Goal: Task Accomplishment & Management: Contribute content

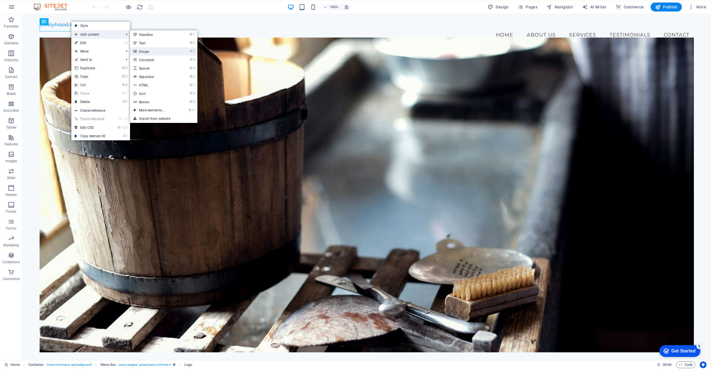
drag, startPoint x: 141, startPoint y: 51, endPoint x: 112, endPoint y: 54, distance: 28.8
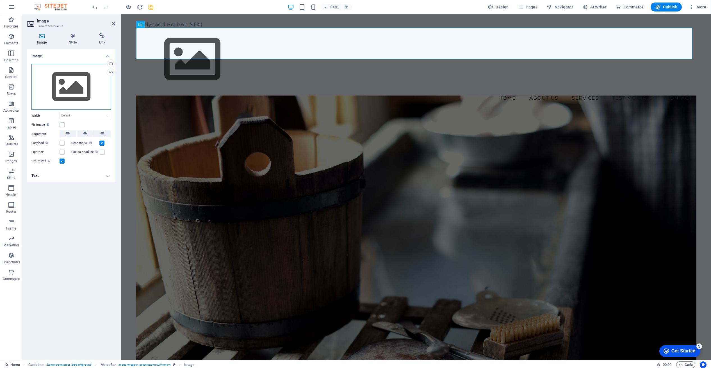
click at [74, 88] on div "Drag files here, click to choose files or select files from Files or our free s…" at bounding box center [70, 87] width 79 height 46
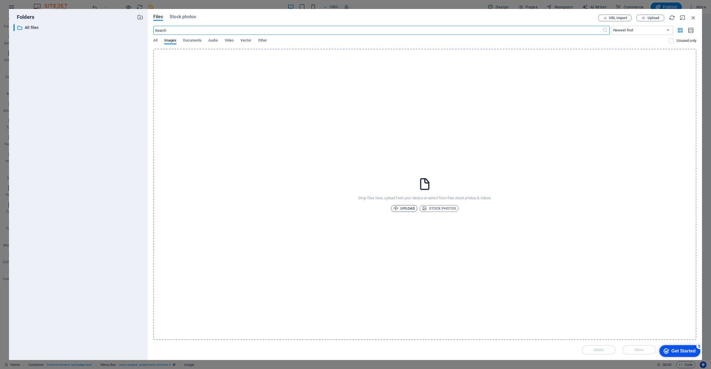
click at [408, 208] on span "Upload" at bounding box center [403, 208] width 21 height 7
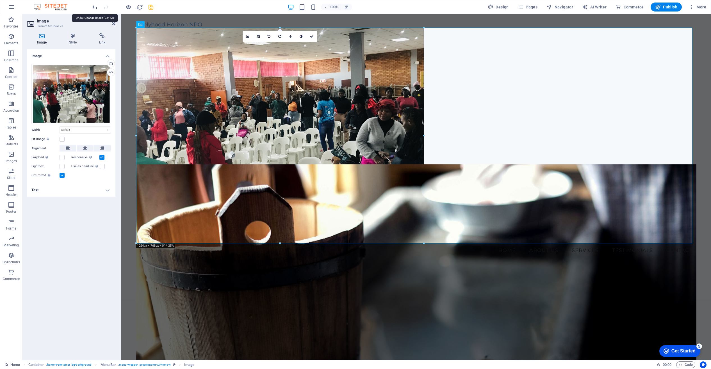
click at [94, 6] on icon "undo" at bounding box center [95, 7] width 6 height 6
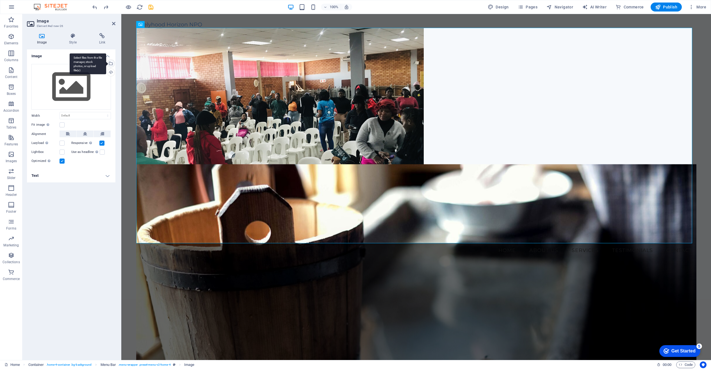
click at [111, 63] on div "Select files from the file manager, stock photos, or upload file(s)" at bounding box center [110, 64] width 8 height 8
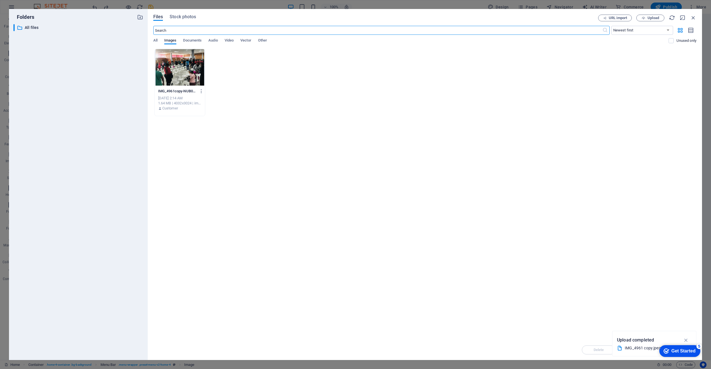
click at [158, 16] on span "Files" at bounding box center [158, 16] width 10 height 7
click at [185, 17] on span "Stock photos" at bounding box center [183, 16] width 26 height 7
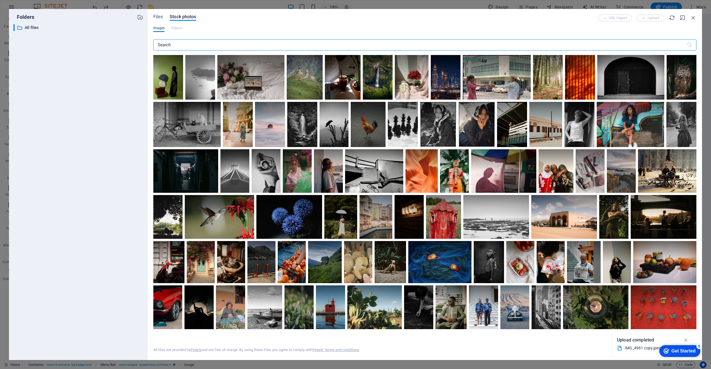
click at [168, 44] on input "text" at bounding box center [420, 44] width 534 height 11
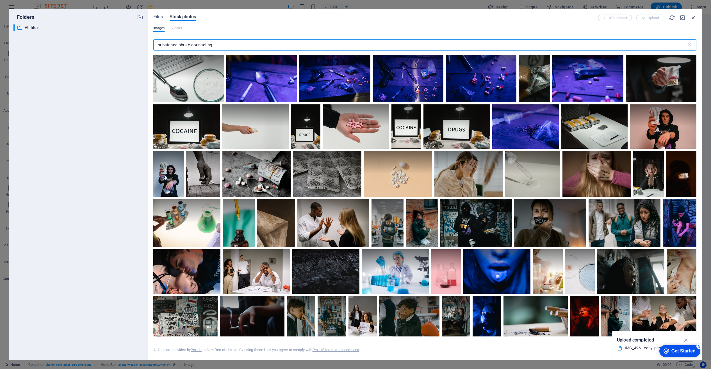
click at [201, 45] on input "substance abuse counceling" at bounding box center [420, 44] width 534 height 11
click at [209, 46] on input "substance abuse counceling" at bounding box center [420, 44] width 534 height 11
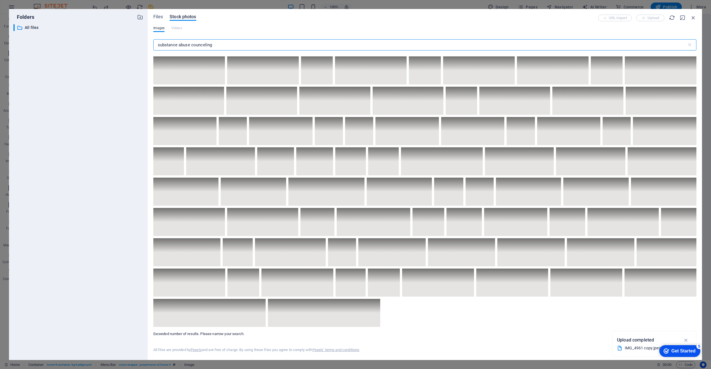
scroll to position [1771, 0]
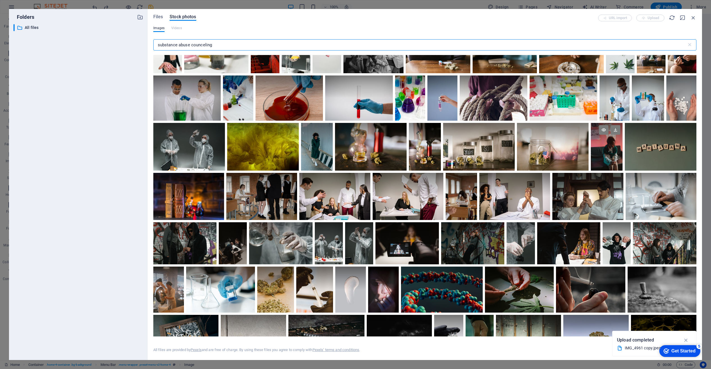
type input "substance abuse counceling"
click at [610, 147] on div at bounding box center [607, 147] width 32 height 48
click at [610, 147] on div at bounding box center [607, 159] width 32 height 24
click at [610, 147] on div at bounding box center [607, 147] width 32 height 48
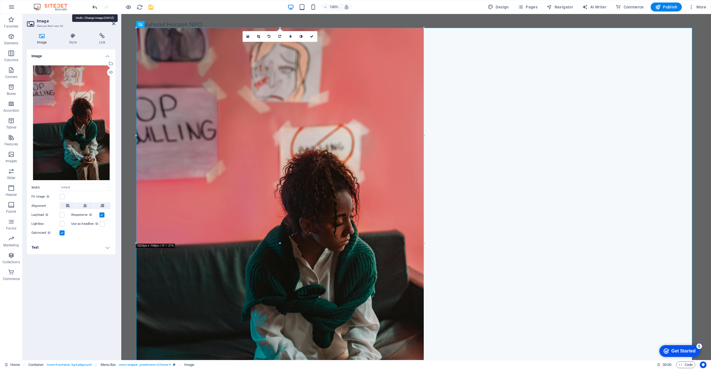
click at [95, 6] on icon "undo" at bounding box center [95, 7] width 6 height 6
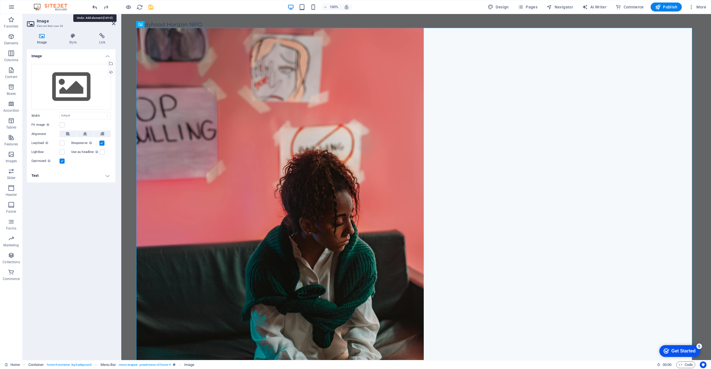
click at [96, 6] on icon "undo" at bounding box center [95, 7] width 6 height 6
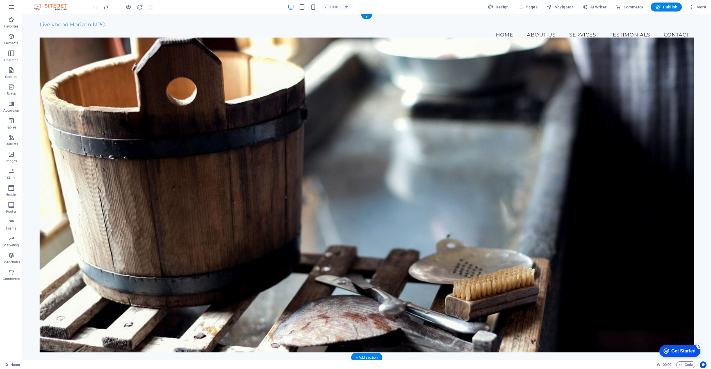
click at [83, 46] on figure at bounding box center [367, 194] width 654 height 315
click at [73, 44] on figure at bounding box center [367, 194] width 654 height 315
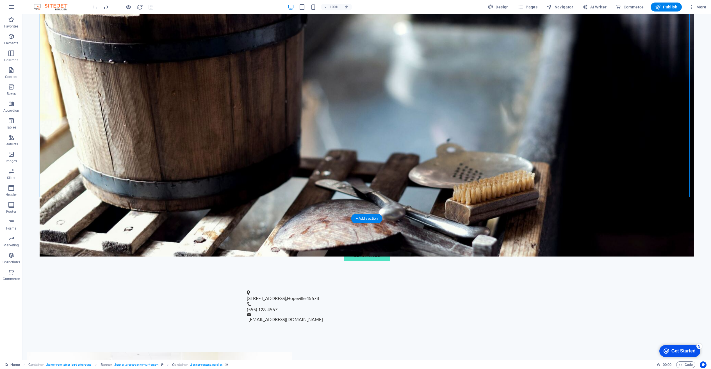
scroll to position [219, 0]
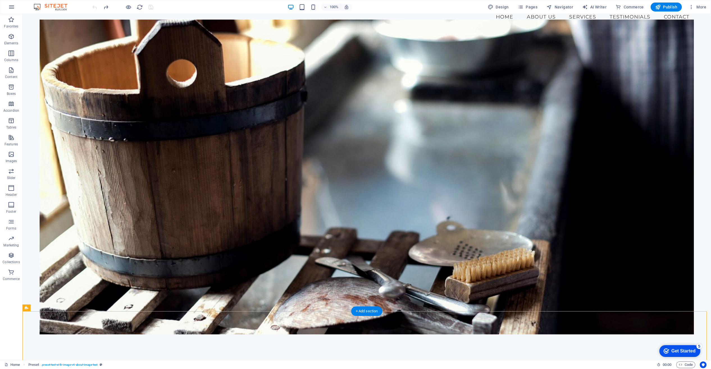
scroll to position [0, 0]
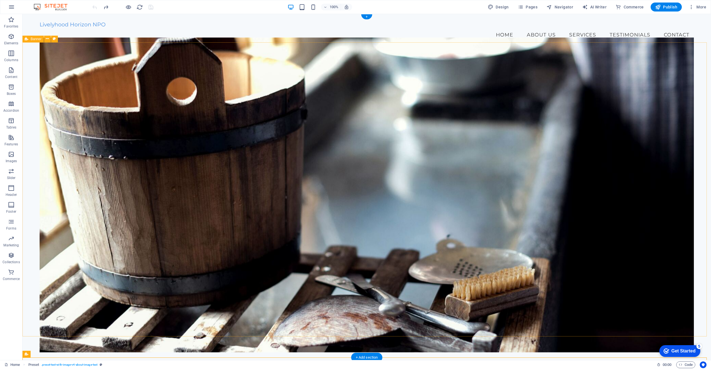
click at [218, 45] on figure at bounding box center [367, 194] width 654 height 315
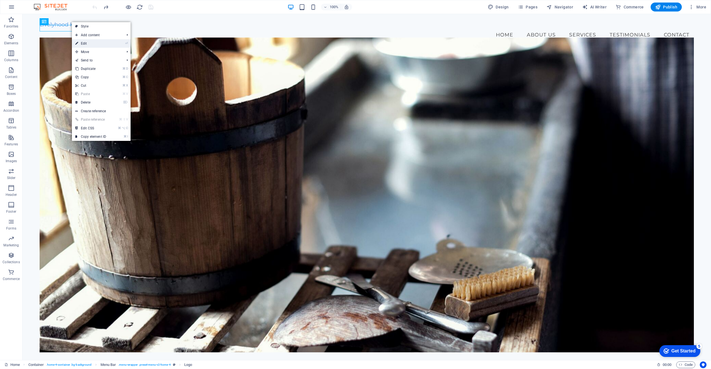
click at [89, 43] on link "⏎ Edit" at bounding box center [91, 43] width 38 height 8
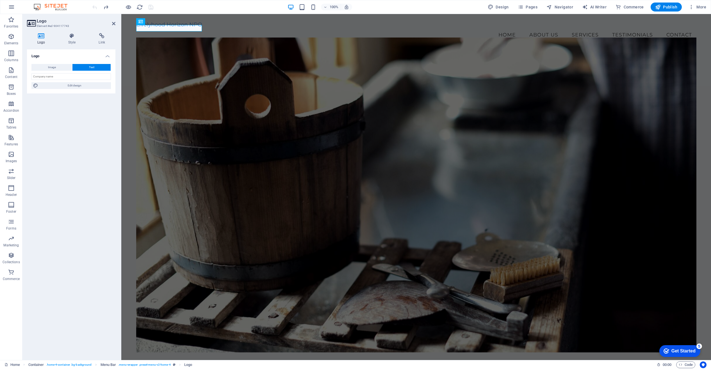
click at [43, 38] on icon at bounding box center [41, 36] width 29 height 6
click at [54, 67] on span "Image" at bounding box center [52, 67] width 8 height 7
select select "DISABLED_OPTION_VALUE"
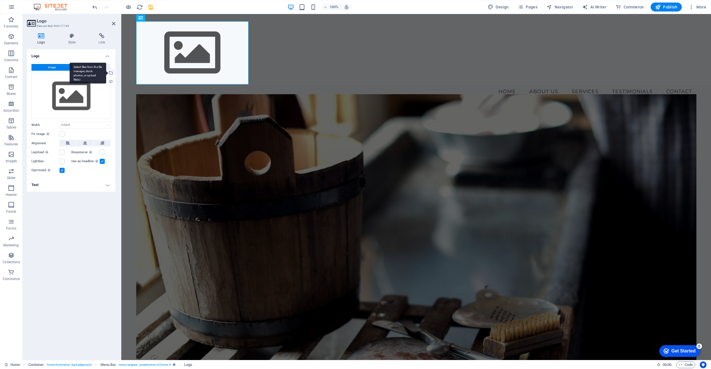
click at [111, 72] on div "Select files from the file manager, stock photos, or upload file(s)" at bounding box center [110, 73] width 8 height 8
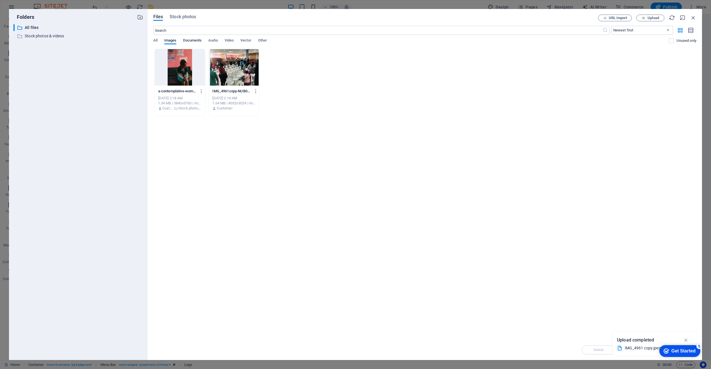
click at [192, 40] on span "Documents" at bounding box center [192, 41] width 19 height 8
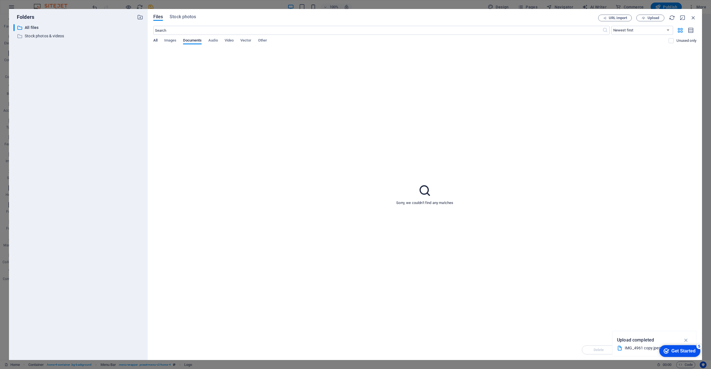
click at [156, 42] on span "All" at bounding box center [155, 41] width 4 height 8
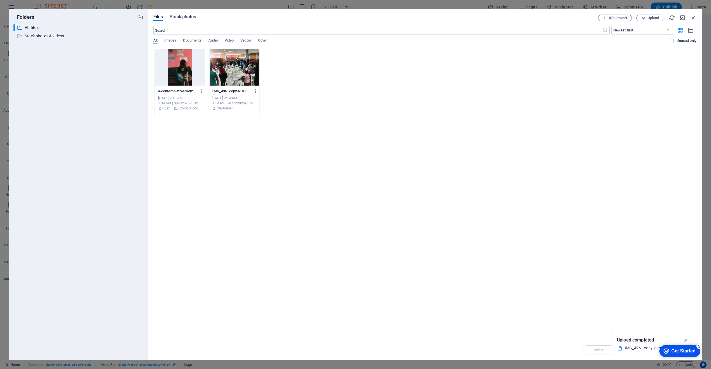
click at [190, 19] on span "Stock photos" at bounding box center [183, 16] width 26 height 7
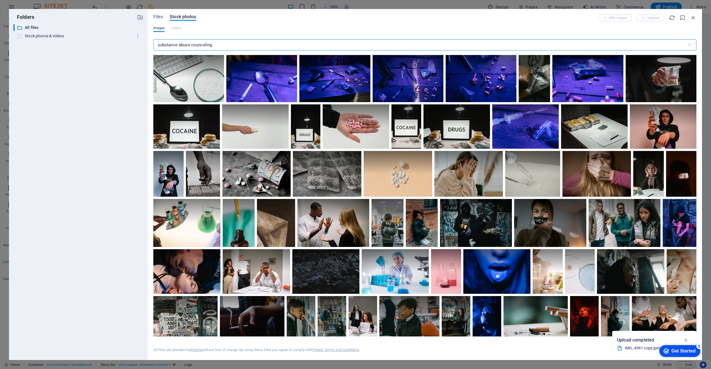
click at [31, 35] on p "Stock photos & videos" at bounding box center [79, 36] width 108 height 6
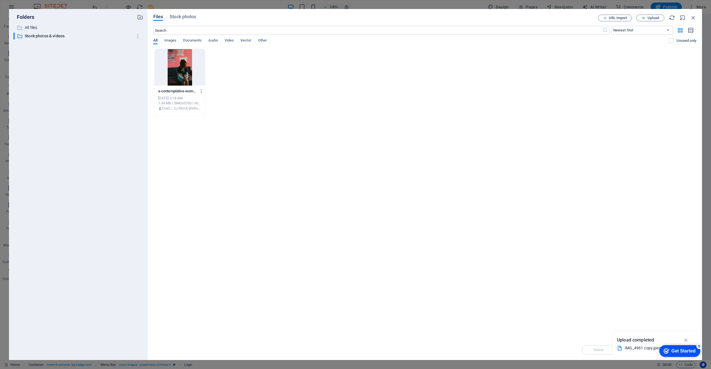
click at [189, 3] on div "Folders ​ All files All files ​ Stock photos & videos Stock photos & videos Fil…" at bounding box center [355, 184] width 711 height 369
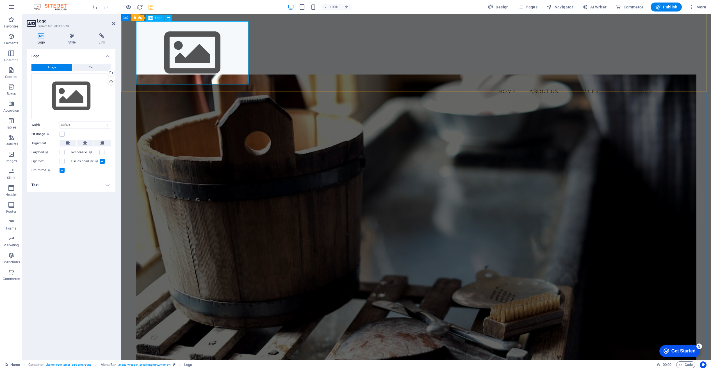
click at [247, 82] on div at bounding box center [416, 52] width 560 height 63
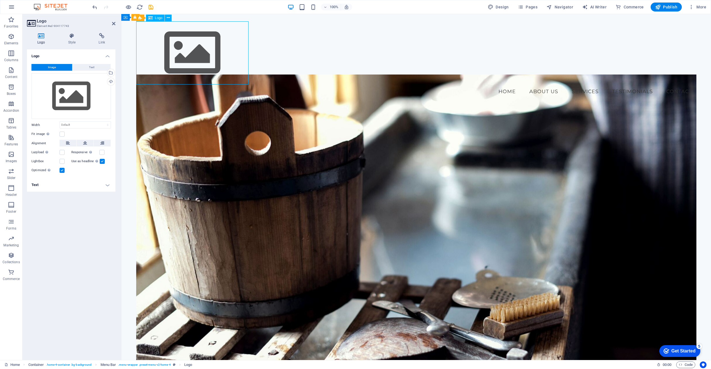
drag, startPoint x: 248, startPoint y: 83, endPoint x: 242, endPoint y: 78, distance: 7.0
click at [242, 78] on div at bounding box center [416, 52] width 560 height 63
drag, startPoint x: 247, startPoint y: 82, endPoint x: 197, endPoint y: 48, distance: 60.3
click at [197, 48] on div at bounding box center [416, 52] width 560 height 63
click at [245, 81] on div at bounding box center [416, 52] width 560 height 63
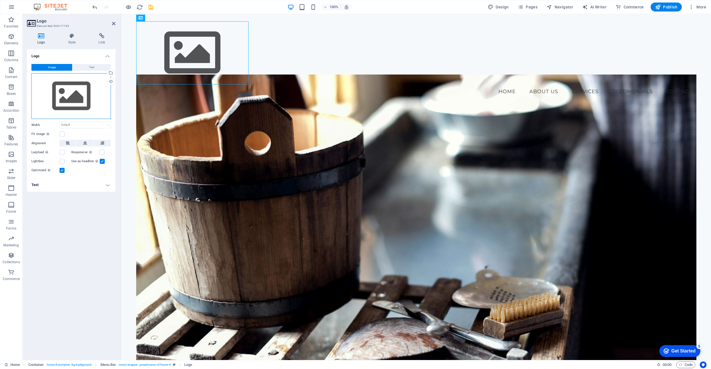
click at [79, 92] on div "Drag files here, click to choose files or select files from Files or our free s…" at bounding box center [70, 96] width 79 height 46
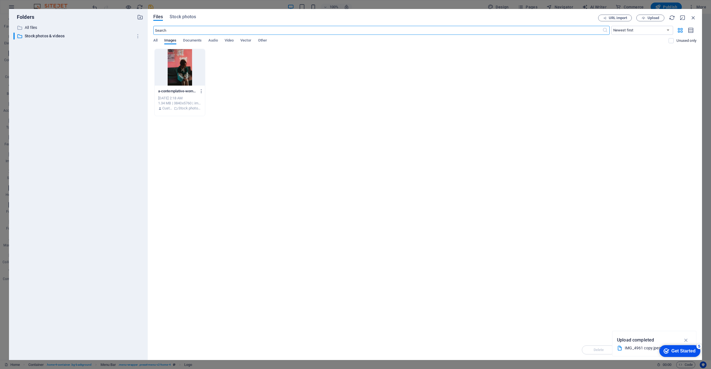
click at [180, 4] on div "Folders ​ All files All files ​ Stock photos & videos Stock photos & videos Fil…" at bounding box center [355, 184] width 711 height 369
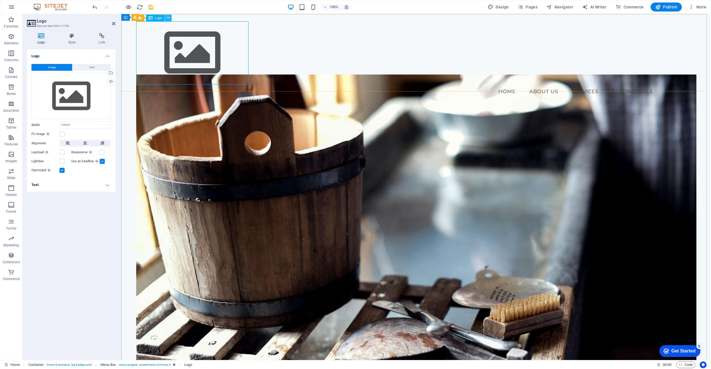
click at [112, 81] on div "Upload" at bounding box center [110, 82] width 8 height 8
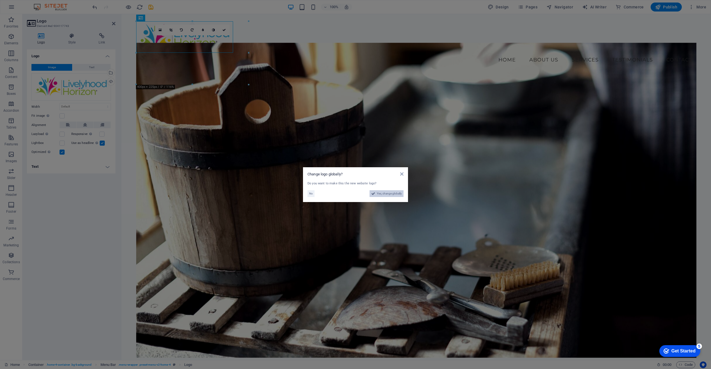
click at [386, 194] on span "Yes, change globally" at bounding box center [389, 193] width 25 height 7
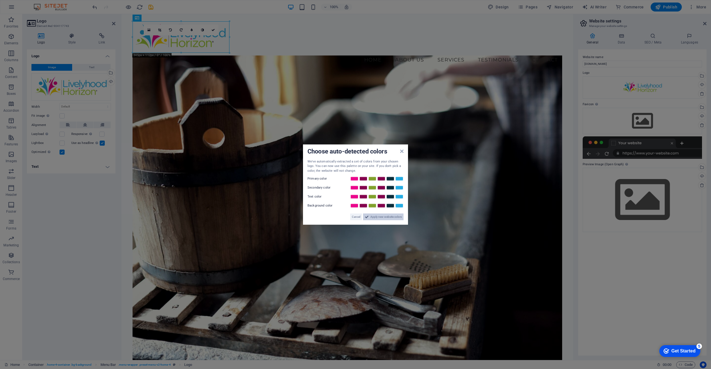
click at [381, 218] on span "Apply new website colors" at bounding box center [385, 217] width 31 height 7
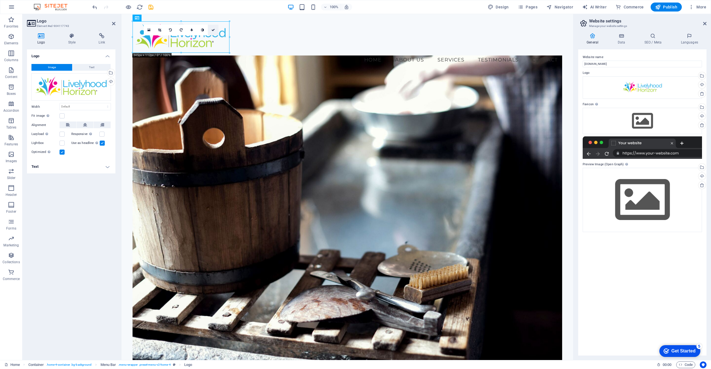
click at [213, 29] on icon at bounding box center [212, 29] width 3 height 3
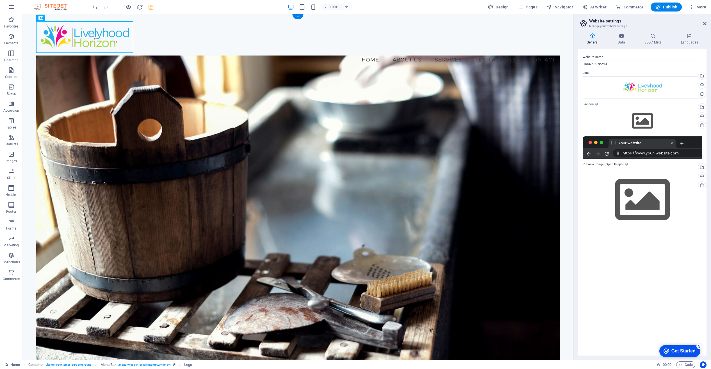
click at [147, 113] on figure at bounding box center [297, 213] width 523 height 315
click at [63, 68] on figure at bounding box center [297, 213] width 523 height 315
click at [60, 63] on figure at bounding box center [297, 213] width 523 height 315
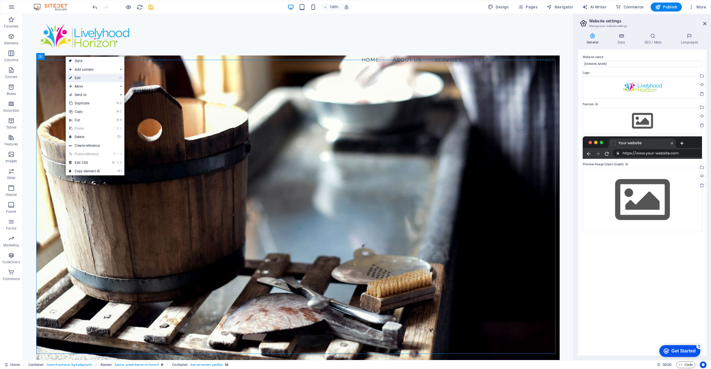
click at [83, 76] on link "⏎ Edit" at bounding box center [85, 78] width 38 height 8
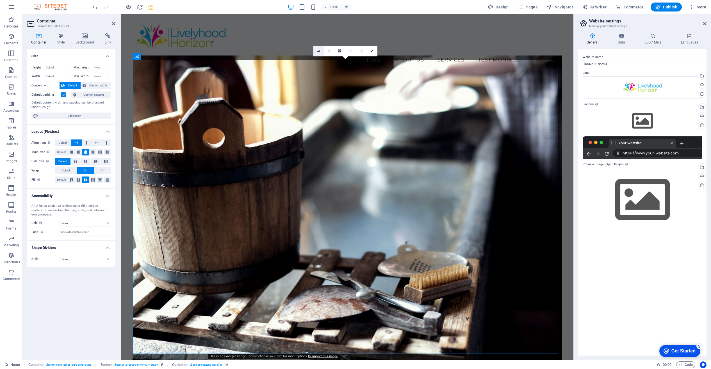
click at [318, 50] on icon at bounding box center [318, 51] width 3 height 4
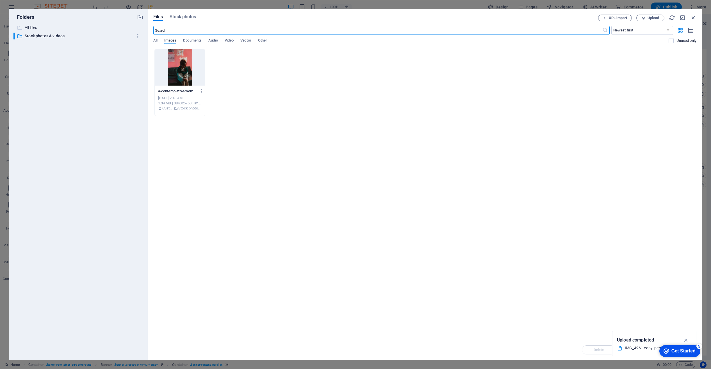
click at [31, 25] on p "All files" at bounding box center [79, 27] width 108 height 6
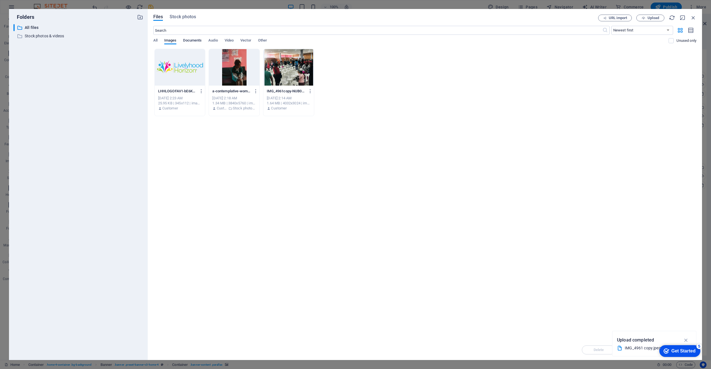
click at [195, 40] on span "Documents" at bounding box center [192, 41] width 19 height 8
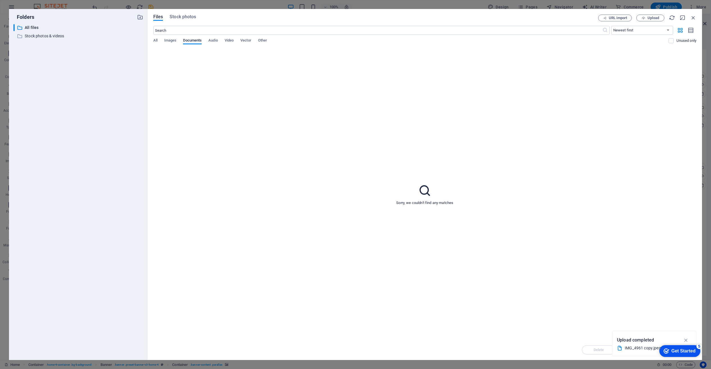
click at [212, 5] on div "Folders ​ All files All files ​ Stock photos & videos Stock photos & videos Fil…" at bounding box center [355, 184] width 711 height 369
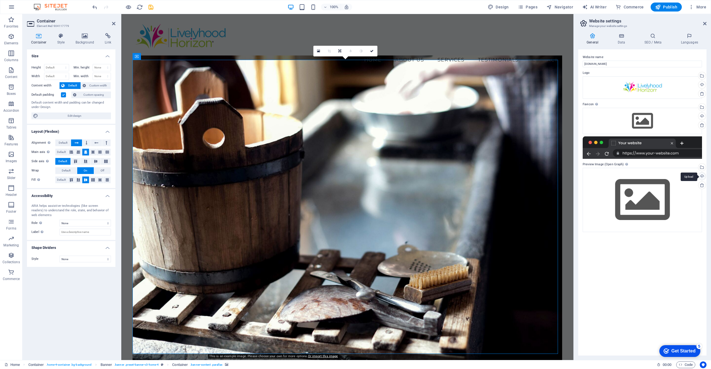
click at [701, 175] on div "Upload" at bounding box center [701, 177] width 8 height 8
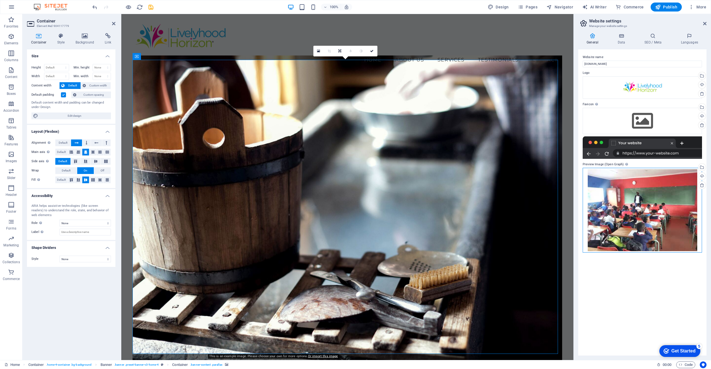
click at [665, 216] on div "Drag files here, click to choose files or select files from Files or our free s…" at bounding box center [642, 210] width 119 height 85
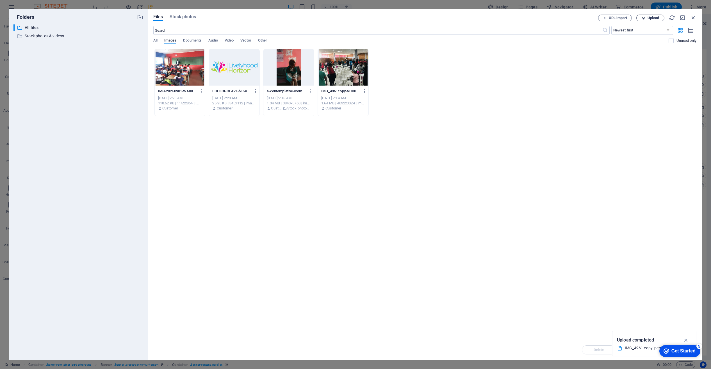
click at [653, 19] on span "Upload" at bounding box center [654, 17] width 12 height 3
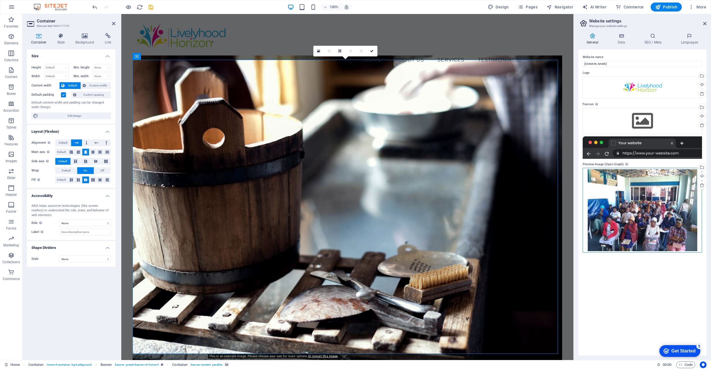
click at [657, 213] on div "Drag files here, click to choose files or select files from Files or our free s…" at bounding box center [642, 210] width 119 height 85
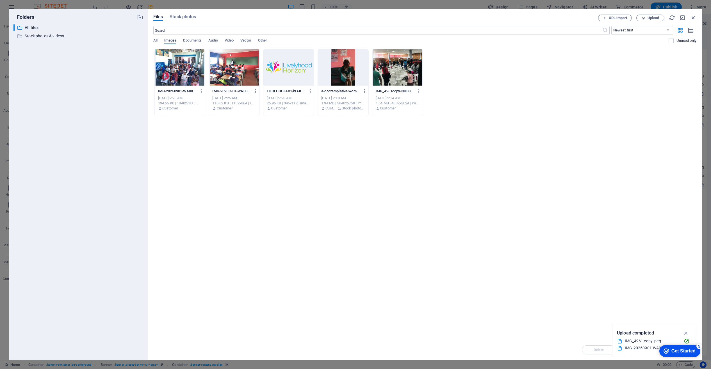
click at [657, 213] on div "Drop files here to upload them instantly IMG-20250901-WA0044-N0PSLak8UjGcxPcGVB…" at bounding box center [424, 194] width 543 height 291
click at [654, 18] on span "Upload" at bounding box center [654, 17] width 12 height 3
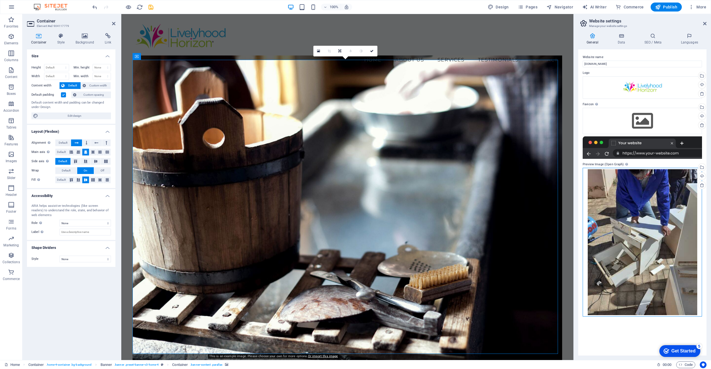
click at [640, 221] on div "Drag files here, click to choose files or select files from Files or our free s…" at bounding box center [642, 242] width 119 height 149
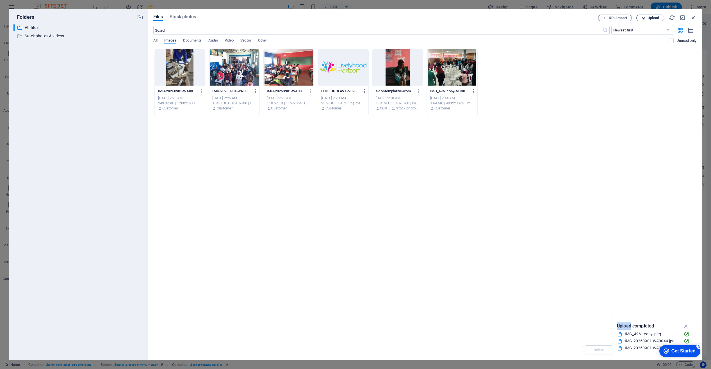
click at [654, 17] on span "Upload" at bounding box center [654, 17] width 12 height 3
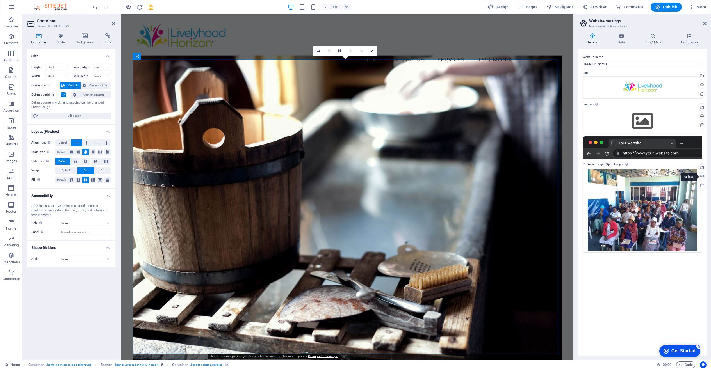
click at [701, 176] on div "Upload" at bounding box center [701, 177] width 8 height 8
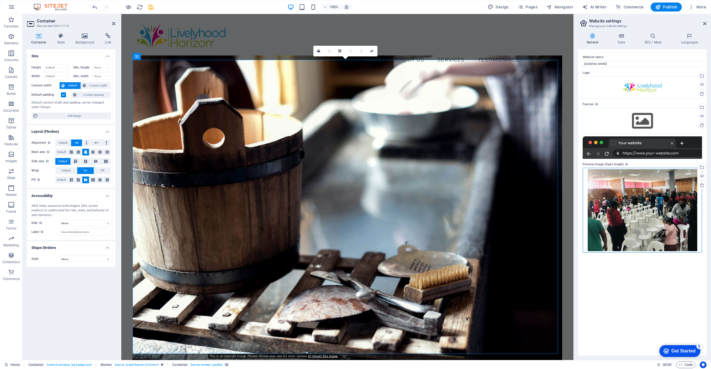
click at [654, 227] on div "Drag files here, click to choose files or select files from Files or our free s…" at bounding box center [642, 210] width 119 height 85
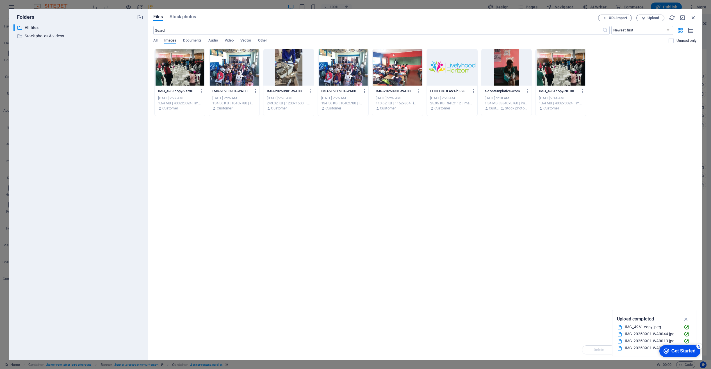
click at [654, 227] on div "Drop files here to upload them instantly IMG_4961copy-9sr3UWMqC2WApgU2cNtVZQ.jp…" at bounding box center [424, 194] width 543 height 291
click at [651, 17] on span "Upload" at bounding box center [654, 17] width 12 height 3
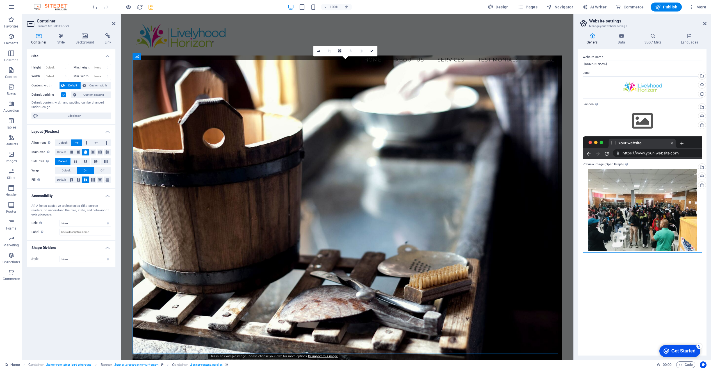
click at [661, 199] on div "Drag files here, click to choose files or select files from Files or our free s…" at bounding box center [642, 210] width 119 height 85
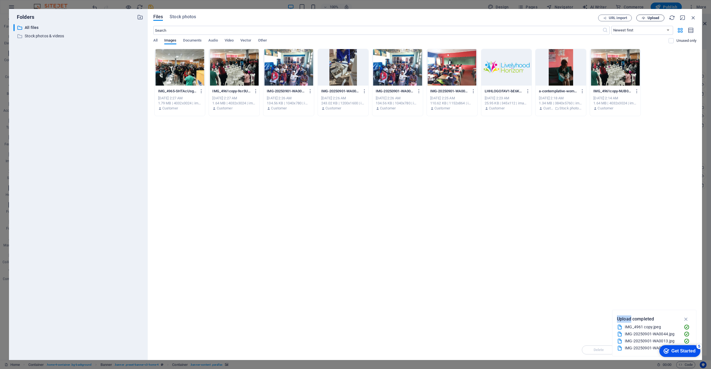
click at [651, 17] on span "Upload" at bounding box center [654, 17] width 12 height 3
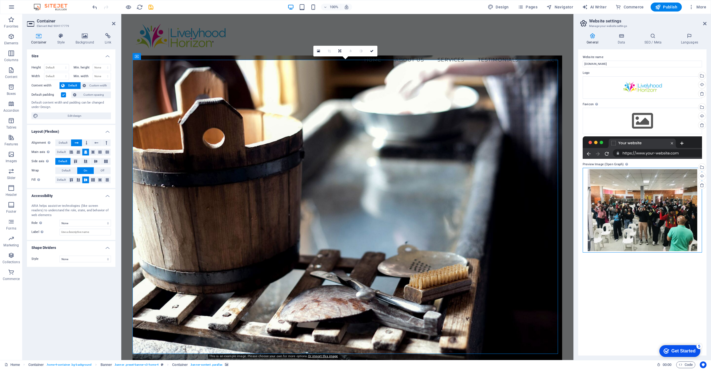
click at [670, 208] on div "Drag files here, click to choose files or select files from Files or our free s…" at bounding box center [642, 210] width 119 height 85
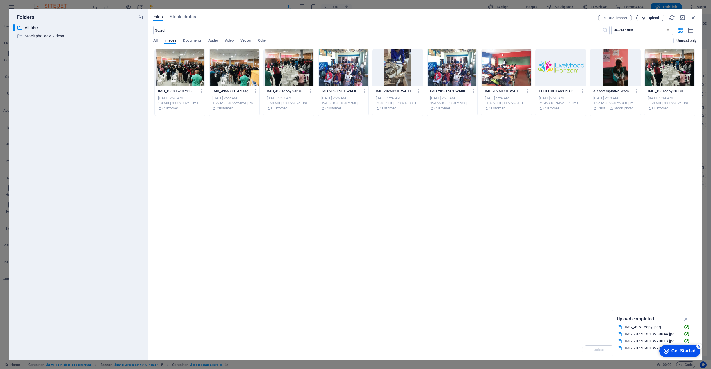
click at [651, 17] on span "Upload" at bounding box center [654, 17] width 12 height 3
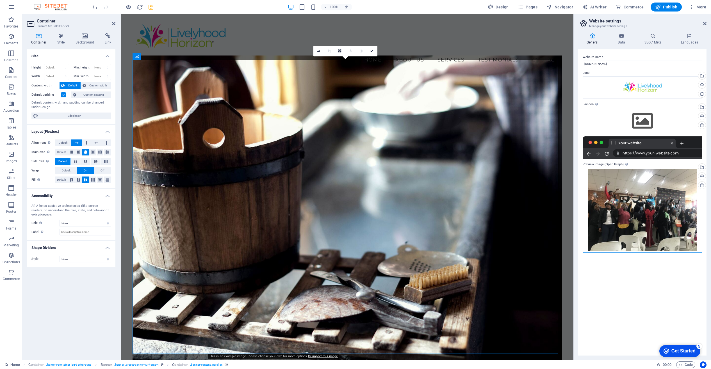
click at [661, 208] on div "Drag files here, click to choose files or select files from Files or our free s…" at bounding box center [642, 210] width 119 height 85
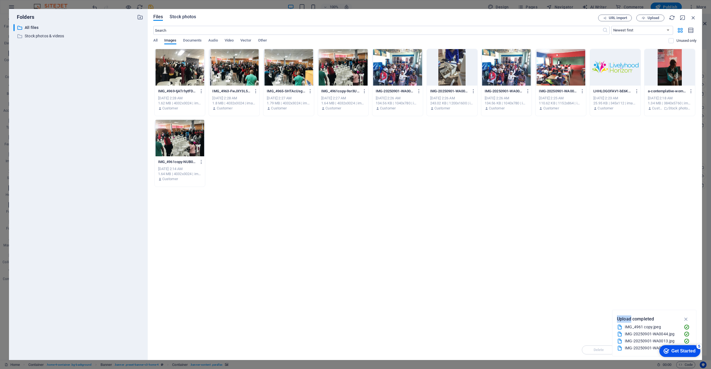
click at [185, 17] on span "Stock photos" at bounding box center [183, 16] width 26 height 7
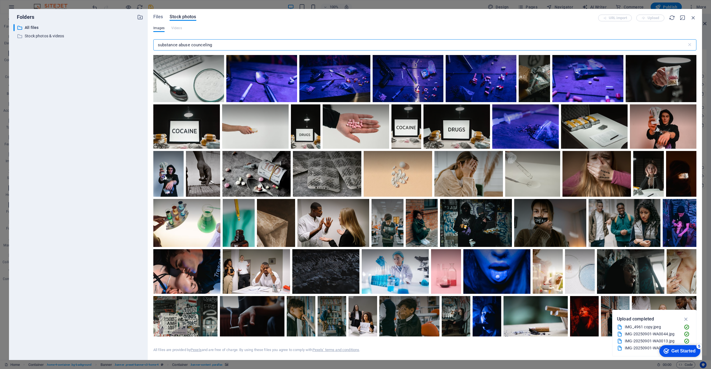
click at [206, 45] on input "substance abuse counceling" at bounding box center [420, 44] width 534 height 11
drag, startPoint x: 191, startPoint y: 45, endPoint x: 179, endPoint y: 45, distance: 12.1
click at [179, 45] on input "substance abuse councelling" at bounding box center [420, 44] width 534 height 11
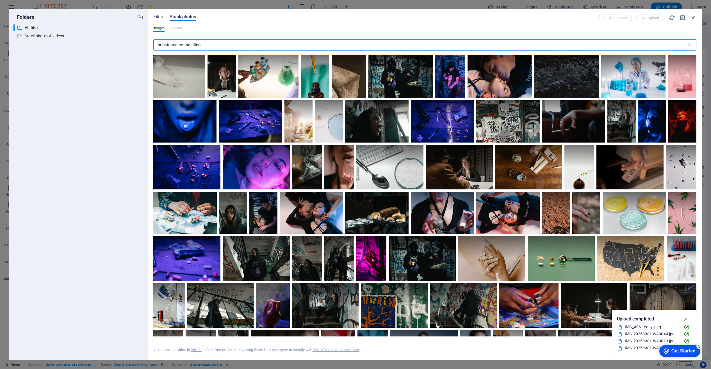
drag, startPoint x: 178, startPoint y: 44, endPoint x: 154, endPoint y: 44, distance: 23.9
click at [154, 44] on input "substance councelling" at bounding box center [420, 44] width 534 height 11
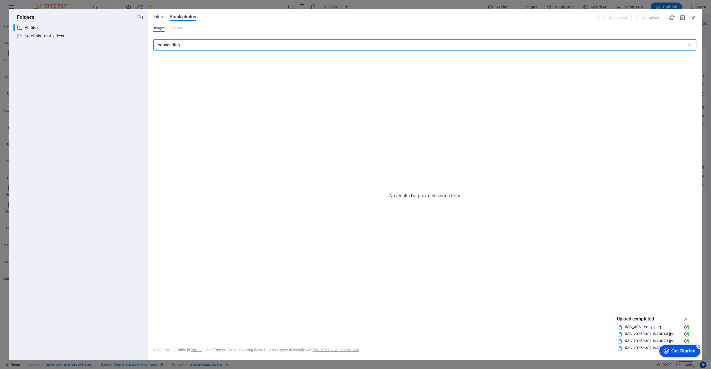
click at [173, 45] on input "councelling" at bounding box center [420, 44] width 534 height 11
click at [166, 46] on input "councelling" at bounding box center [420, 44] width 534 height 11
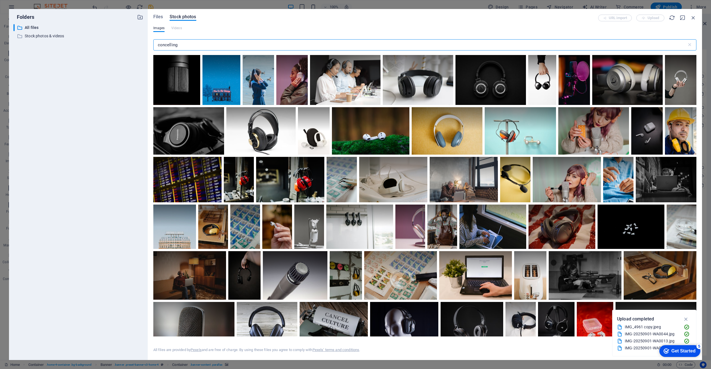
click at [171, 45] on input "concelling" at bounding box center [420, 44] width 534 height 11
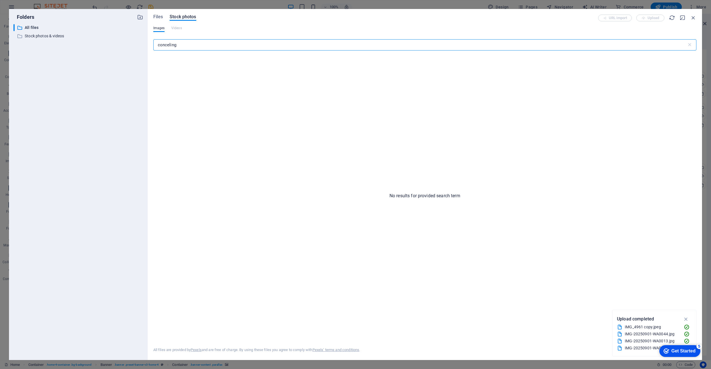
click at [163, 45] on input "conceling" at bounding box center [420, 44] width 534 height 11
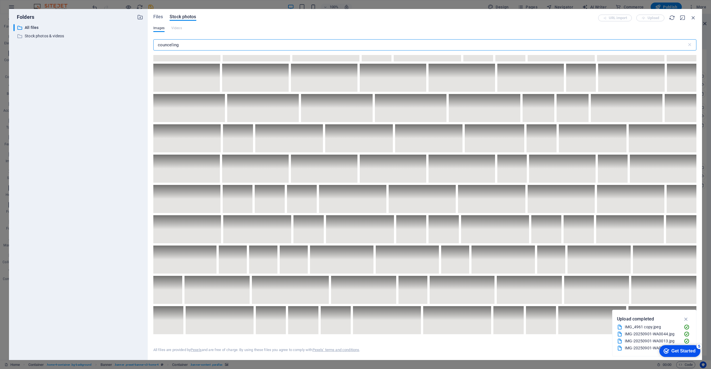
scroll to position [528, 0]
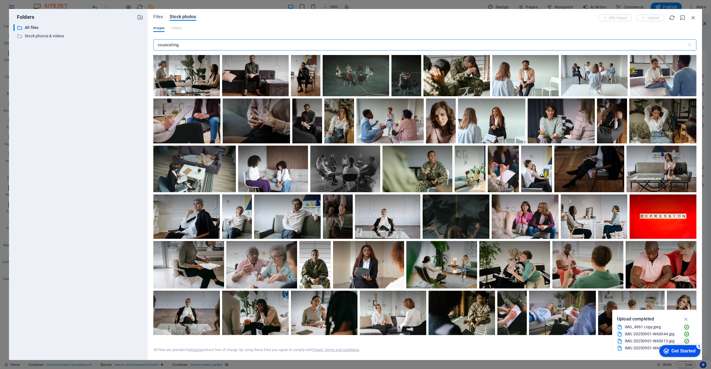
click at [158, 44] on input "counceling" at bounding box center [420, 44] width 534 height 11
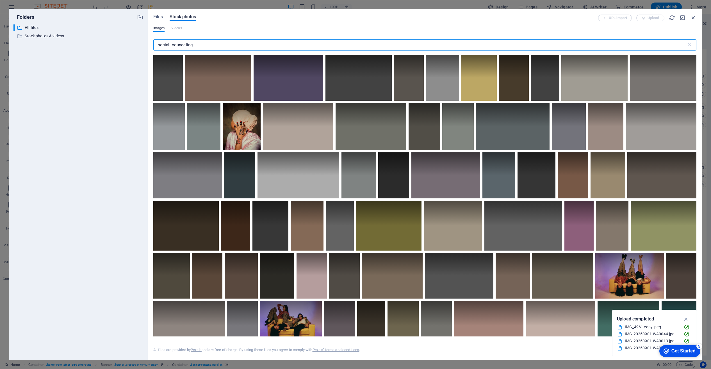
click at [171, 45] on input "social counceling" at bounding box center [420, 44] width 534 height 11
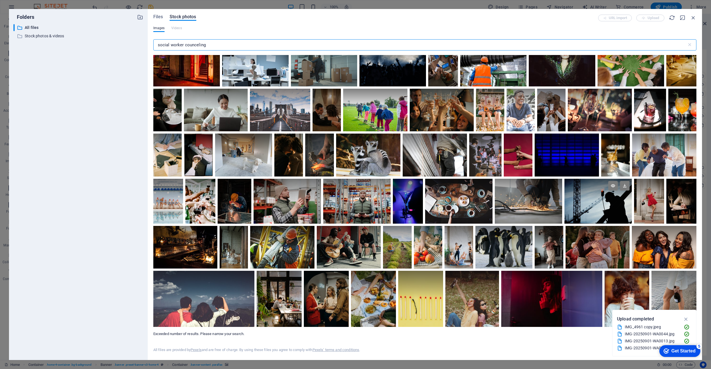
scroll to position [1871, 0]
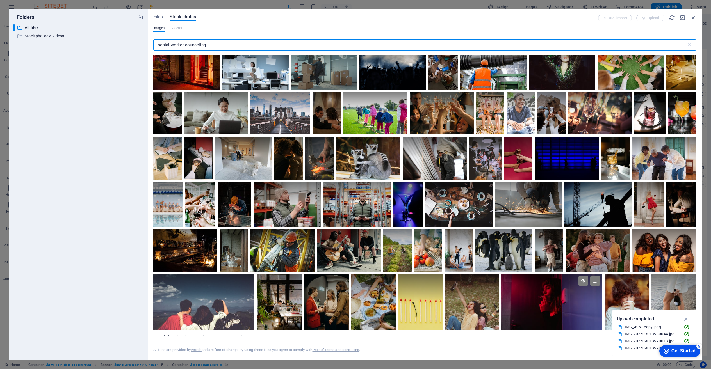
type input "social worker counceling"
click at [553, 293] on div at bounding box center [551, 288] width 101 height 28
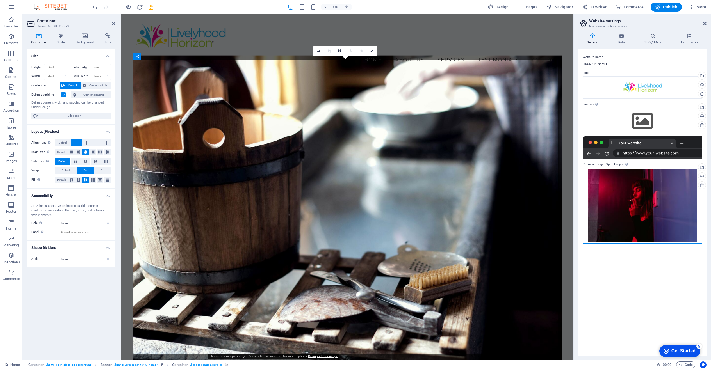
click at [677, 196] on div "Drag files here, click to choose files or select files from Files or our free s…" at bounding box center [642, 206] width 119 height 76
click at [677, 196] on body "Livelyhood Horizon NPO Home Favorites Elements Columns Content Boxes Accordion …" at bounding box center [355, 184] width 711 height 369
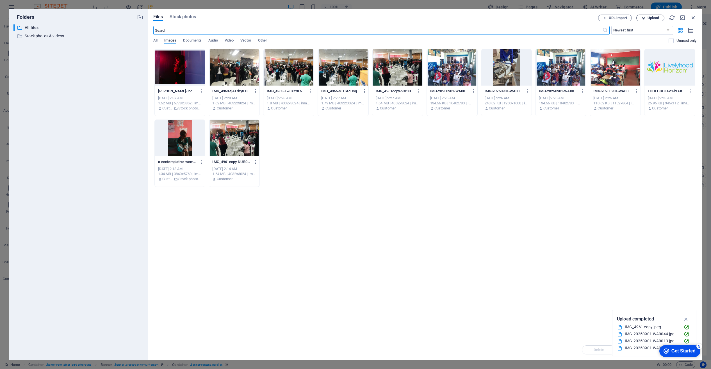
click at [652, 18] on span "Upload" at bounding box center [654, 17] width 12 height 3
click at [178, 15] on span "Stock photos" at bounding box center [183, 16] width 26 height 7
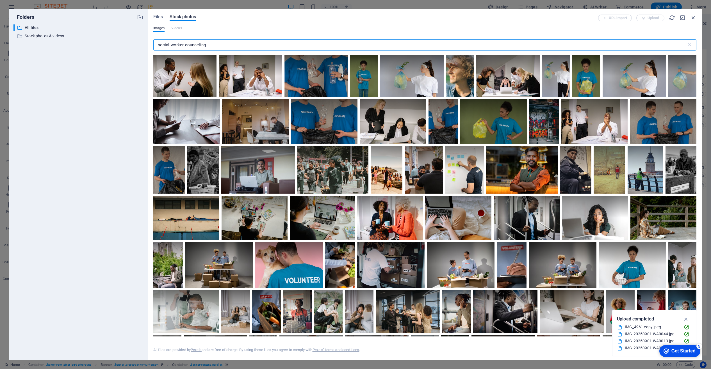
drag, startPoint x: 208, startPoint y: 47, endPoint x: 185, endPoint y: 46, distance: 23.6
click at [185, 46] on input "social worker counceling" at bounding box center [420, 44] width 534 height 11
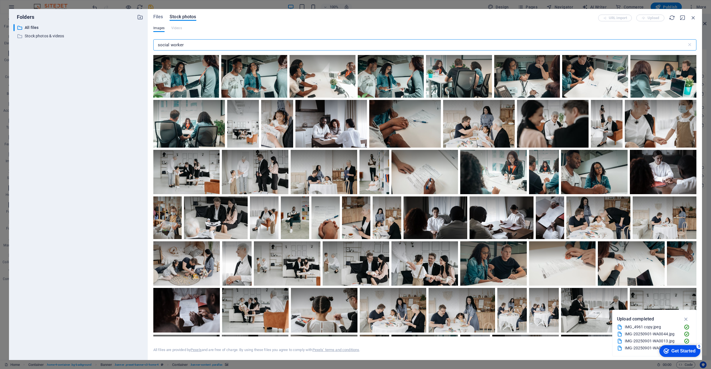
scroll to position [0, 0]
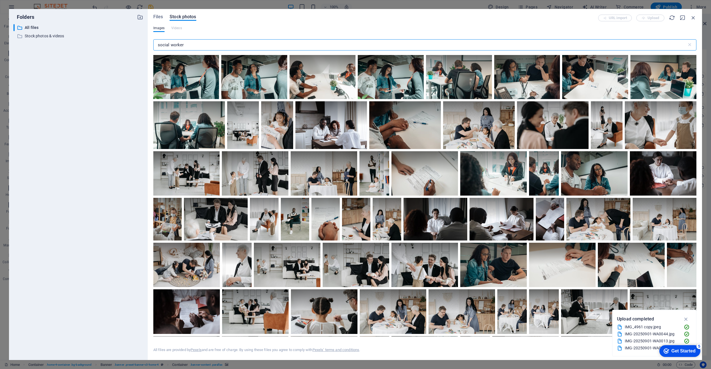
click at [184, 43] on input "social worker" at bounding box center [420, 44] width 534 height 11
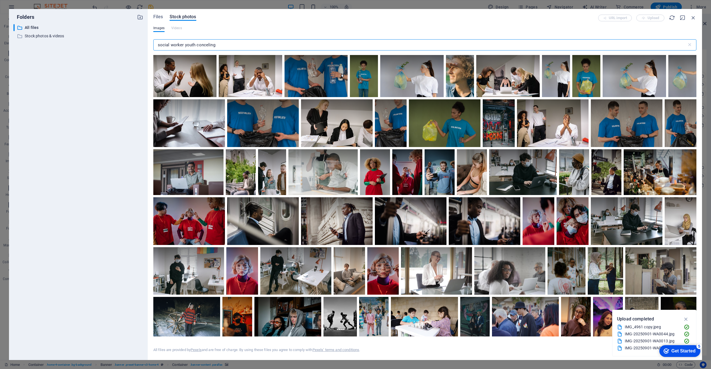
click at [200, 45] on input "social worker youth conceling" at bounding box center [420, 44] width 534 height 11
click at [206, 45] on input "social worker youth counceling" at bounding box center [420, 44] width 534 height 11
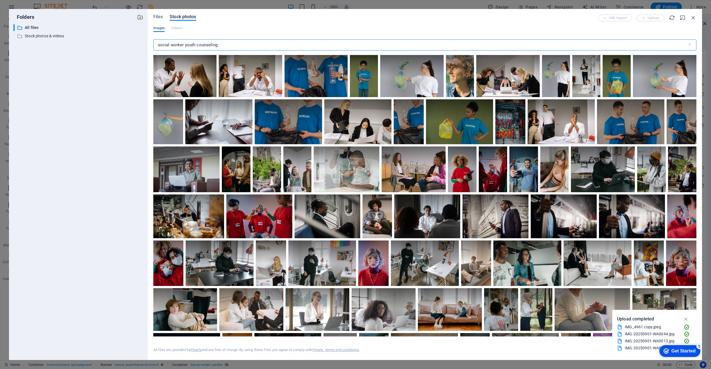
click at [202, 45] on input "social worker youth counseling" at bounding box center [420, 44] width 534 height 11
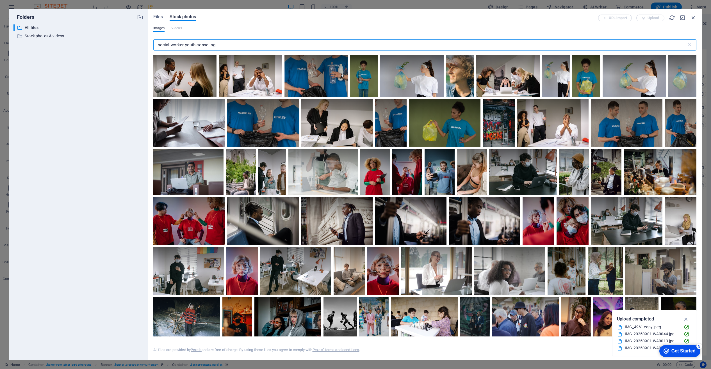
click at [202, 47] on input "social worker youth conseling" at bounding box center [420, 44] width 534 height 11
click at [199, 46] on input "social worker youth conseling" at bounding box center [420, 44] width 534 height 11
drag, startPoint x: 196, startPoint y: 45, endPoint x: 185, endPoint y: 45, distance: 11.2
click at [185, 45] on input "social worker youth cancelling" at bounding box center [420, 44] width 534 height 11
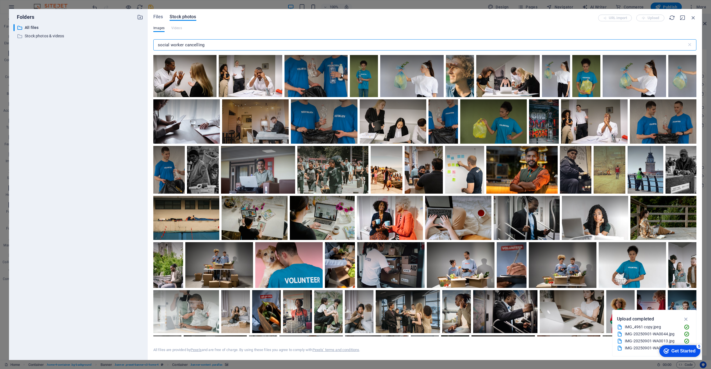
drag, startPoint x: 184, startPoint y: 45, endPoint x: 149, endPoint y: 46, distance: 35.7
click at [149, 46] on div "Files Stock photos URL import Upload Images Videos social worker cancelling ​ A…" at bounding box center [425, 184] width 554 height 351
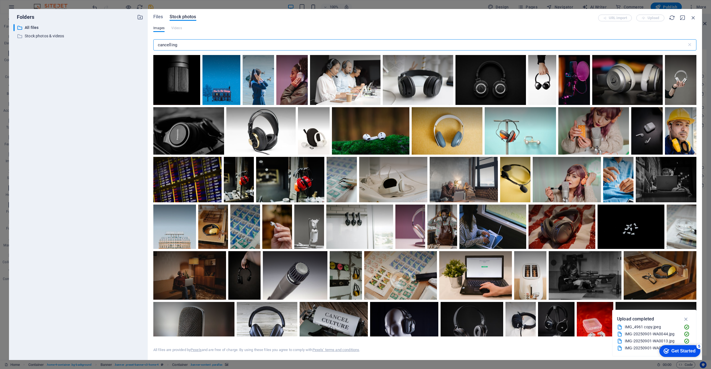
click at [162, 45] on input "cancelling" at bounding box center [420, 44] width 534 height 11
click at [160, 45] on input "cauncelling" at bounding box center [420, 44] width 534 height 11
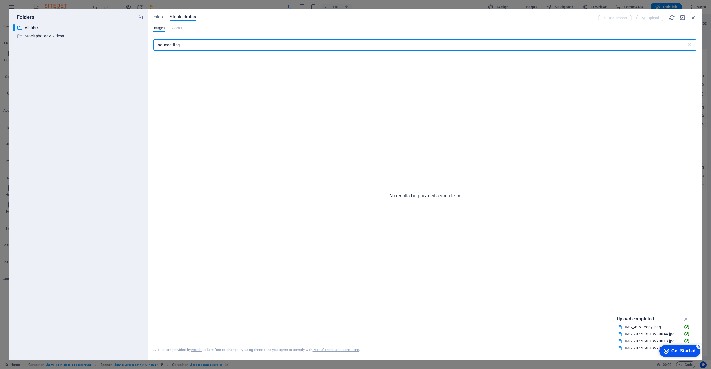
click at [174, 45] on input "councelling" at bounding box center [420, 44] width 534 height 11
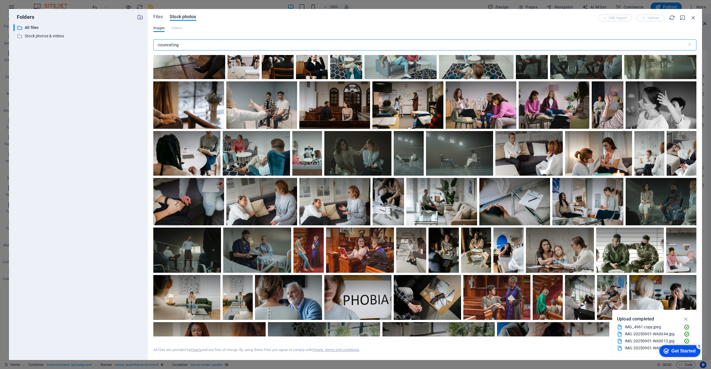
scroll to position [1980, 0]
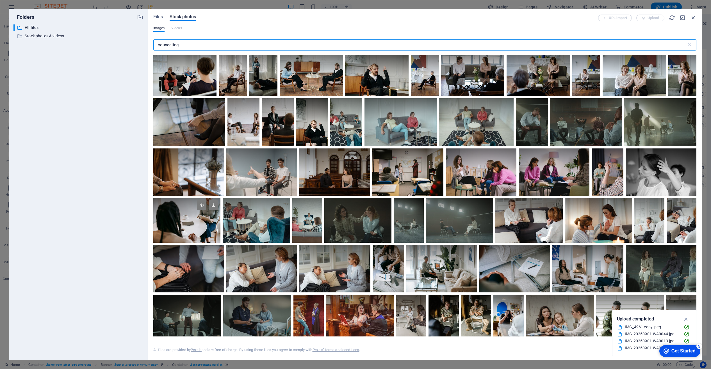
type input "counceling"
click at [199, 221] on div at bounding box center [186, 220] width 67 height 45
click at [199, 221] on div at bounding box center [186, 232] width 67 height 22
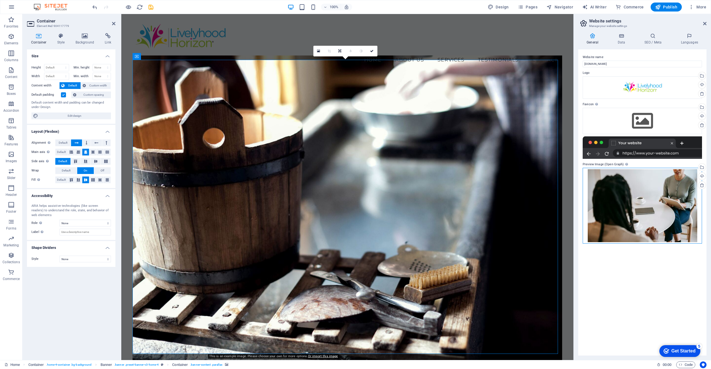
click at [678, 226] on div "Drag files here, click to choose files or select files from Files or our free s…" at bounding box center [642, 206] width 119 height 76
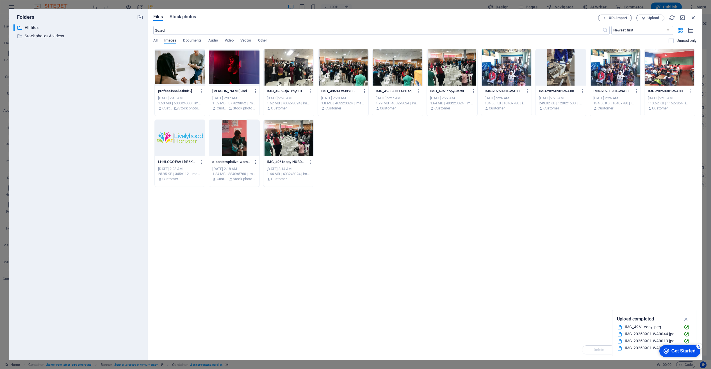
click at [190, 15] on span "Stock photos" at bounding box center [183, 16] width 26 height 7
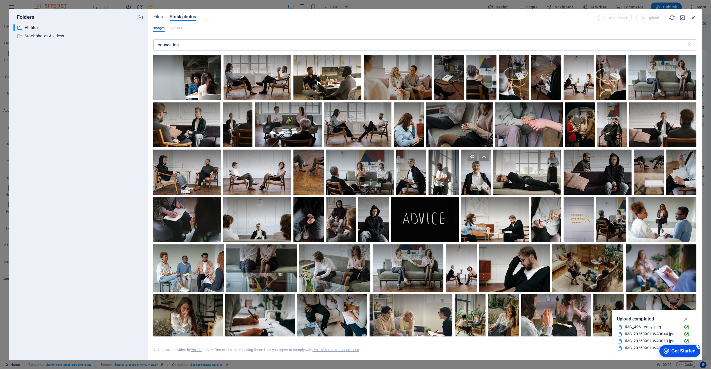
scroll to position [1, 0]
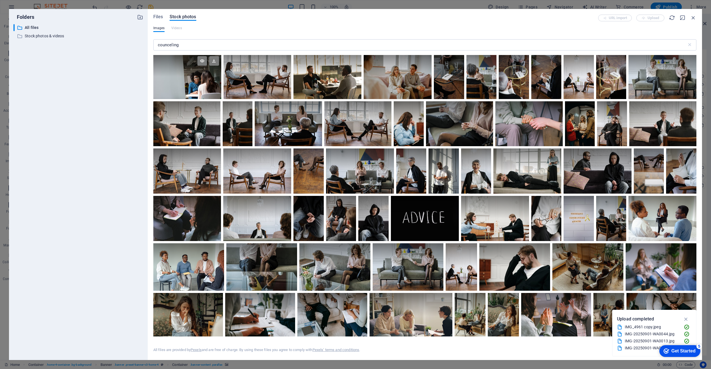
click at [197, 83] on div at bounding box center [187, 76] width 68 height 45
click at [197, 83] on div at bounding box center [187, 88] width 68 height 23
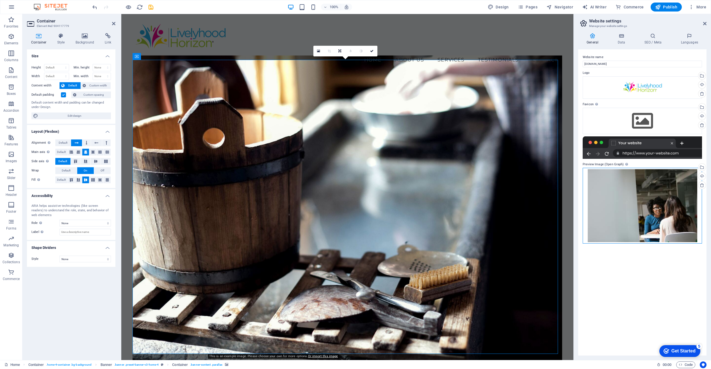
click at [674, 212] on div "Drag files here, click to choose files or select files from Files or our free s…" at bounding box center [642, 206] width 119 height 76
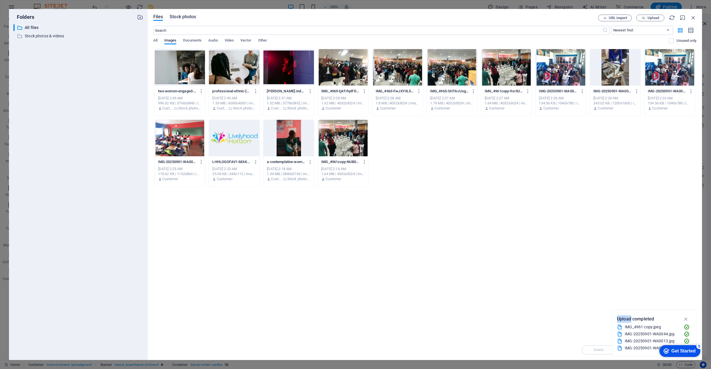
click at [184, 16] on span "Stock photos" at bounding box center [183, 16] width 26 height 7
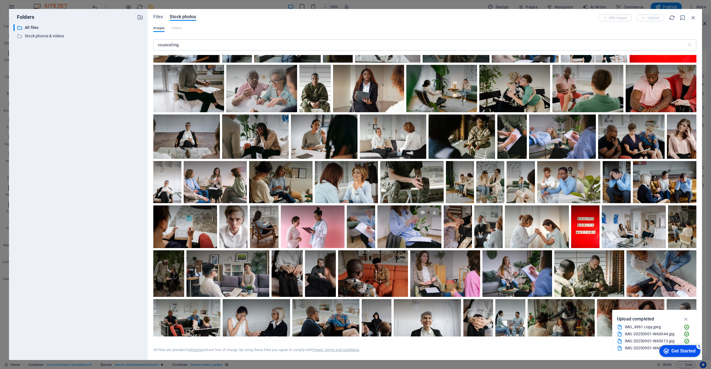
scroll to position [724, 0]
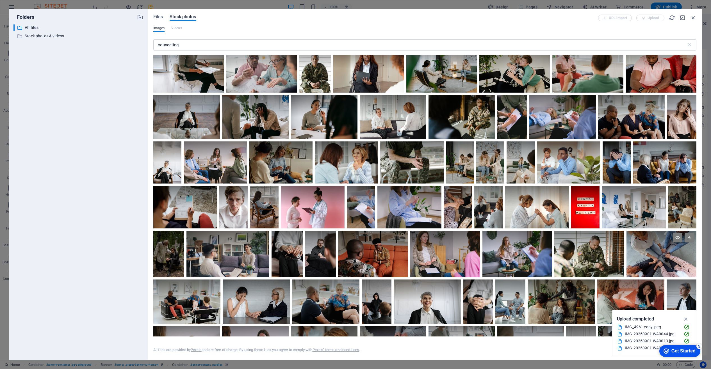
click at [679, 251] on div at bounding box center [661, 242] width 70 height 23
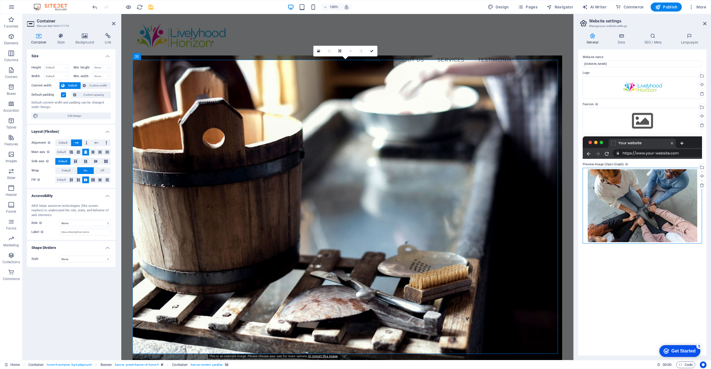
click at [673, 213] on div "Drag files here, click to choose files or select files from Files or our free s…" at bounding box center [642, 206] width 119 height 76
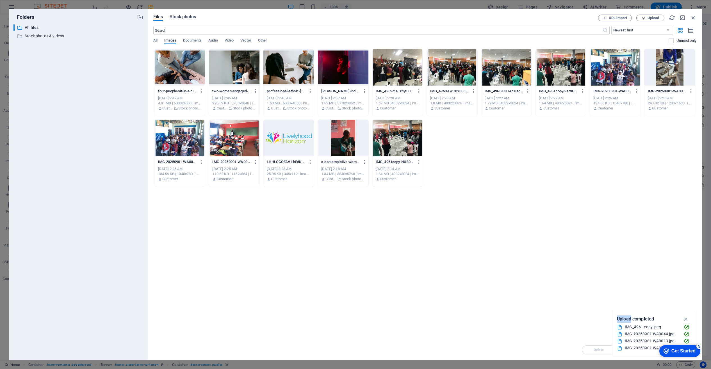
click at [187, 17] on span "Stock photos" at bounding box center [183, 16] width 26 height 7
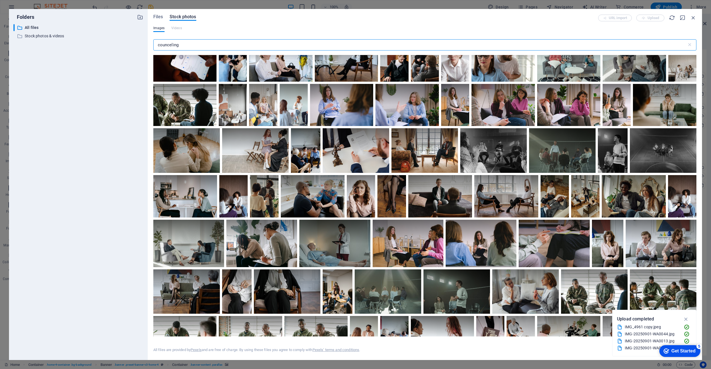
scroll to position [1544, 0]
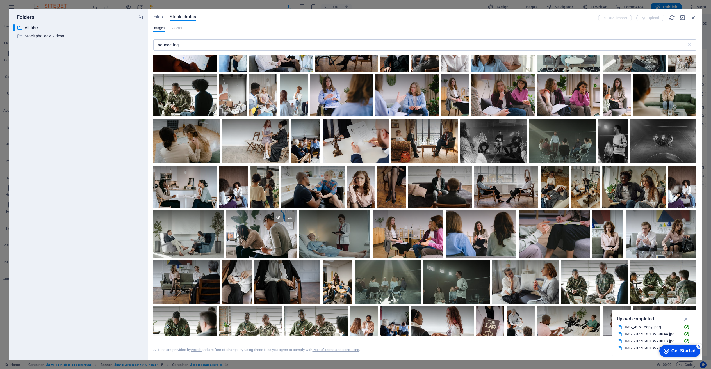
click at [276, 233] on div at bounding box center [261, 233] width 71 height 47
click at [276, 234] on div at bounding box center [261, 246] width 71 height 24
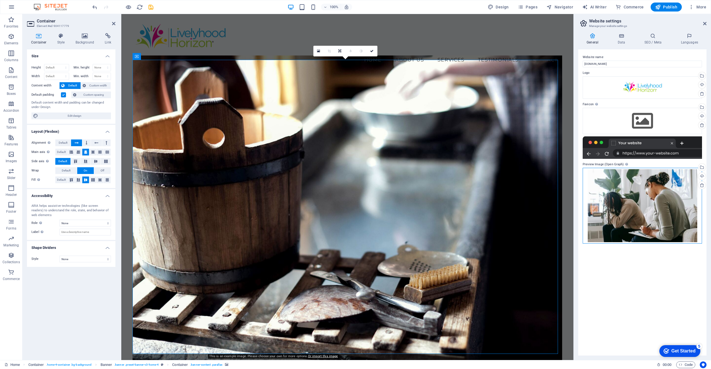
click at [679, 207] on div "Drag files here, click to choose files or select files from Files or our free s…" at bounding box center [642, 206] width 119 height 76
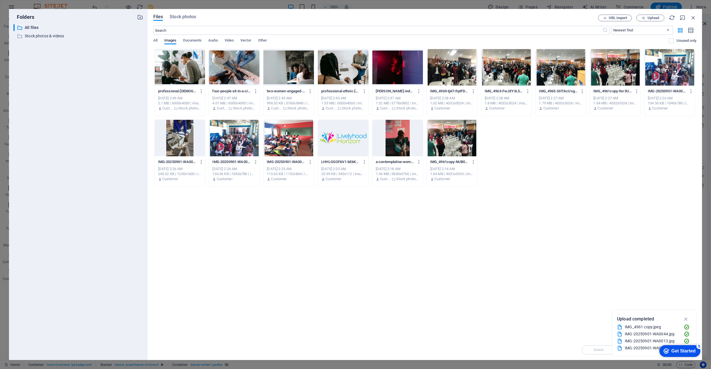
click at [233, 3] on div "Folders ​ All files All files ​ Stock photos & videos Stock photos & videos Fil…" at bounding box center [355, 184] width 711 height 369
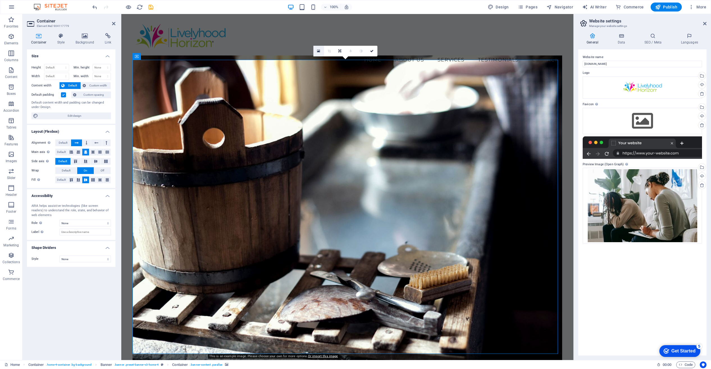
click at [318, 51] on icon at bounding box center [318, 51] width 3 height 4
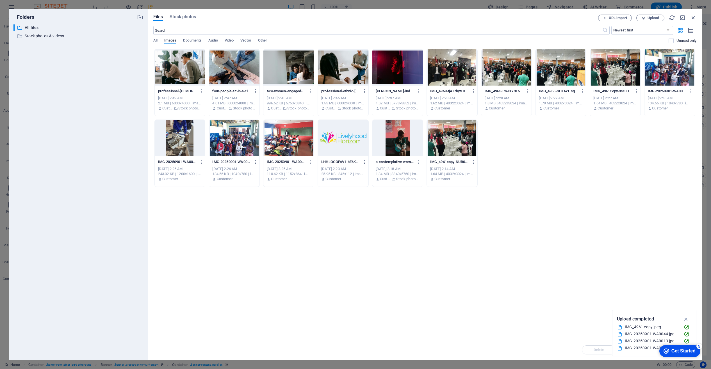
click at [187, 67] on div at bounding box center [180, 67] width 51 height 37
click at [187, 67] on div "1" at bounding box center [180, 67] width 51 height 37
click at [187, 67] on div at bounding box center [180, 67] width 51 height 37
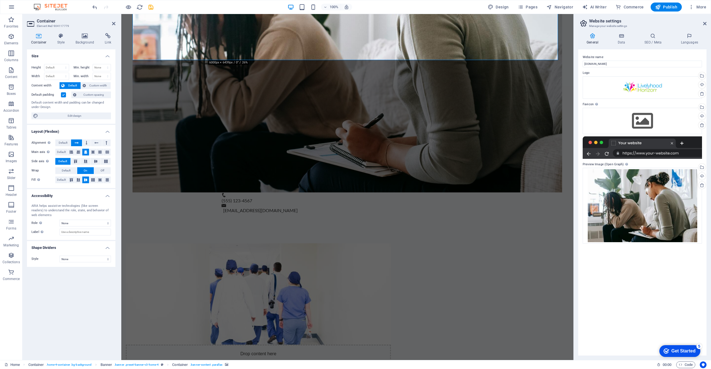
scroll to position [294, 0]
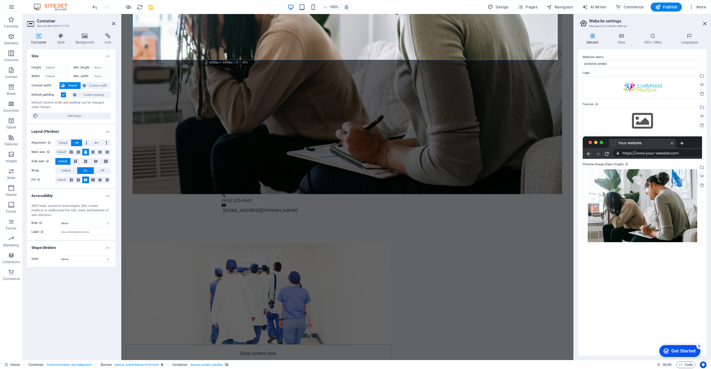
click at [271, 243] on figure at bounding box center [258, 293] width 265 height 101
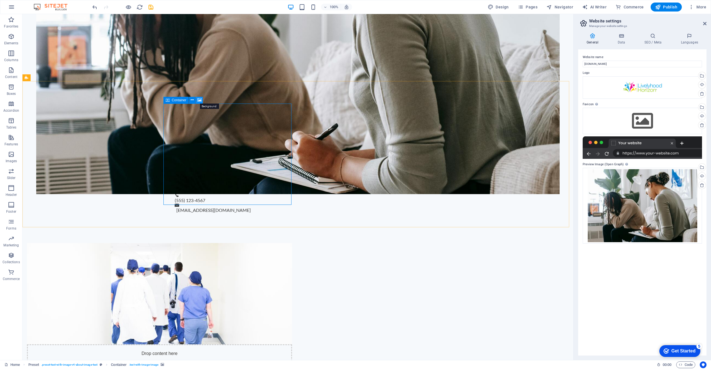
drag, startPoint x: 200, startPoint y: 101, endPoint x: 212, endPoint y: 122, distance: 24.4
click at [200, 101] on icon at bounding box center [199, 100] width 4 height 6
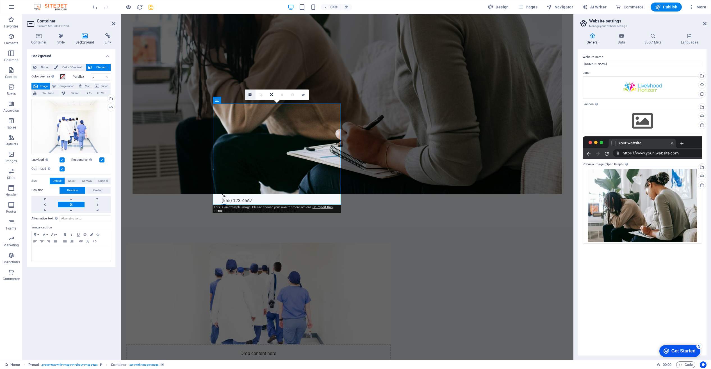
click at [250, 95] on icon at bounding box center [250, 95] width 3 height 4
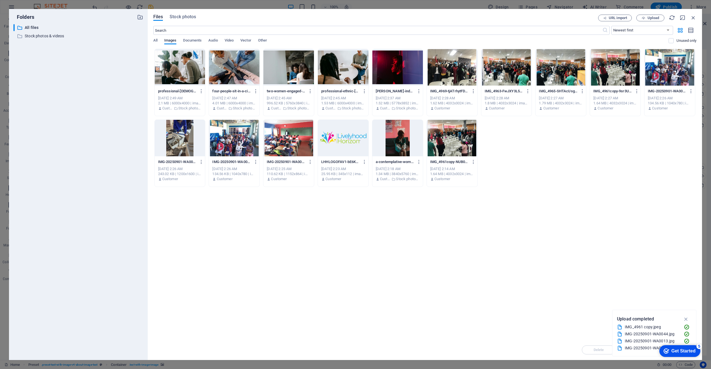
click at [246, 74] on div at bounding box center [234, 67] width 51 height 37
click at [246, 74] on div "1" at bounding box center [234, 67] width 51 height 37
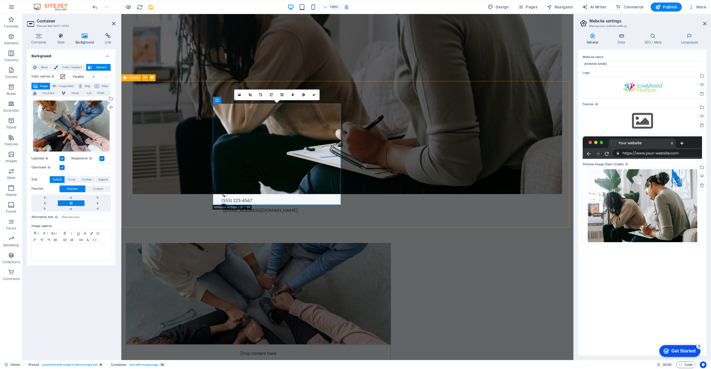
click at [561, 221] on div "Drop content here or Add elements Paste clipboard Welcome to Livelyhood Horizon…" at bounding box center [347, 350] width 452 height 258
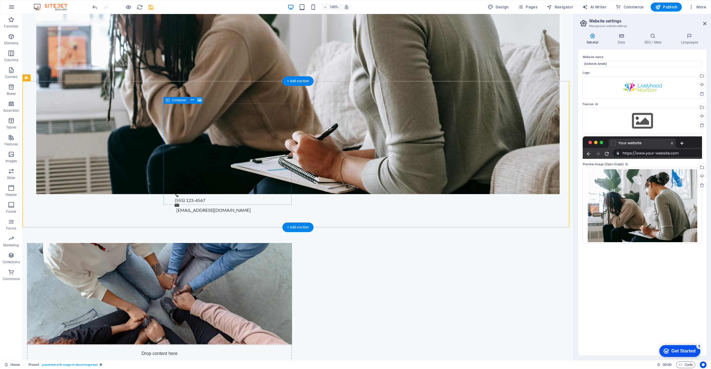
click at [157, 369] on span "Add elements" at bounding box center [143, 373] width 28 height 8
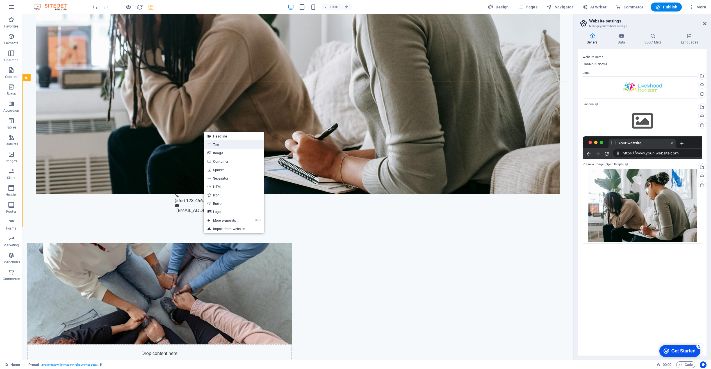
click at [220, 147] on link "Text" at bounding box center [234, 144] width 60 height 8
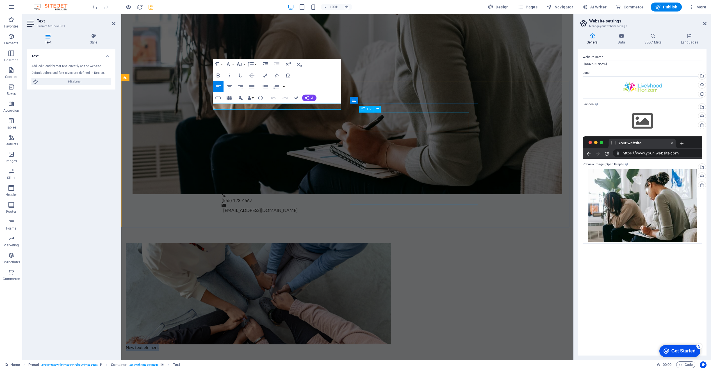
click at [534, 221] on div "New text element Welcome to Livelyhood Horizon NPO At Livelyhood Horizon, we be…" at bounding box center [347, 333] width 452 height 224
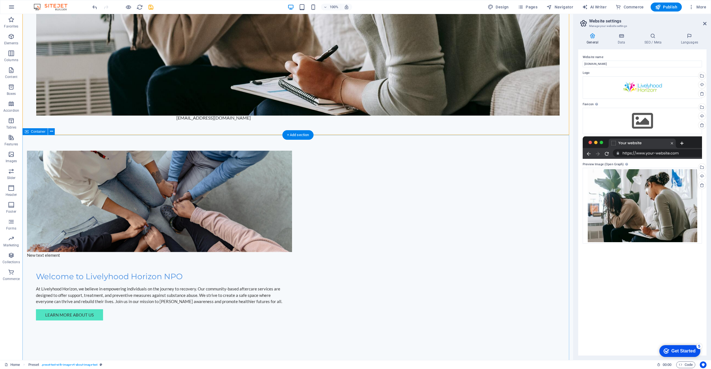
scroll to position [478, 0]
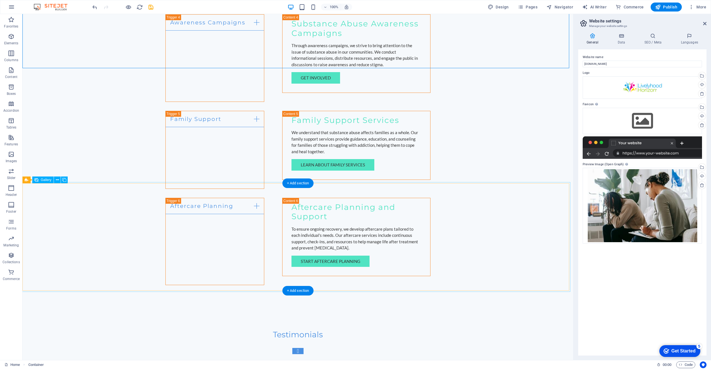
scroll to position [1078, 0]
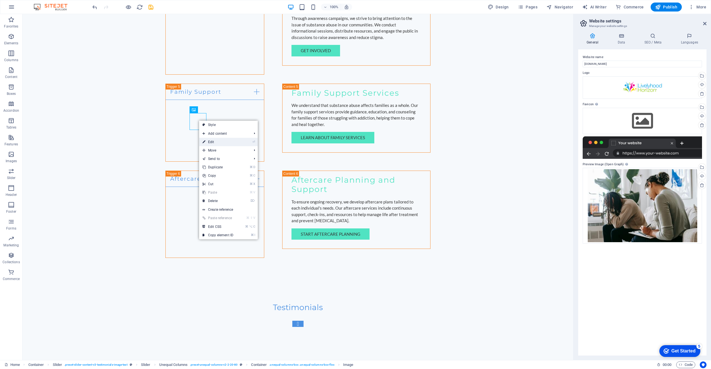
click at [213, 140] on link "⏎ Edit" at bounding box center [218, 142] width 38 height 8
select select "px"
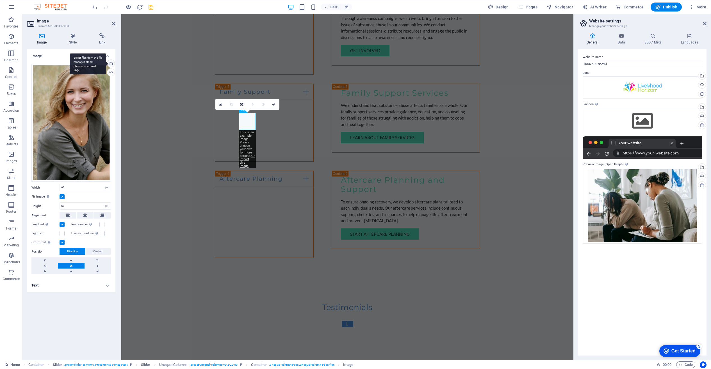
click at [111, 64] on div "Select files from the file manager, stock photos, or upload file(s)" at bounding box center [110, 64] width 8 height 8
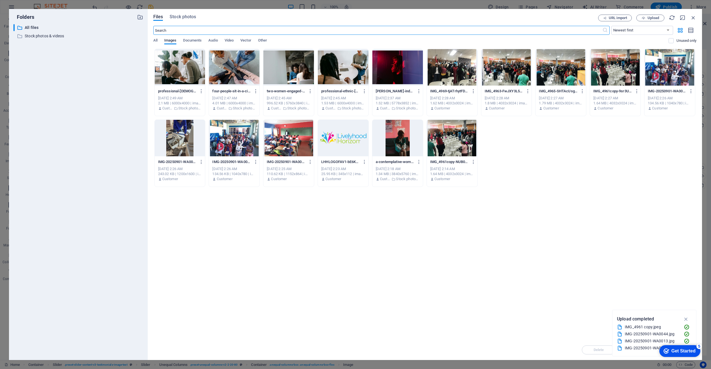
scroll to position [1092, 0]
click at [399, 135] on div at bounding box center [397, 138] width 51 height 37
click at [649, 20] on button "Upload" at bounding box center [650, 18] width 28 height 7
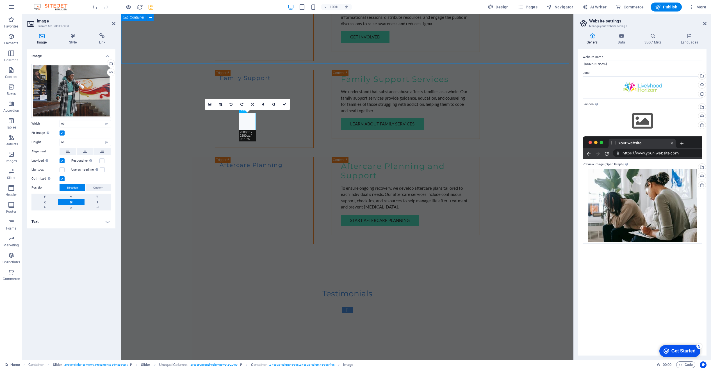
scroll to position [1078, 0]
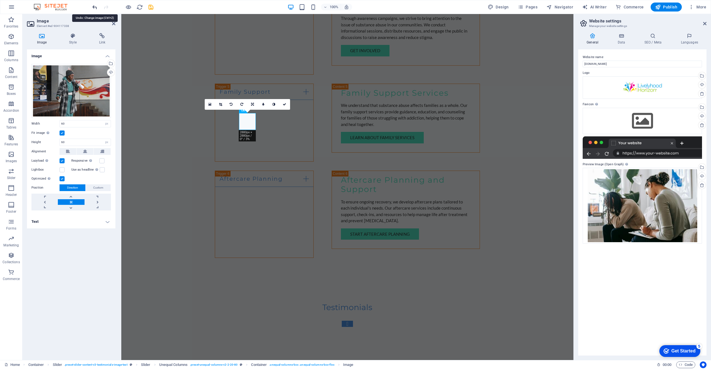
click at [95, 6] on icon "undo" at bounding box center [95, 7] width 6 height 6
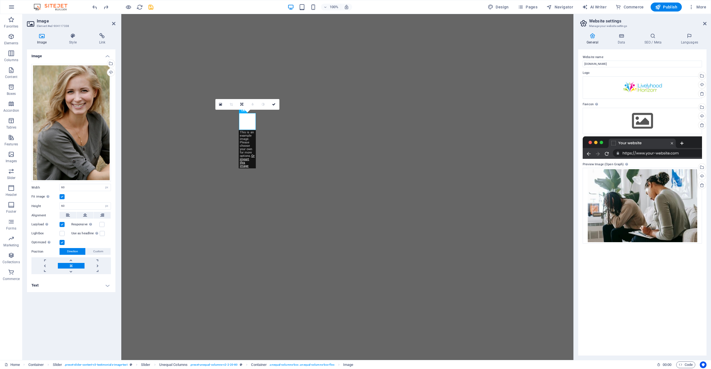
select select "px"
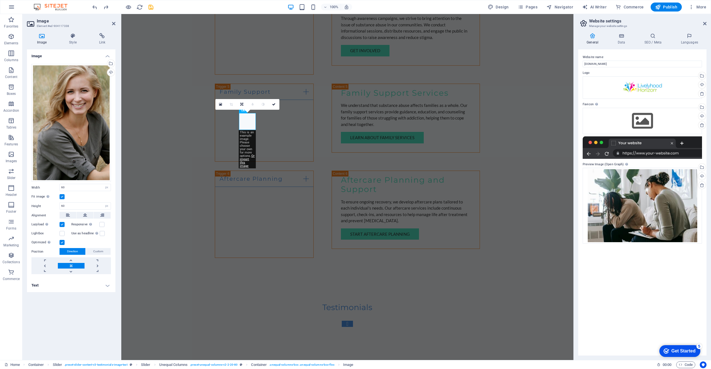
scroll to position [1078, 0]
click at [112, 72] on div "Upload" at bounding box center [110, 73] width 8 height 8
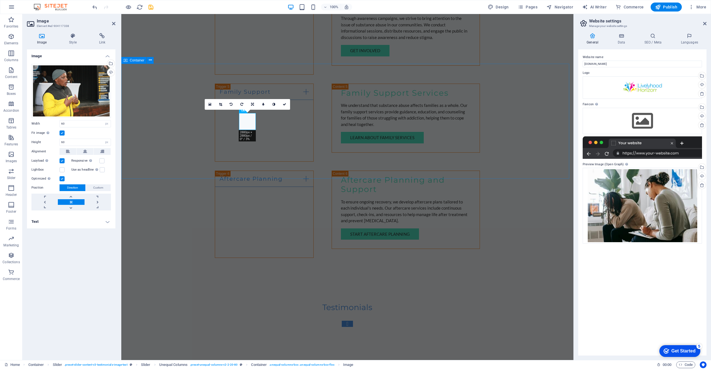
click at [266, 281] on div "Testimonials Hope and Healing Thanks to Livelyhood Horizon, I have hope for a b…" at bounding box center [347, 345] width 452 height 128
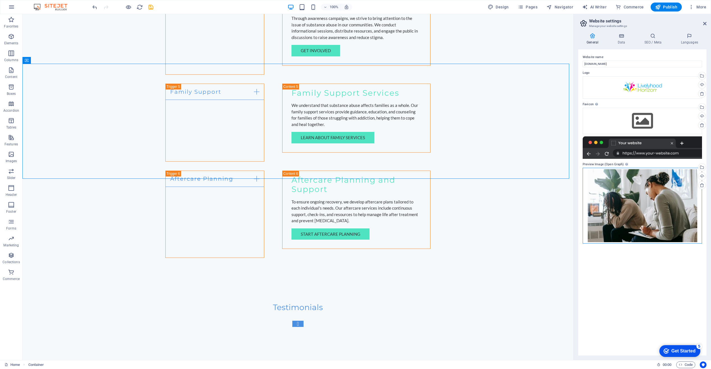
click at [648, 189] on div "Drag files here, click to choose files or select files from Files or our free s…" at bounding box center [642, 206] width 119 height 76
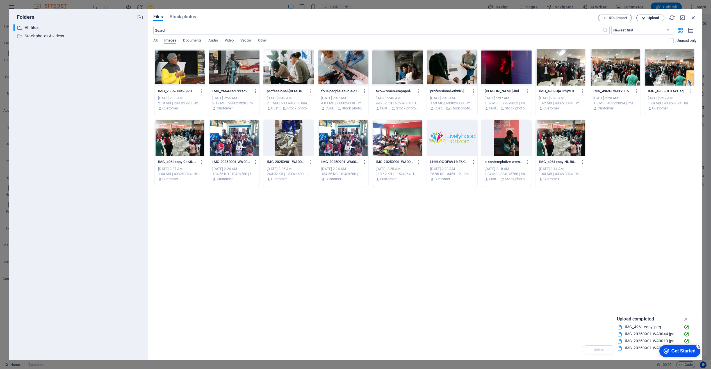
click at [651, 17] on span "Upload" at bounding box center [654, 17] width 12 height 3
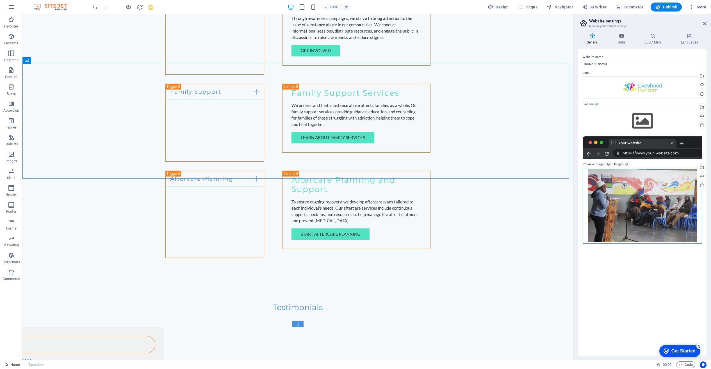
click at [652, 198] on div "Drag files here, click to choose files or select files from Files or our free s…" at bounding box center [642, 206] width 119 height 76
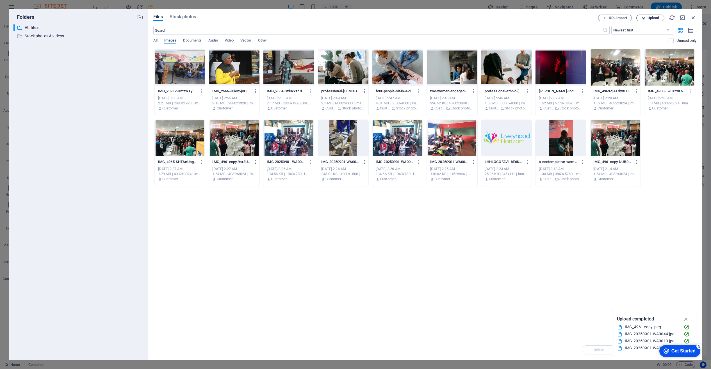
click at [651, 17] on span "Upload" at bounding box center [654, 17] width 12 height 3
drag, startPoint x: 689, startPoint y: 13, endPoint x: 612, endPoint y: 31, distance: 79.0
click at [601, 35] on div "Files Stock photos URL import Upload ​ Newest first Oldest first Name (A-Z) Nam…" at bounding box center [425, 184] width 554 height 351
drag, startPoint x: 678, startPoint y: 10, endPoint x: 696, endPoint y: 15, distance: 18.9
click at [675, 25] on div "Files Stock photos URL import Upload ​ Newest first Oldest first Name (A-Z) Nam…" at bounding box center [425, 184] width 554 height 351
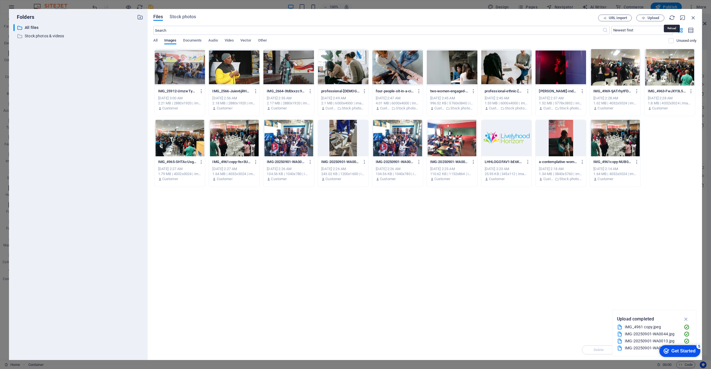
drag, startPoint x: 690, startPoint y: 12, endPoint x: 679, endPoint y: 12, distance: 11.0
click at [677, 13] on div "Files Stock photos URL import Upload ​ Newest first Oldest first Name (A-Z) Nam…" at bounding box center [425, 184] width 554 height 351
click at [654, 17] on span "Upload" at bounding box center [654, 17] width 12 height 3
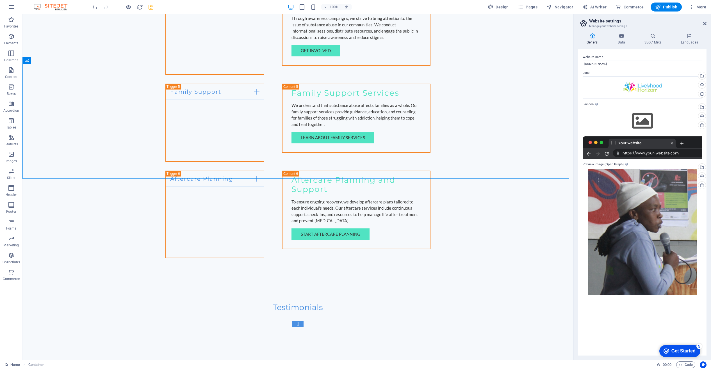
click at [652, 224] on div "Drag files here, click to choose files or select files from Files or our free s…" at bounding box center [642, 232] width 119 height 129
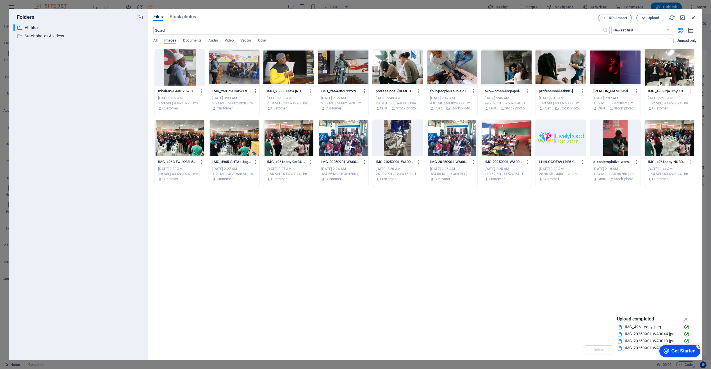
click at [175, 5] on div "Folders ​ All files All files ​ Stock photos & videos Stock photos & videos Fil…" at bounding box center [355, 184] width 711 height 369
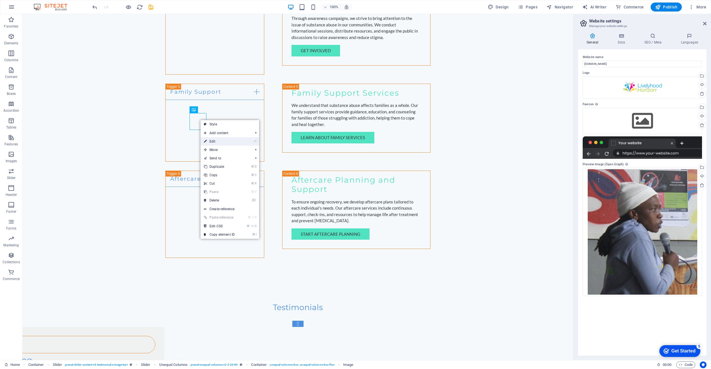
drag, startPoint x: 211, startPoint y: 141, endPoint x: 107, endPoint y: 124, distance: 105.3
click at [211, 141] on link "⏎ Edit" at bounding box center [219, 141] width 38 height 8
select select "px"
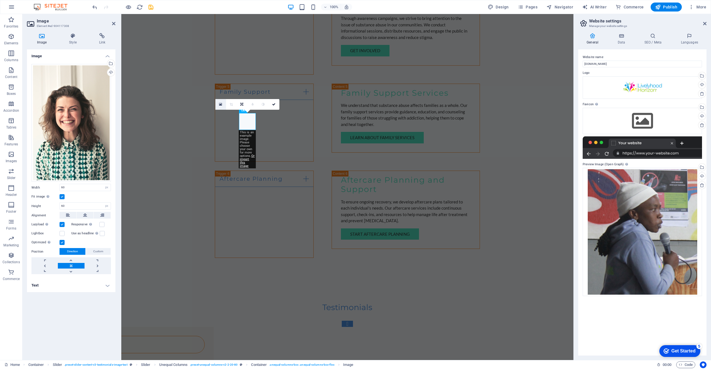
click at [221, 104] on icon at bounding box center [220, 104] width 3 height 4
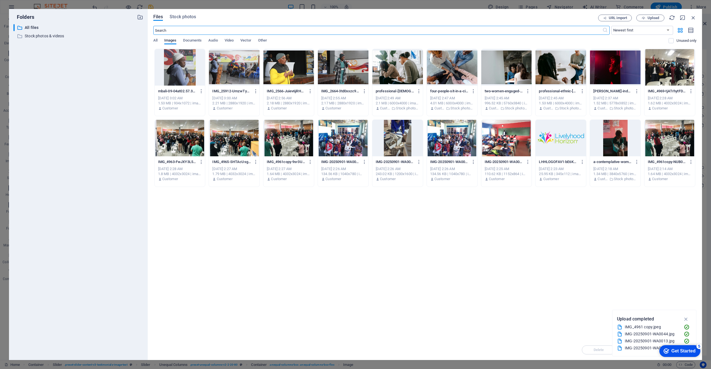
scroll to position [1092, 0]
click at [188, 66] on div at bounding box center [180, 67] width 51 height 37
click at [186, 67] on div "1" at bounding box center [180, 67] width 51 height 37
drag, startPoint x: 186, startPoint y: 67, endPoint x: 120, endPoint y: 45, distance: 69.9
click at [186, 67] on div at bounding box center [180, 67] width 51 height 37
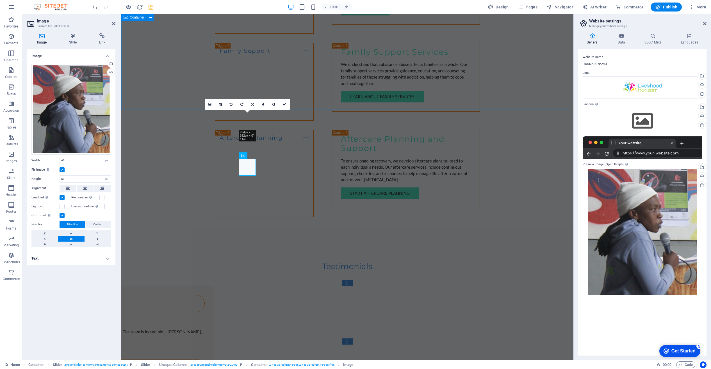
scroll to position [1078, 0]
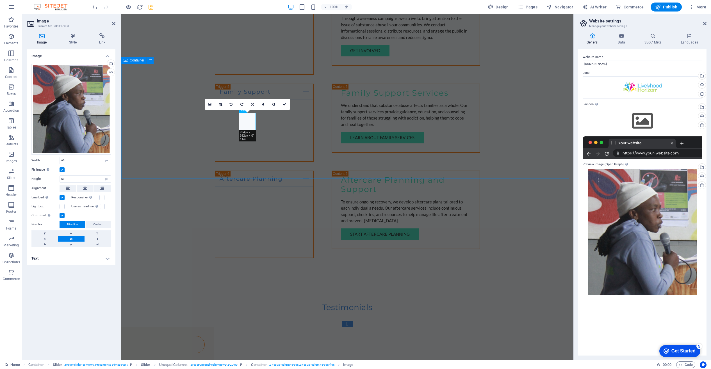
click at [236, 281] on div "Testimonials Hope and Healing Thanks to Livelyhood Horizon, I have hope for a b…" at bounding box center [347, 345] width 452 height 128
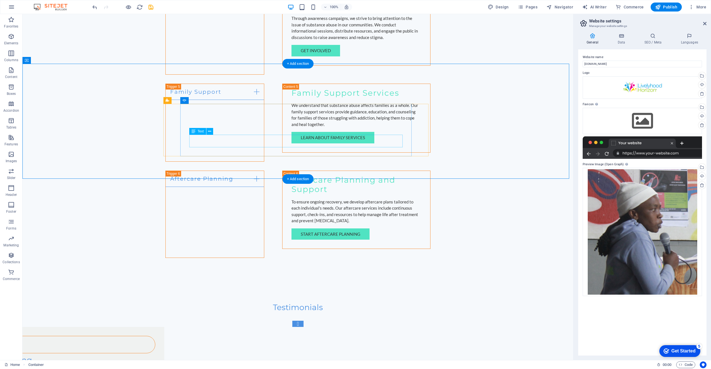
click at [201, 132] on span "Text" at bounding box center [201, 131] width 6 height 3
click at [210, 131] on icon at bounding box center [209, 132] width 3 height 6
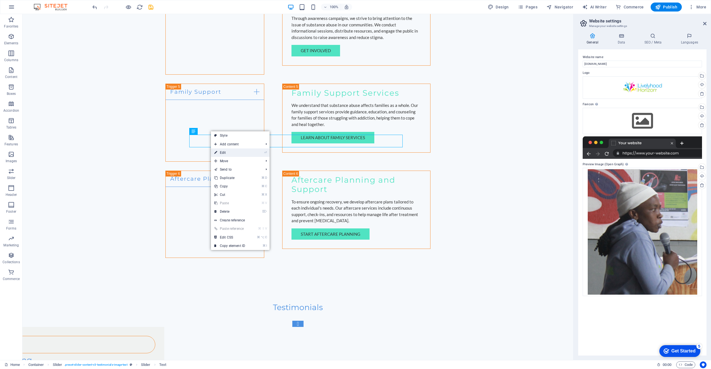
drag, startPoint x: 239, startPoint y: 152, endPoint x: 168, endPoint y: 135, distance: 72.8
click at [239, 152] on link "⏎ Edit" at bounding box center [230, 153] width 38 height 8
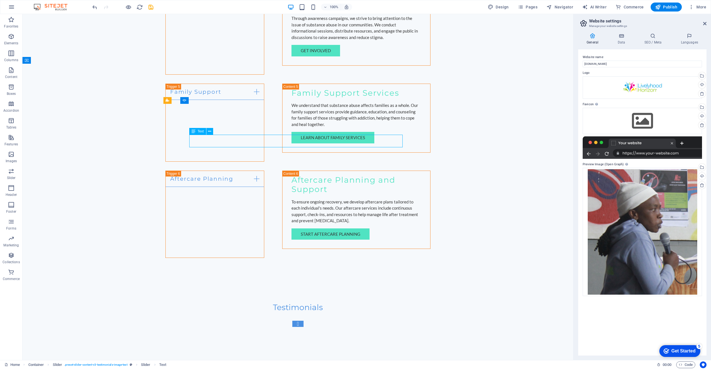
drag, startPoint x: 371, startPoint y: 138, endPoint x: 361, endPoint y: 138, distance: 10.4
click at [366, 321] on div "Hope and Healing Thanks to Livelyhood Horizon, I have hope for a better future.…" at bounding box center [297, 353] width 231 height 65
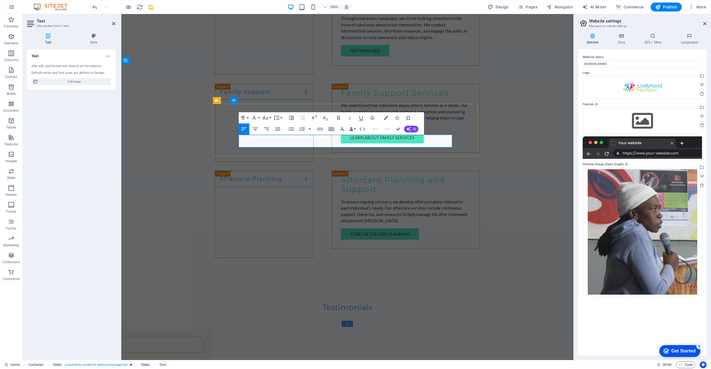
drag, startPoint x: 384, startPoint y: 138, endPoint x: 396, endPoint y: 138, distance: 12.1
drag, startPoint x: 433, startPoint y: 138, endPoint x: 423, endPoint y: 139, distance: 9.8
click at [512, 281] on div "Testimonials Hope and Healing Thanks to Livelyhood Horizon, I have hope for a b…" at bounding box center [347, 345] width 452 height 128
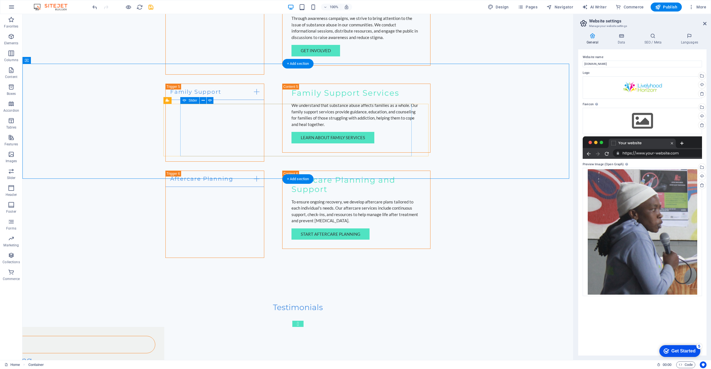
click at [292, 321] on button "button" at bounding box center [297, 324] width 11 height 6
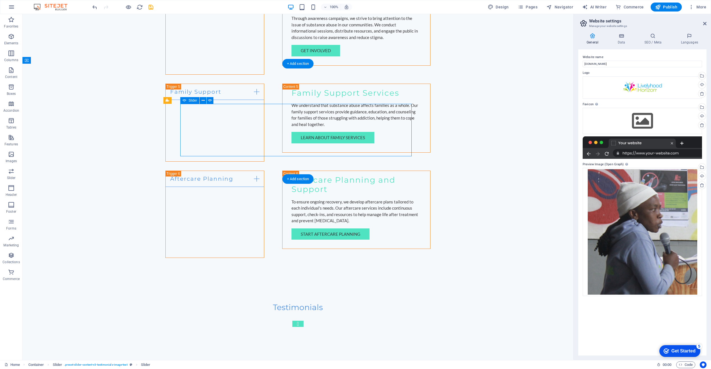
click at [292, 321] on button "button" at bounding box center [297, 324] width 11 height 6
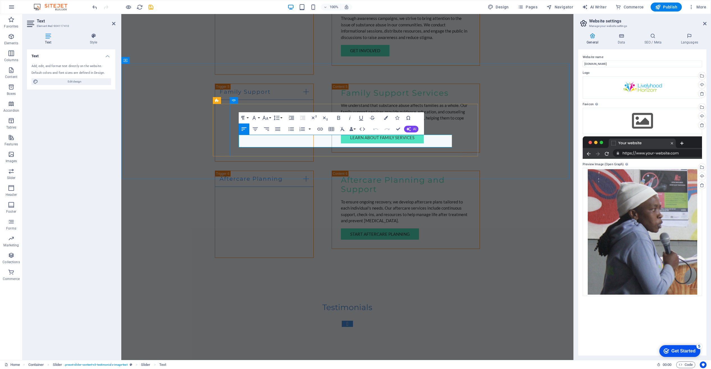
drag, startPoint x: 409, startPoint y: 138, endPoint x: 420, endPoint y: 138, distance: 11.5
click at [121, 14] on span "Mosweu," at bounding box center [121, 14] width 0 height 0
drag, startPoint x: 434, startPoint y: 138, endPoint x: 446, endPoint y: 137, distance: 12.1
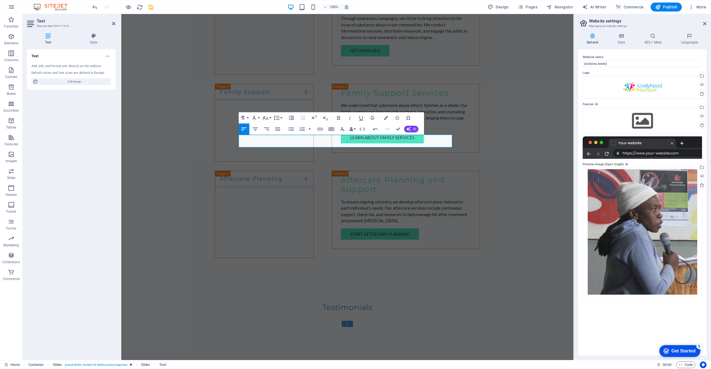
scroll to position [24, 0]
drag, startPoint x: 434, startPoint y: 139, endPoint x: 252, endPoint y: 144, distance: 181.8
click at [121, 14] on span "Service User," at bounding box center [121, 14] width 0 height 0
click at [516, 281] on div "Testimonials Hope and Healing Thanks to Livelyhood Horizon, I have hope for a b…" at bounding box center [347, 345] width 452 height 128
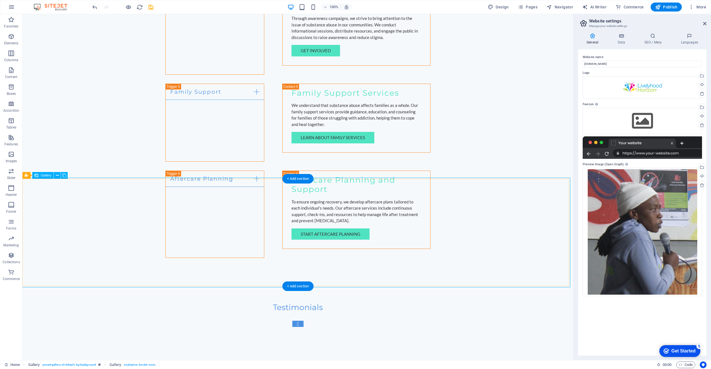
select select "px"
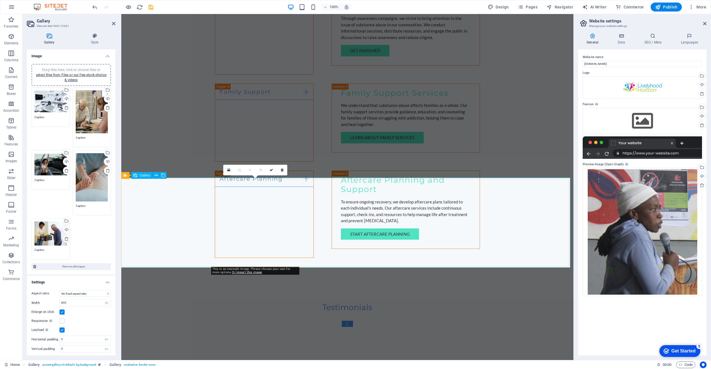
click at [228, 170] on icon at bounding box center [228, 170] width 3 height 4
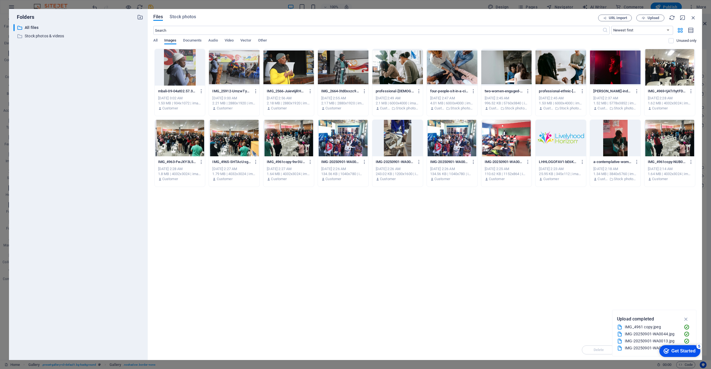
click at [348, 143] on div at bounding box center [343, 138] width 51 height 37
click at [348, 143] on div "1" at bounding box center [343, 138] width 51 height 37
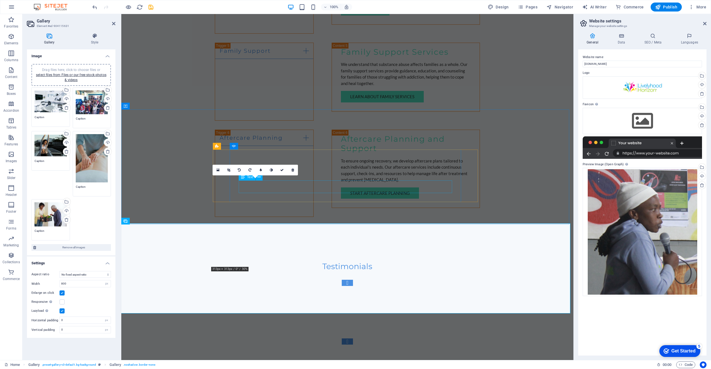
scroll to position [1078, 0]
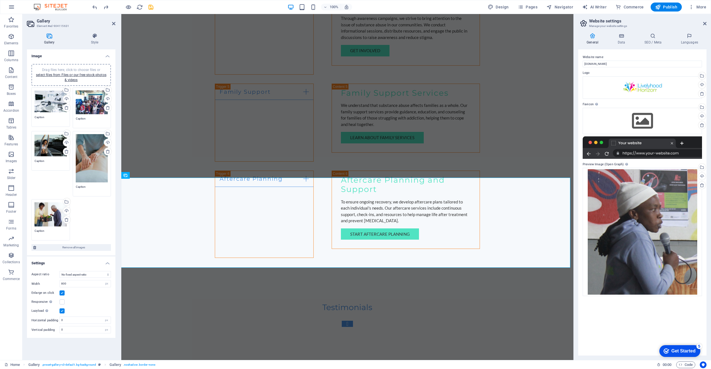
click at [89, 161] on div "Drag files here, click to choose files or select files from Files or our free s…" at bounding box center [92, 158] width 32 height 48
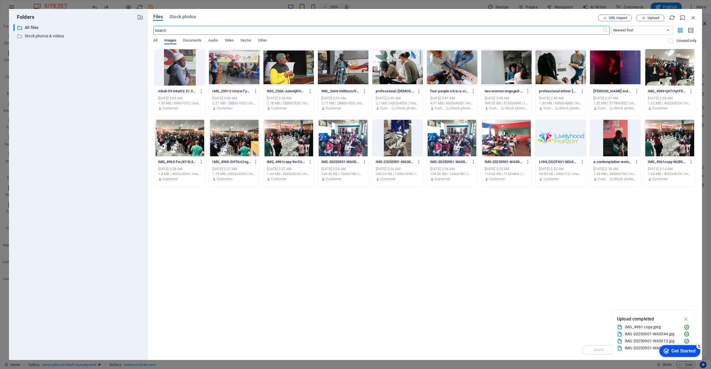
scroll to position [1092, 0]
click at [614, 142] on div at bounding box center [615, 138] width 51 height 37
click at [614, 142] on div "1" at bounding box center [615, 138] width 51 height 37
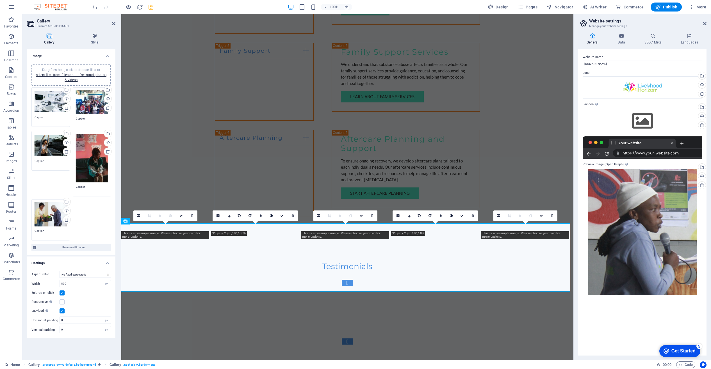
scroll to position [1078, 0]
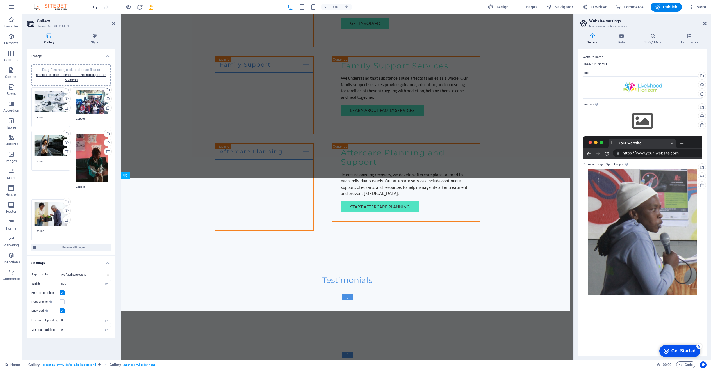
click at [95, 6] on icon "undo" at bounding box center [95, 7] width 6 height 6
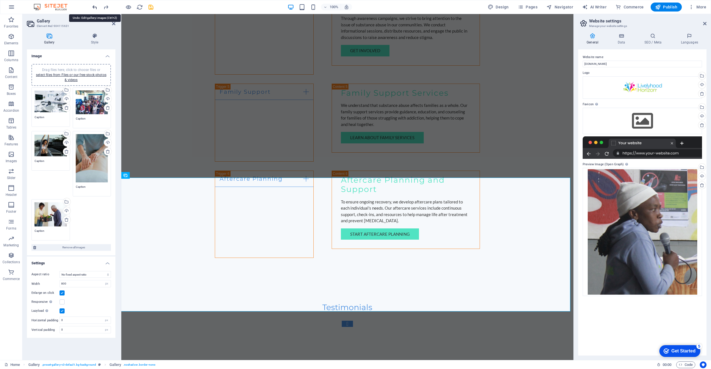
click at [94, 7] on icon "undo" at bounding box center [95, 7] width 6 height 6
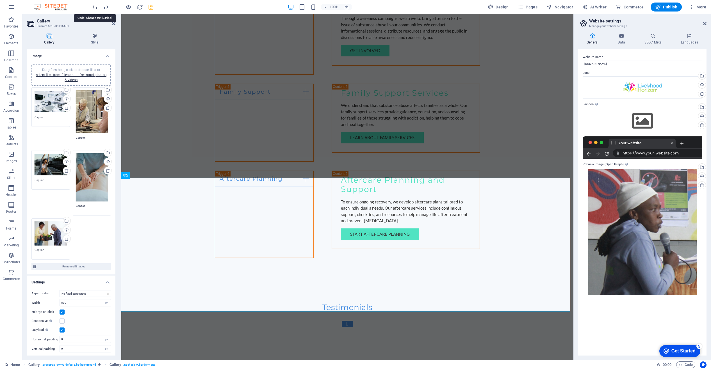
click at [96, 6] on icon "undo" at bounding box center [95, 7] width 6 height 6
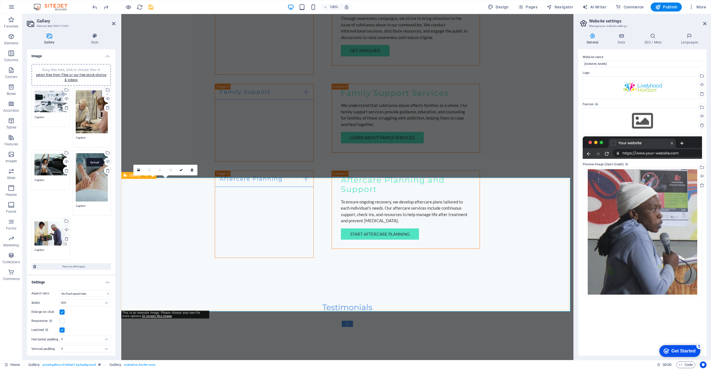
click at [107, 160] on div "Upload" at bounding box center [107, 162] width 8 height 8
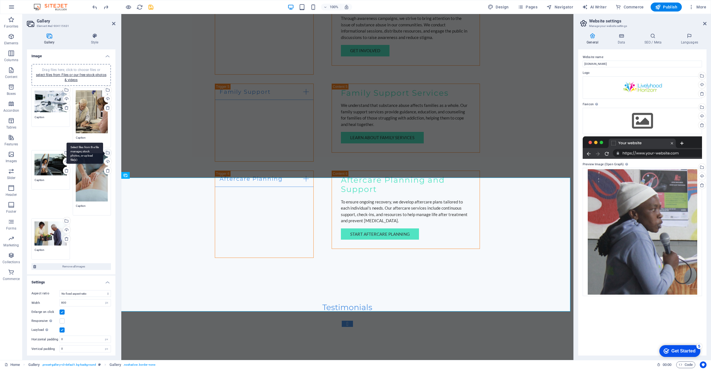
click at [103, 151] on div "Select files from the file manager, stock photos, or upload file(s)" at bounding box center [85, 153] width 37 height 21
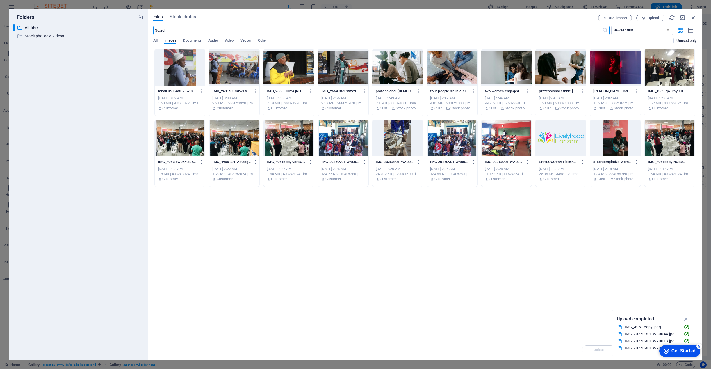
scroll to position [1092, 0]
click at [613, 131] on div at bounding box center [615, 138] width 51 height 37
click at [613, 131] on div "1" at bounding box center [615, 138] width 51 height 37
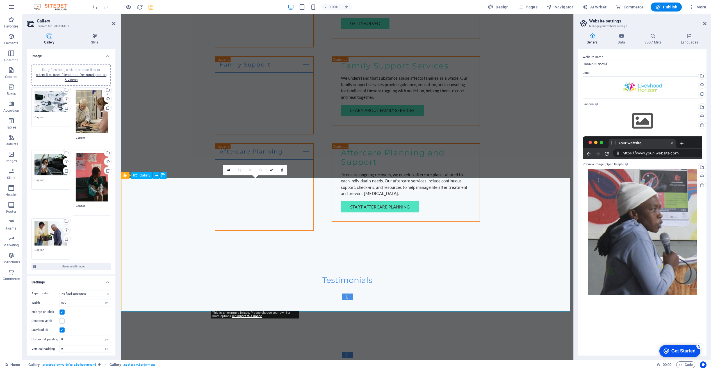
click at [229, 170] on icon at bounding box center [228, 170] width 3 height 4
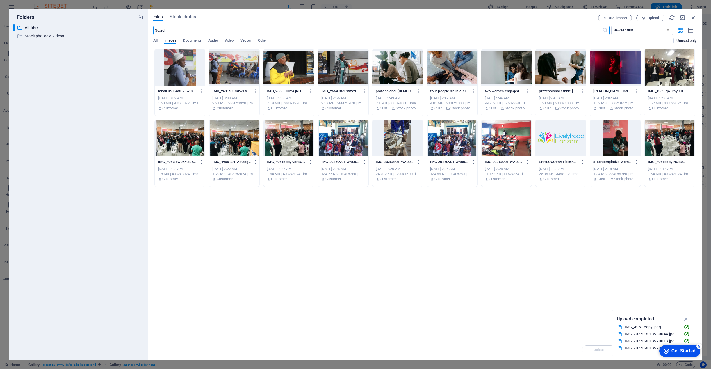
scroll to position [1092, 0]
click at [239, 63] on div at bounding box center [234, 67] width 51 height 37
click at [239, 63] on div "1" at bounding box center [234, 67] width 51 height 37
click at [239, 63] on div at bounding box center [234, 67] width 51 height 37
drag, startPoint x: 239, startPoint y: 63, endPoint x: 119, endPoint y: 49, distance: 121.0
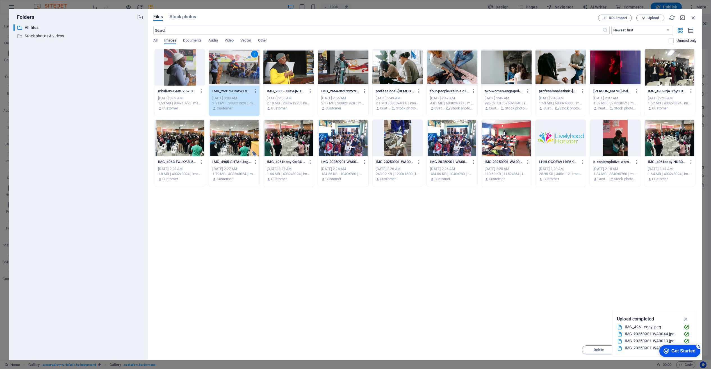
click at [239, 63] on div "1" at bounding box center [234, 67] width 51 height 37
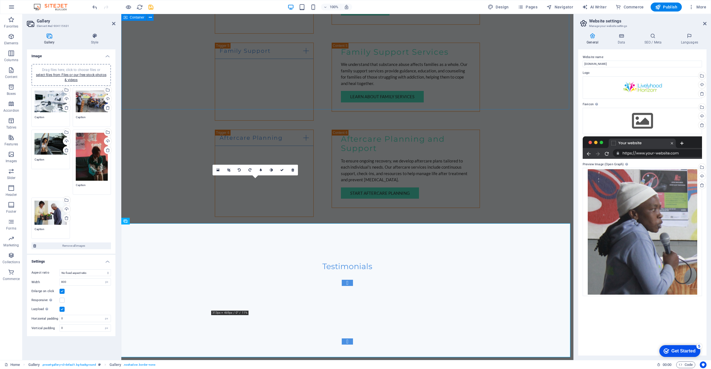
scroll to position [1078, 0]
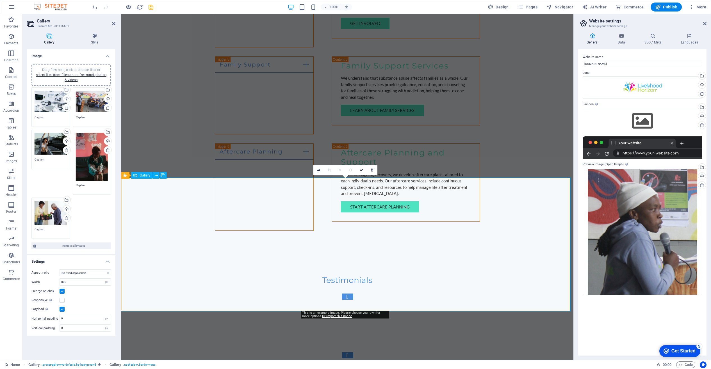
drag, startPoint x: 319, startPoint y: 170, endPoint x: 199, endPoint y: 155, distance: 121.6
click at [319, 170] on icon at bounding box center [318, 170] width 3 height 4
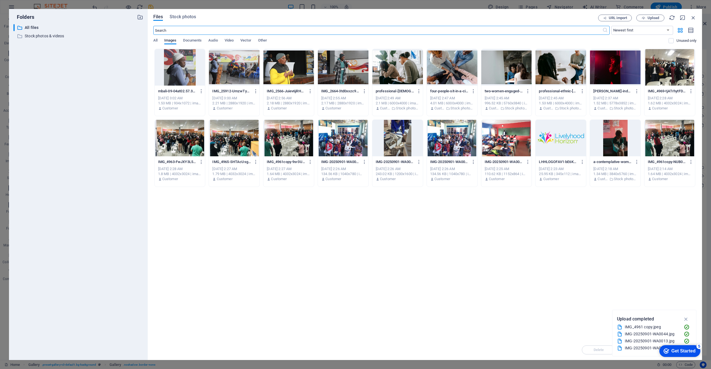
scroll to position [1092, 0]
click at [675, 75] on div at bounding box center [669, 67] width 51 height 37
drag, startPoint x: 675, startPoint y: 75, endPoint x: 286, endPoint y: 164, distance: 398.6
click at [675, 75] on div "1" at bounding box center [669, 67] width 51 height 37
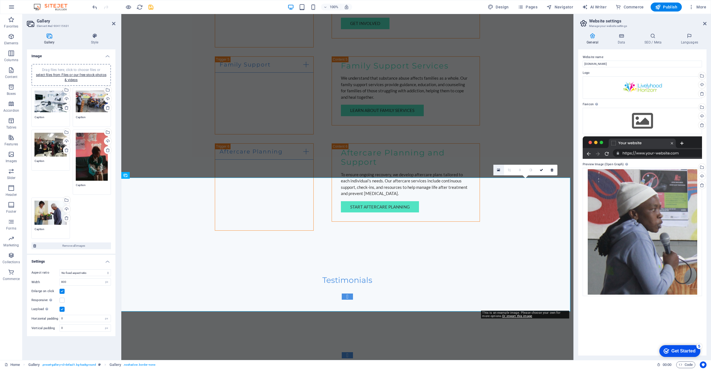
click at [499, 170] on icon at bounding box center [498, 170] width 3 height 4
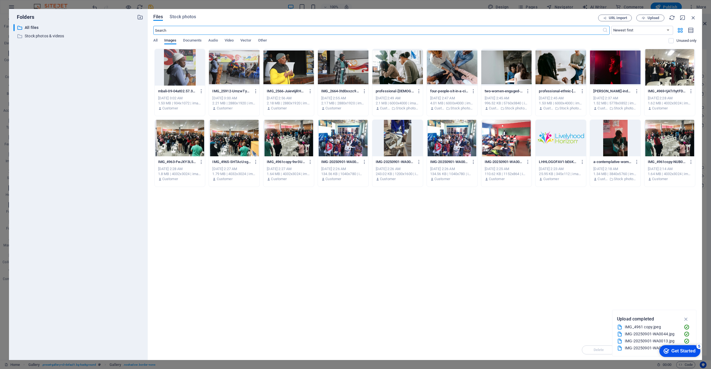
scroll to position [1092, 0]
click at [507, 144] on div at bounding box center [506, 138] width 51 height 37
click at [507, 144] on div "1" at bounding box center [506, 138] width 51 height 37
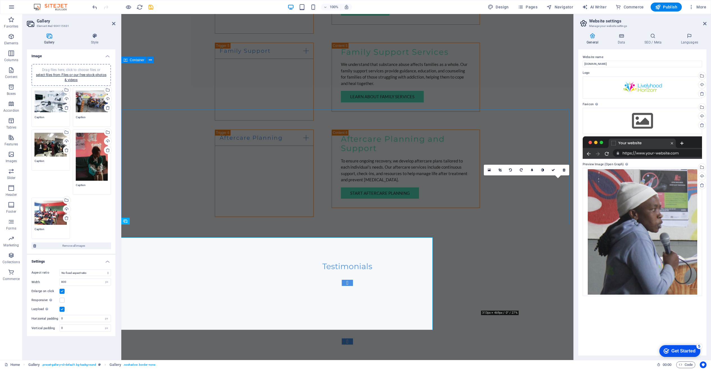
scroll to position [1078, 0]
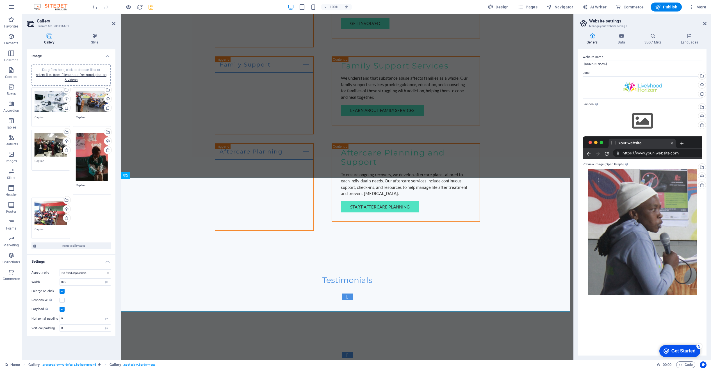
click at [0, 0] on div "Drag files here, click to choose files or select files from Files or our free s…" at bounding box center [0, 0] width 0 height 0
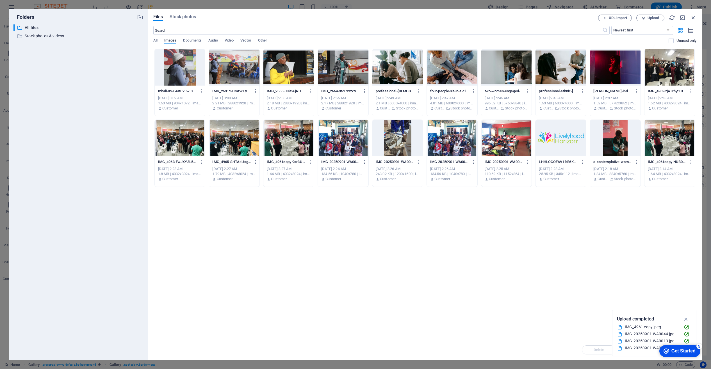
scroll to position [1092, 0]
click at [616, 135] on div at bounding box center [615, 138] width 51 height 37
click at [616, 135] on div "1" at bounding box center [615, 138] width 51 height 37
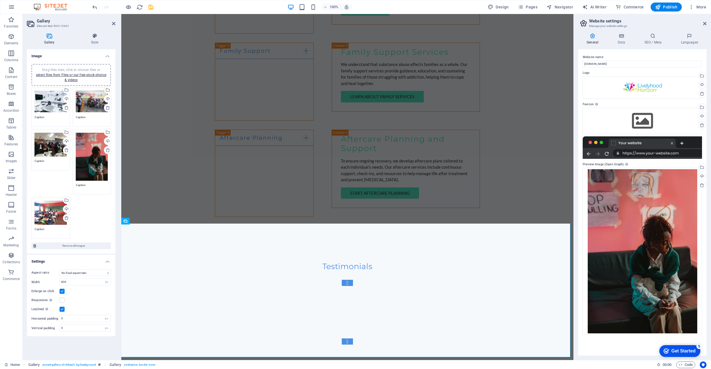
scroll to position [1078, 0]
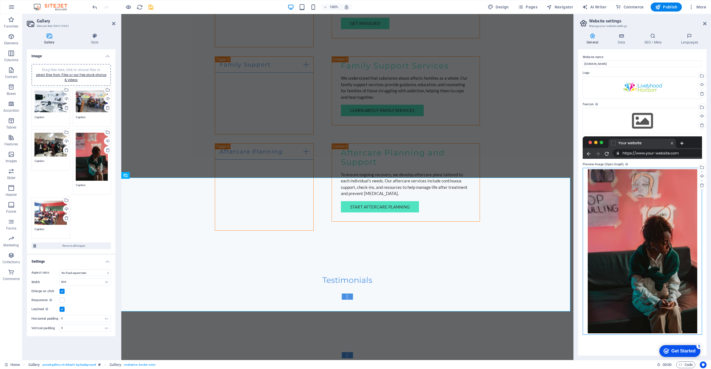
drag, startPoint x: 618, startPoint y: 226, endPoint x: 751, endPoint y: 228, distance: 133.1
click at [711, 228] on html "Livelyhood Horizon NPO Home Favorites Elements Columns Content Boxes Accordion …" at bounding box center [355, 184] width 711 height 369
click at [49, 34] on icon at bounding box center [49, 36] width 45 height 6
click at [48, 37] on icon at bounding box center [49, 36] width 45 height 6
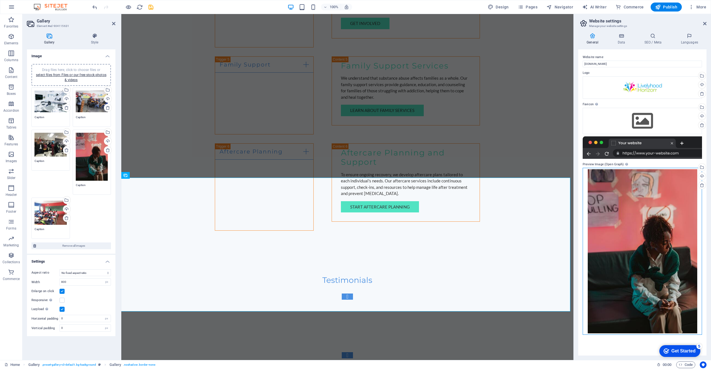
click at [0, 0] on div "Drag files here, click to choose files or select files from Files or our free s…" at bounding box center [0, 0] width 0 height 0
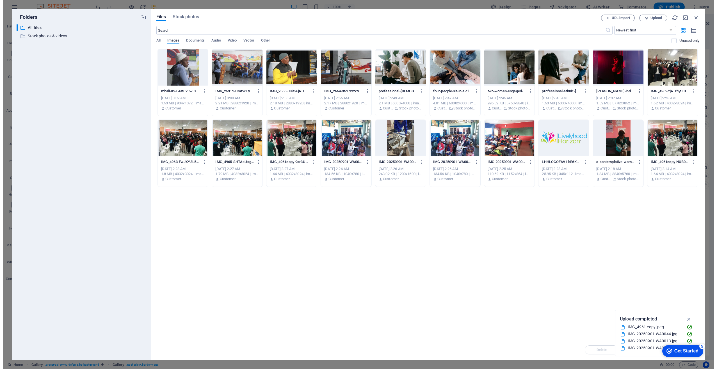
scroll to position [1092, 0]
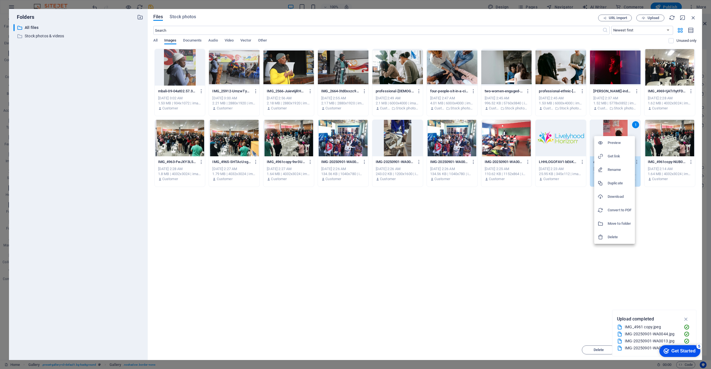
click at [619, 196] on h6 "Download" at bounding box center [620, 196] width 24 height 7
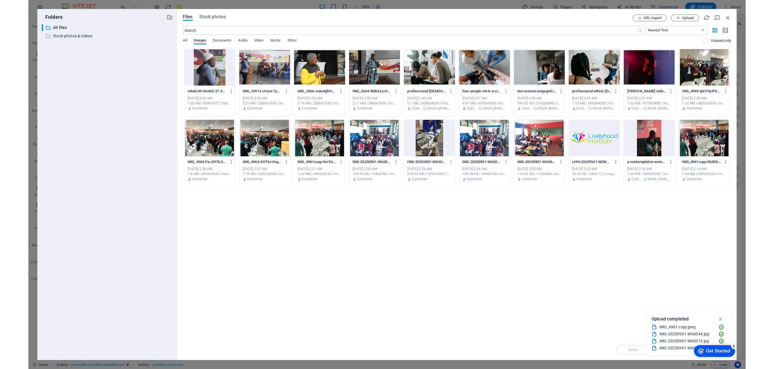
scroll to position [1078, 0]
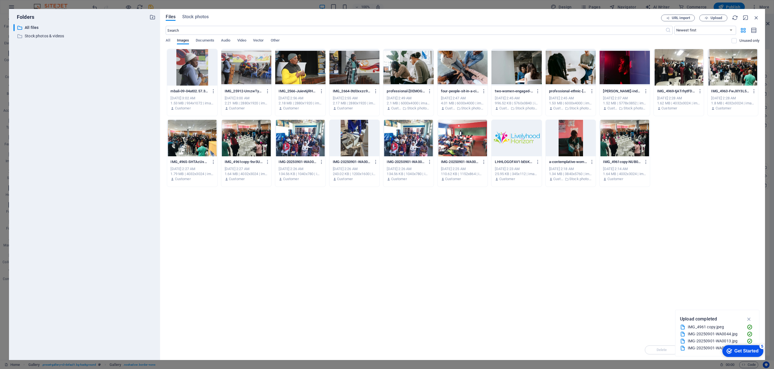
click at [204, 4] on div "Folders ​ All files All files ​ Stock photos & videos Stock photos & videos Fil…" at bounding box center [387, 184] width 774 height 369
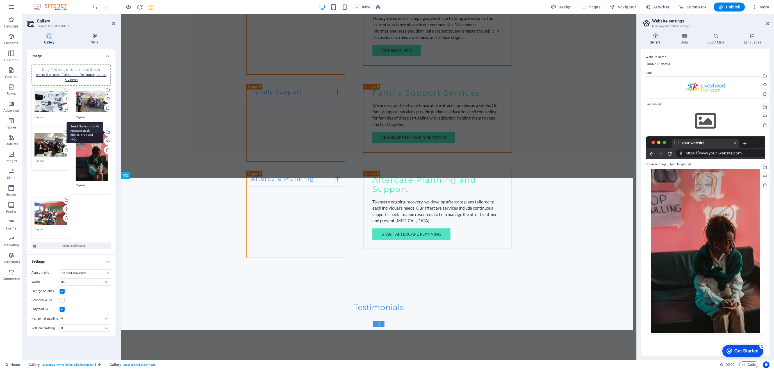
click at [108, 132] on div "Select files from the file manager, stock photos, or upload file(s)" at bounding box center [107, 133] width 8 height 8
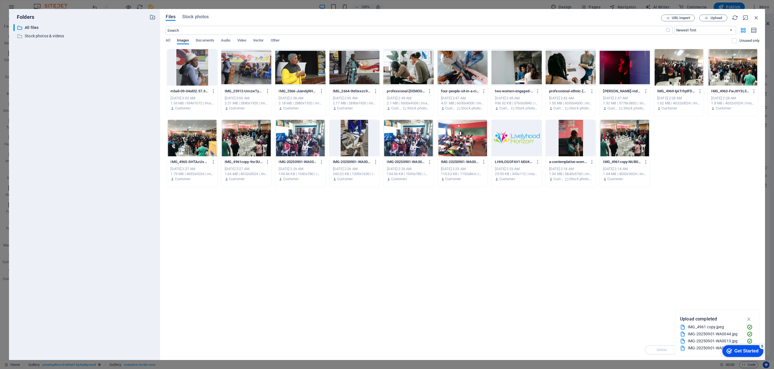
click at [233, 222] on div "Drop files here to upload them instantly mbali-09-04at02.57.39-0oCeiiB8BiHtOJQG…" at bounding box center [463, 194] width 594 height 291
click at [208, 5] on div "Folders ​ All files All files ​ Stock photos & videos Stock photos & videos Fil…" at bounding box center [387, 184] width 774 height 369
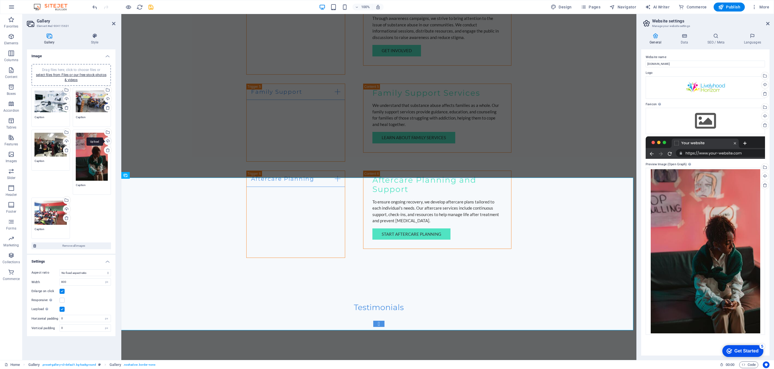
click at [109, 141] on div "Upload" at bounding box center [107, 142] width 8 height 8
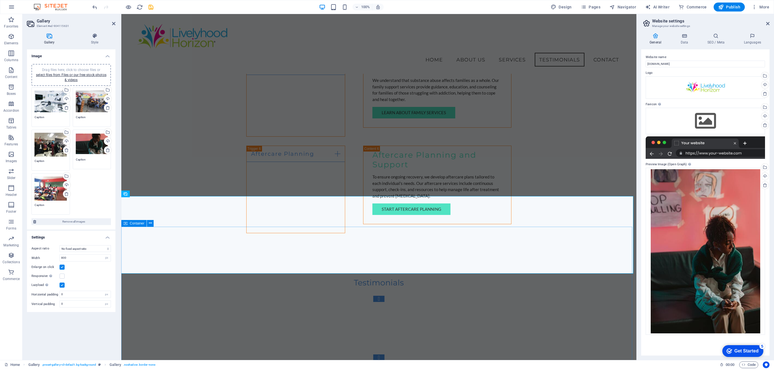
scroll to position [1060, 0]
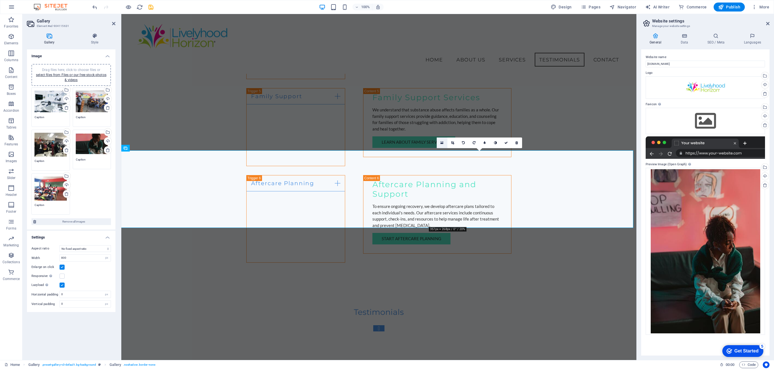
click at [441, 141] on icon at bounding box center [441, 143] width 3 height 4
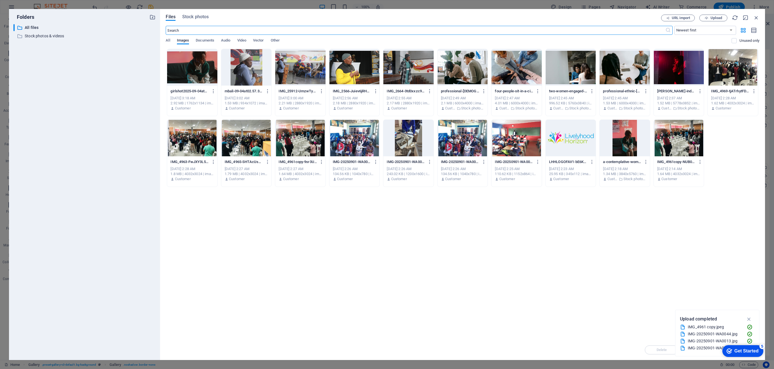
click at [198, 69] on div at bounding box center [192, 67] width 50 height 37
click at [711, 17] on span "Upload" at bounding box center [716, 17] width 12 height 3
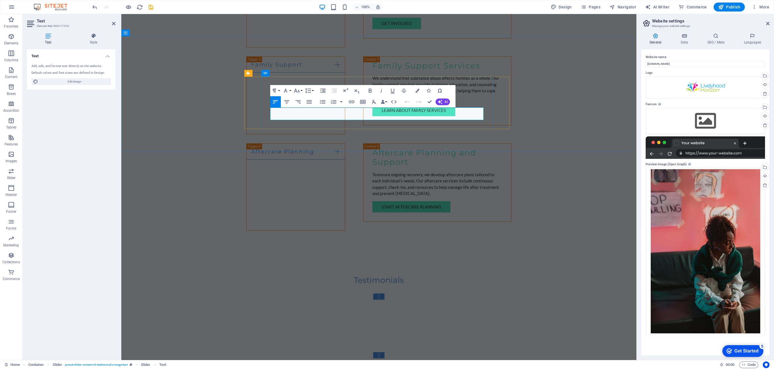
drag, startPoint x: 440, startPoint y: 110, endPoint x: 453, endPoint y: 111, distance: 12.7
drag, startPoint x: 462, startPoint y: 111, endPoint x: 475, endPoint y: 111, distance: 12.1
click at [537, 253] on div "Testimonials Hope and Healing Thanks to Livelyhood Horizon, I have hope for a b…" at bounding box center [378, 317] width 515 height 128
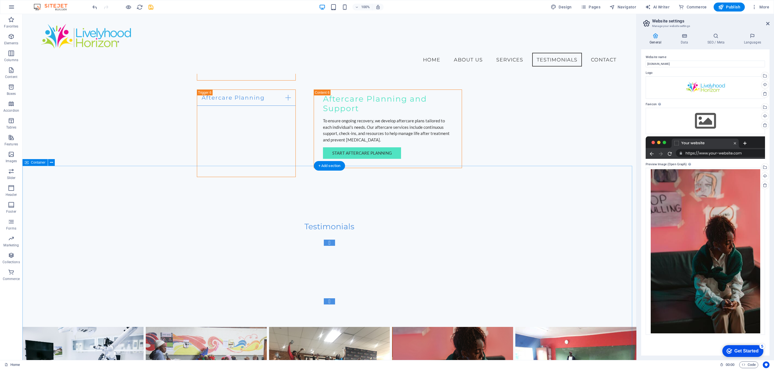
scroll to position [1144, 0]
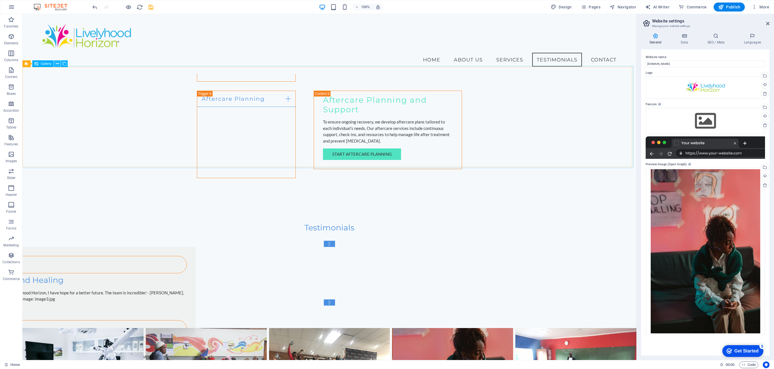
click at [56, 63] on icon at bounding box center [57, 64] width 3 height 6
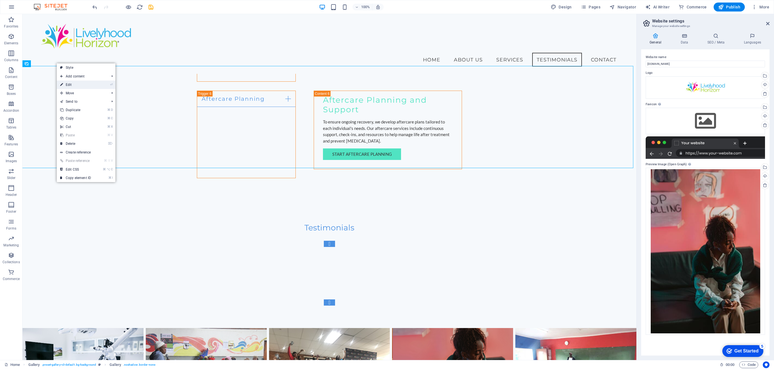
click at [69, 84] on link "⏎ Edit" at bounding box center [76, 85] width 38 height 8
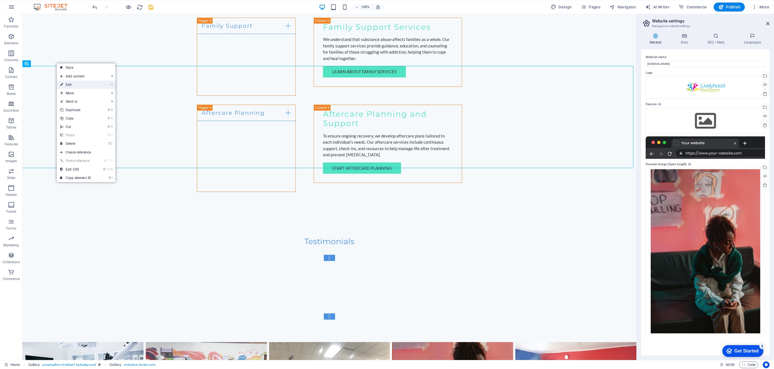
select select "px"
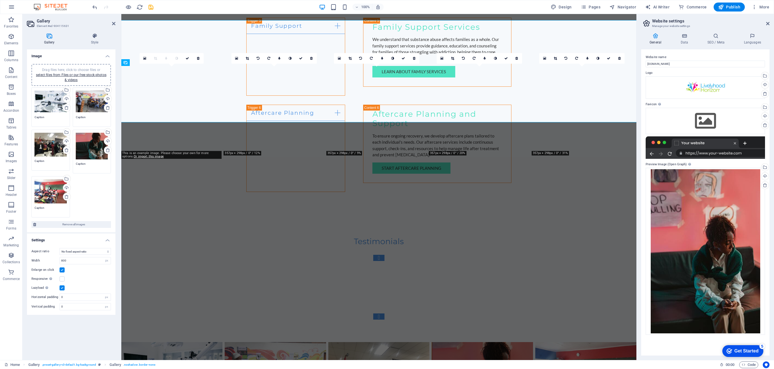
scroll to position [1190, 0]
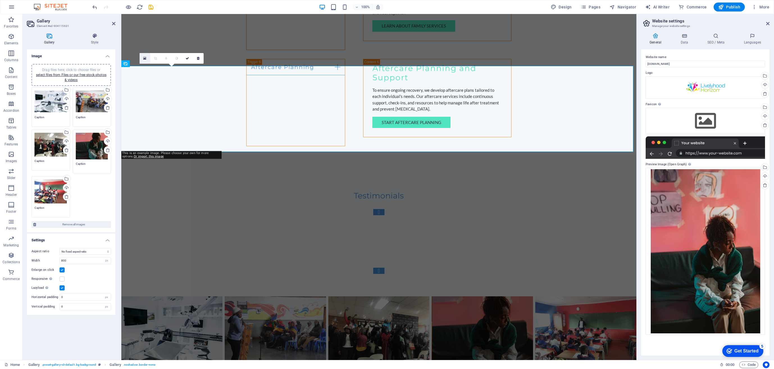
click at [144, 58] on icon at bounding box center [144, 58] width 3 height 4
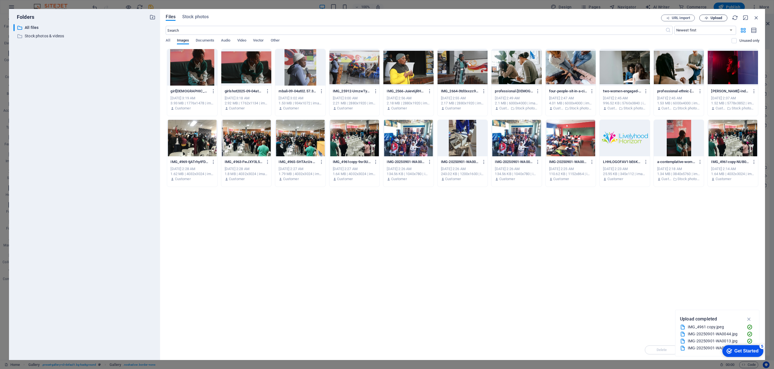
click at [711, 17] on span "Upload" at bounding box center [716, 17] width 12 height 3
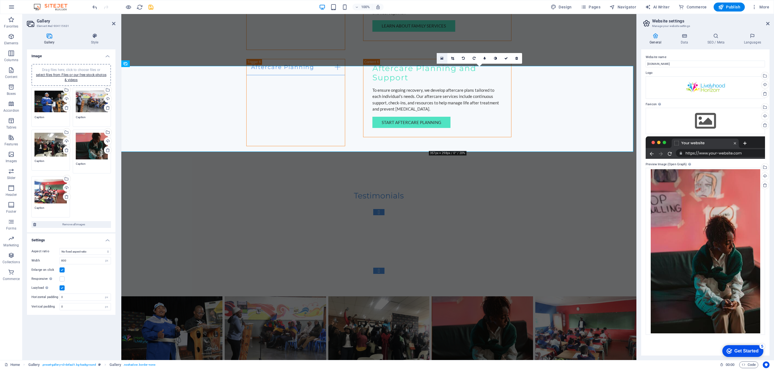
click at [442, 58] on icon at bounding box center [441, 58] width 3 height 4
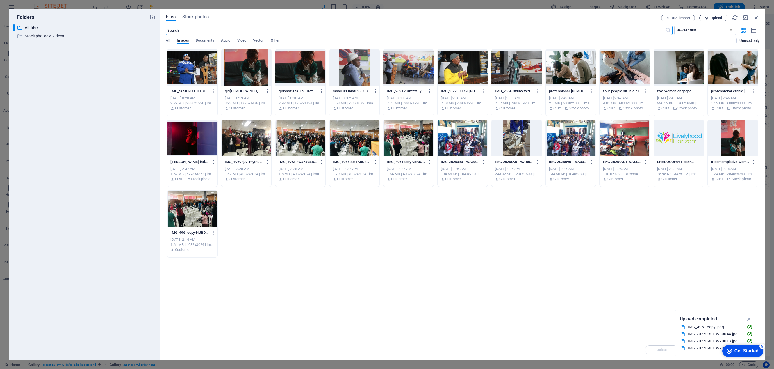
click at [711, 17] on span "Upload" at bounding box center [716, 17] width 12 height 3
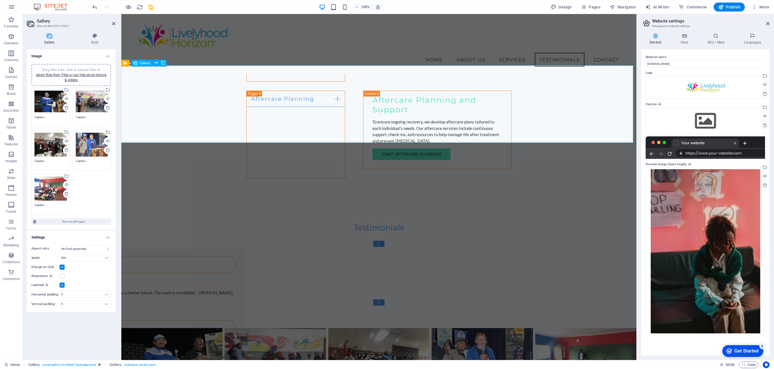
scroll to position [1072, 0]
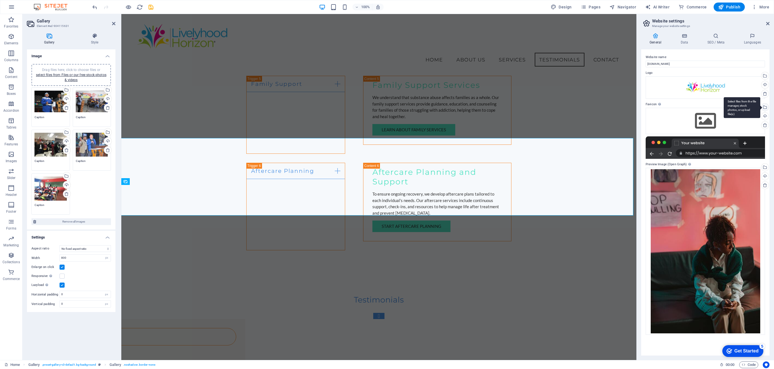
click at [711, 107] on div "Select files from the file manager, stock photos, or upload file(s)" at bounding box center [764, 108] width 8 height 8
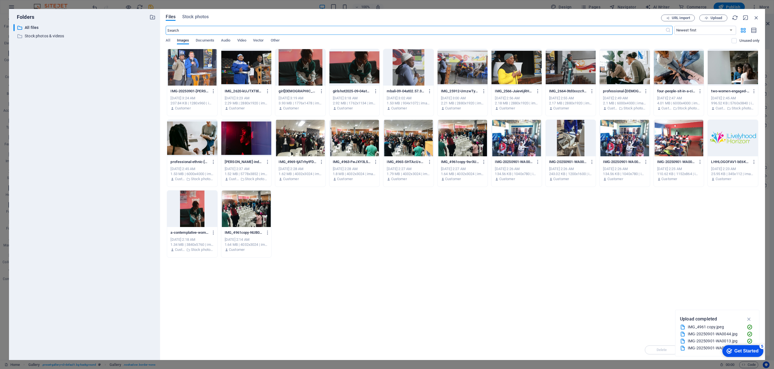
scroll to position [1118, 0]
click at [711, 18] on span "Upload" at bounding box center [716, 17] width 12 height 3
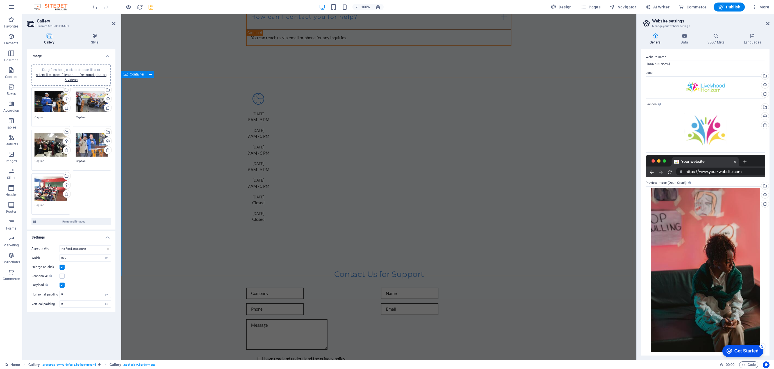
scroll to position [1820, 0]
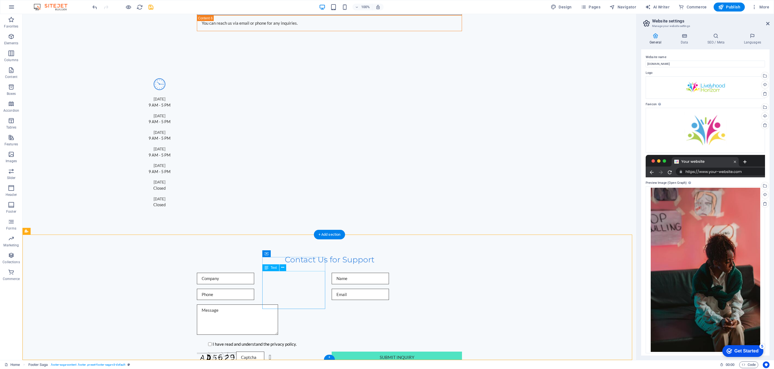
drag, startPoint x: 297, startPoint y: 275, endPoint x: 262, endPoint y: 275, distance: 34.8
click at [283, 268] on icon at bounding box center [282, 268] width 3 height 6
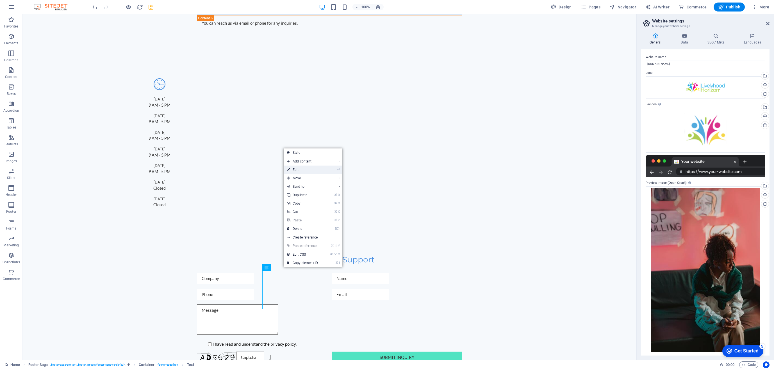
drag, startPoint x: 297, startPoint y: 169, endPoint x: 201, endPoint y: 162, distance: 96.3
click at [297, 169] on link "⏎ Edit" at bounding box center [303, 170] width 38 height 8
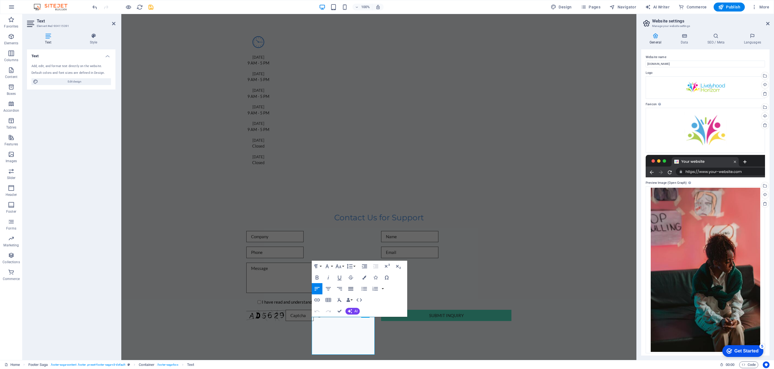
scroll to position [1820, 0]
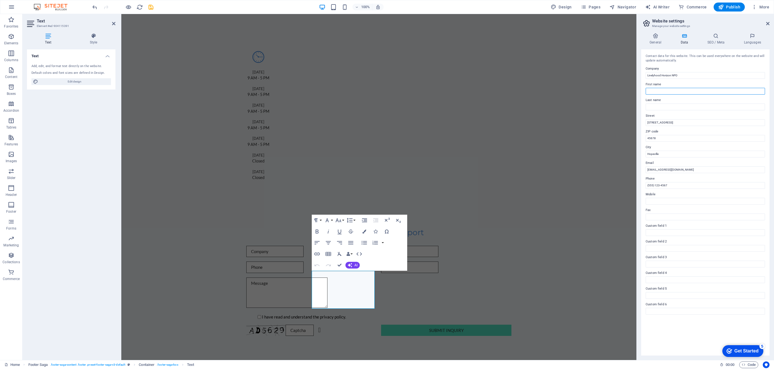
click at [658, 90] on input "First name" at bounding box center [705, 91] width 119 height 7
drag, startPoint x: 674, startPoint y: 123, endPoint x: 642, endPoint y: 122, distance: 31.7
click at [642, 122] on div "Contact data for this website. This can be used everywhere on the website and w…" at bounding box center [705, 202] width 128 height 306
paste input "948 Makhadema Building"
paste input "Cnr. Mahalefele Road & Butshingi Street"
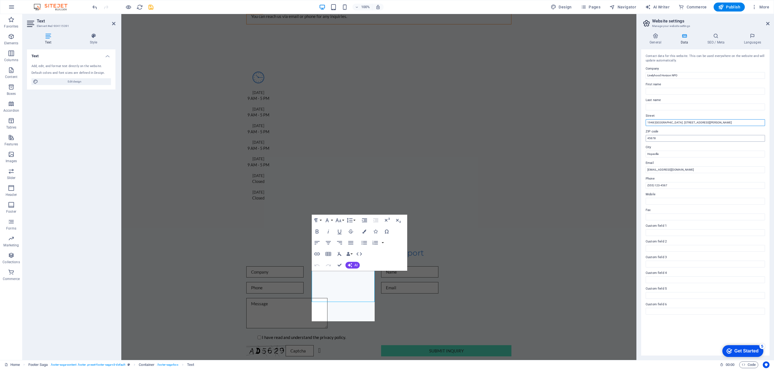
scroll to position [0, 10]
click at [711, 123] on input "1948 Makhadema Building, Cnr. Mahalefele Road & Butshingi Street, Office 205, 2…" at bounding box center [705, 122] width 119 height 7
type input "1948 Makhadema Building, Cnr. Mahalefele Road & Butshingi Street, Office 205, 2…"
drag, startPoint x: 656, startPoint y: 139, endPoint x: 644, endPoint y: 138, distance: 11.3
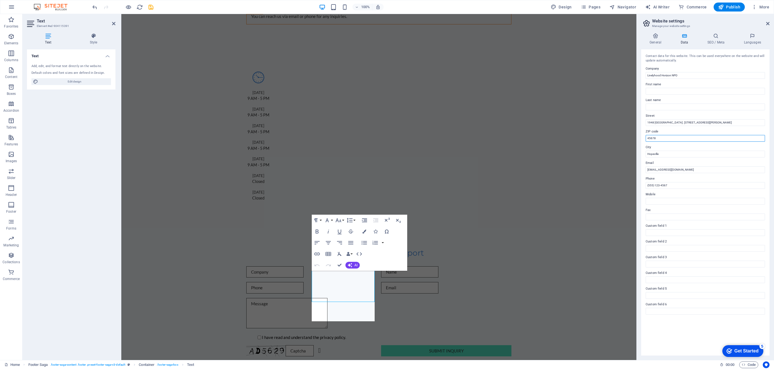
click at [644, 138] on div "Contact data for this website. This can be used everywhere on the website and w…" at bounding box center [705, 202] width 128 height 306
type input "1801"
drag, startPoint x: 646, startPoint y: 152, endPoint x: 637, endPoint y: 151, distance: 9.3
click at [637, 151] on aside "Website settings Manage your website settings General Data SEO / Meta Languages…" at bounding box center [705, 187] width 138 height 346
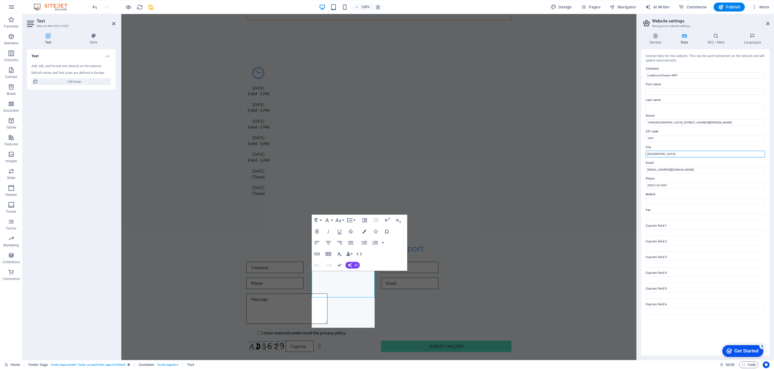
type input "Johannesburg"
drag, startPoint x: 666, startPoint y: 186, endPoint x: 641, endPoint y: 186, distance: 25.3
click at [641, 186] on div "Contact data for this website. This can be used everywhere on the website and w…" at bounding box center [705, 202] width 128 height 306
paste input "081 589 9165"
type input "081 589 9165"
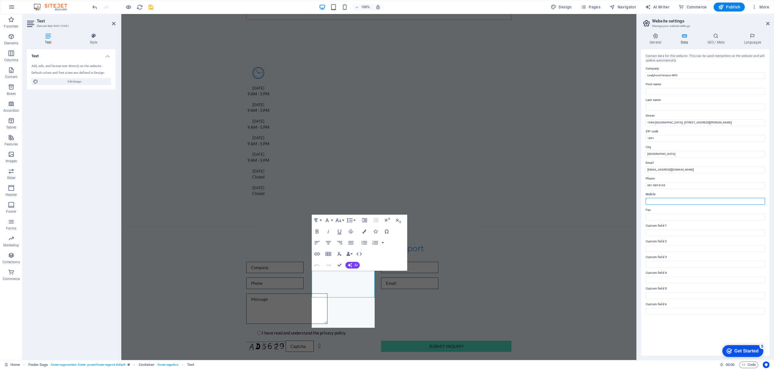
click at [652, 199] on input "Mobile" at bounding box center [705, 201] width 119 height 7
paste input "081 589 9165"
type input "081 589 9165"
click at [682, 169] on input "[EMAIL_ADDRESS][DOMAIN_NAME]" at bounding box center [705, 170] width 119 height 7
type input "info@livelyhoodhorizon.org.za"
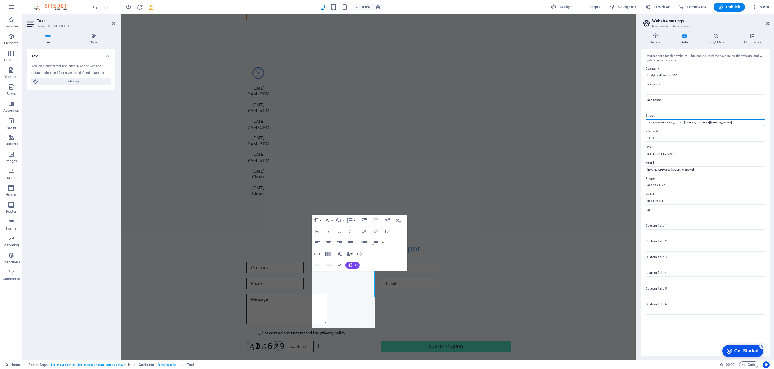
click at [711, 123] on input "1948 Makhadema Building, Cnr. Mahalefele Road & Butshingi Street, Office 205, 2…" at bounding box center [705, 122] width 119 height 7
click at [711, 122] on input "1948 Makhadema Building, Cnr. Mahalefele Road & Butshingi Street, Office 205, 2…" at bounding box center [705, 122] width 119 height 7
type input "1948 Makhadema Building, Cnr. Mahalefele Road & Butshingi Street, Office 205, 2…"
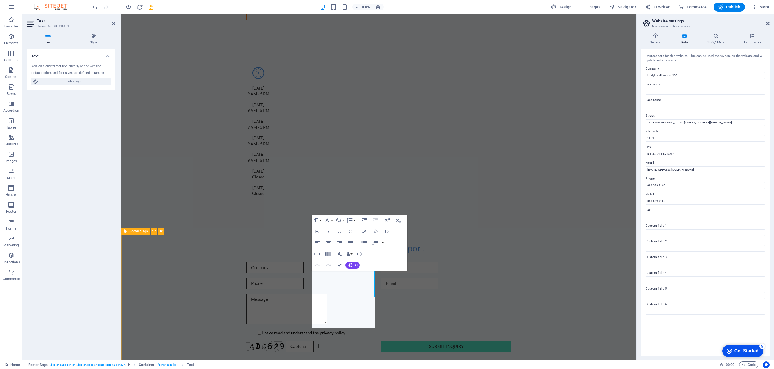
scroll to position [0, 0]
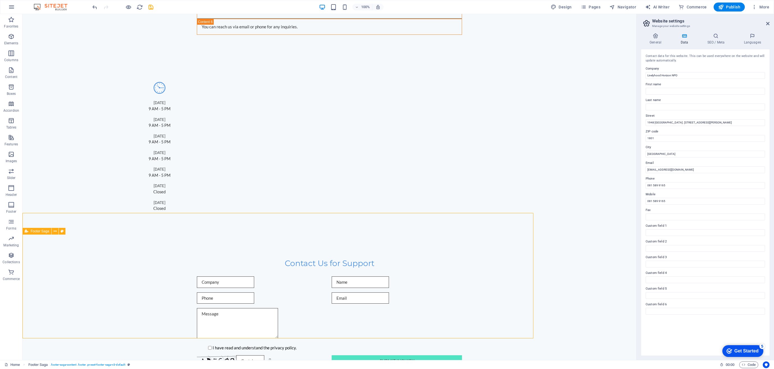
scroll to position [1853, 0]
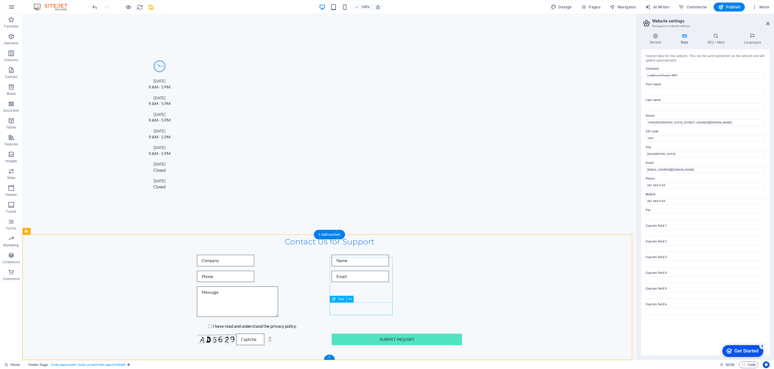
click at [650, 232] on input "Custom field 1" at bounding box center [705, 232] width 119 height 7
type input "Reg No: 187-505 NPO"
click at [670, 332] on div "Contact data for this website. This can be used everywhere on the website and w…" at bounding box center [705, 202] width 128 height 306
drag, startPoint x: 677, startPoint y: 231, endPoint x: 645, endPoint y: 231, distance: 31.7
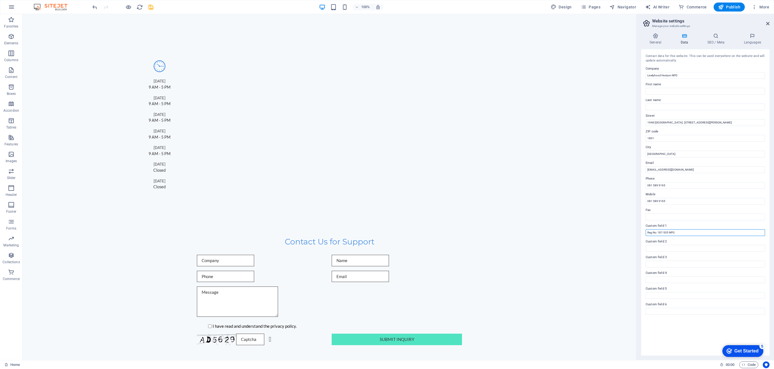
click at [646, 231] on input "Reg No: 187-505 NPO" at bounding box center [705, 232] width 119 height 7
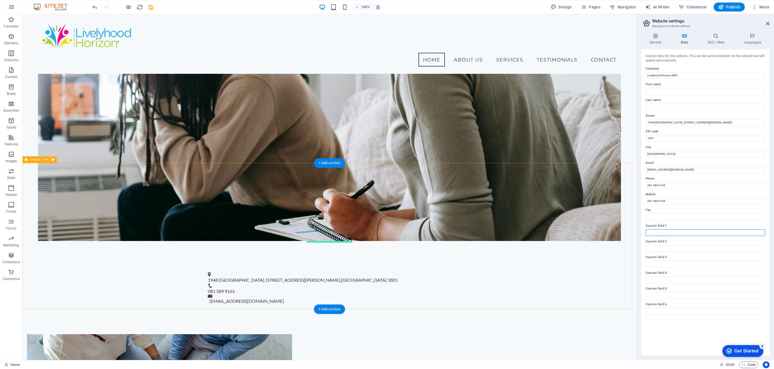
scroll to position [177, 0]
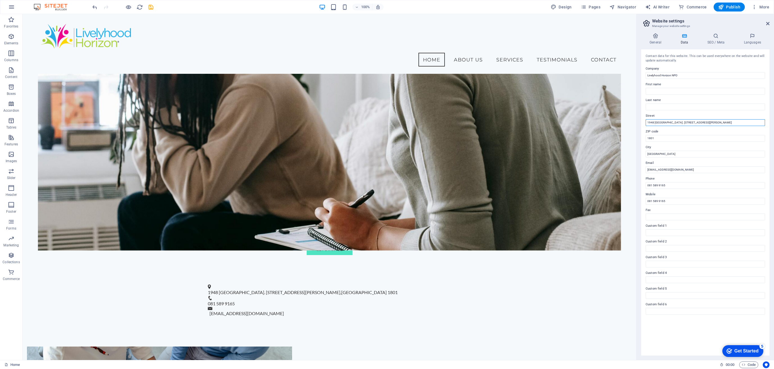
click at [706, 123] on input "1948 Makhadema Building, Cnr. Mahalefele Road & Butshingi Street, Office 205, 2…" at bounding box center [705, 122] width 119 height 7
click at [711, 123] on input "1948 Makhadema Building, Cnr. Mahalefele Rd & Butshingi Street, Office 205, 2nd…" at bounding box center [705, 122] width 119 height 7
click at [711, 122] on input "1948 Makhadema Building, Cnr. Mahalefele Rd & Butshingi Str., Office 205, 2nd F…" at bounding box center [705, 122] width 119 height 7
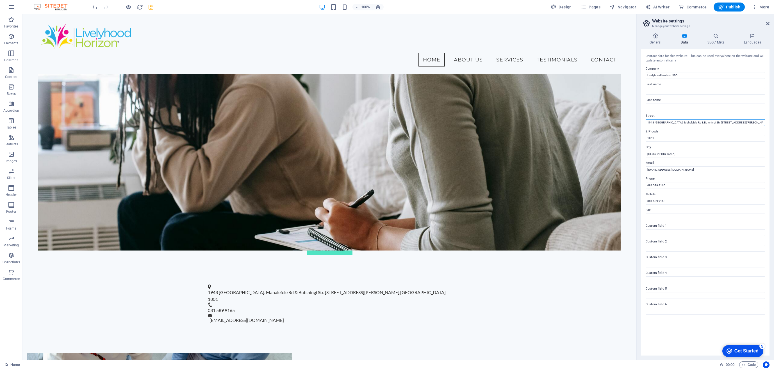
click at [711, 122] on input "1948 Makhadema Building, Cnr. Mahalefele Rd & Butshingi Str. Office 205, 2nd Fl…" at bounding box center [705, 122] width 119 height 7
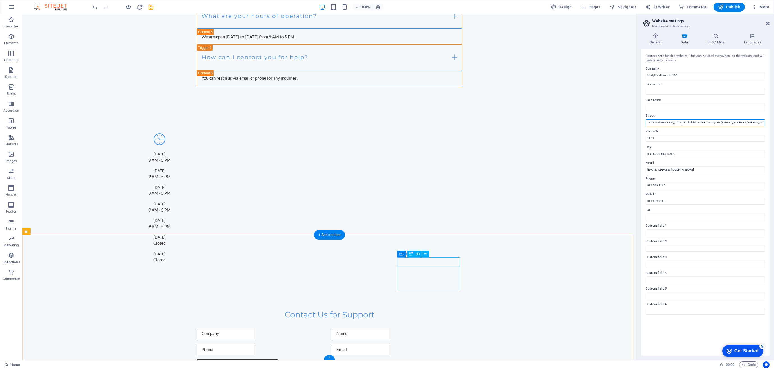
scroll to position [1842, 0]
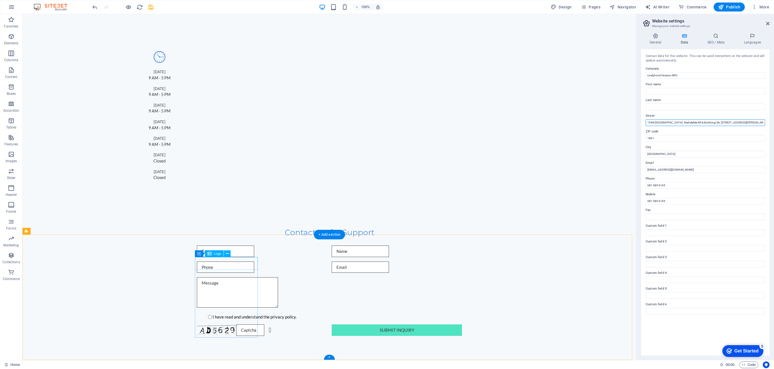
type input "1948 Makhadema Building, Cnr. Mahalefele Rd & Butshingi Str. Office 205, 2nd Fl…"
click at [273, 268] on span "Text" at bounding box center [274, 267] width 6 height 3
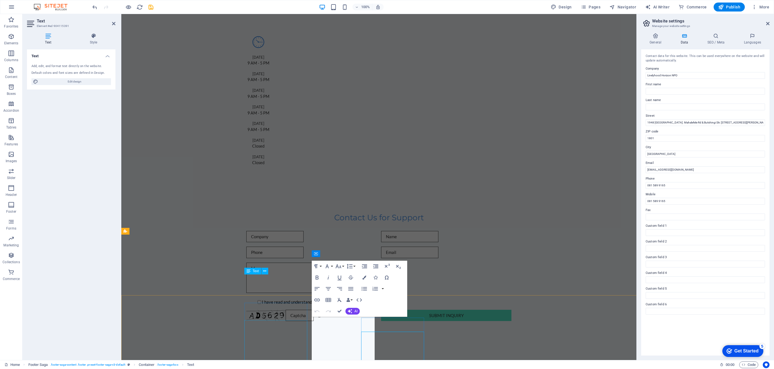
scroll to position [1827, 0]
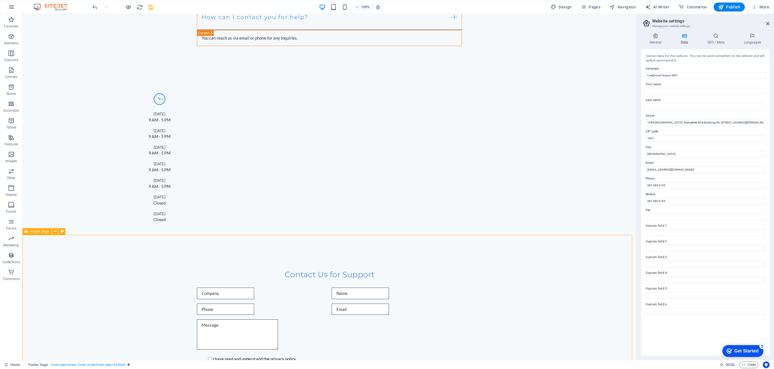
scroll to position [1842, 0]
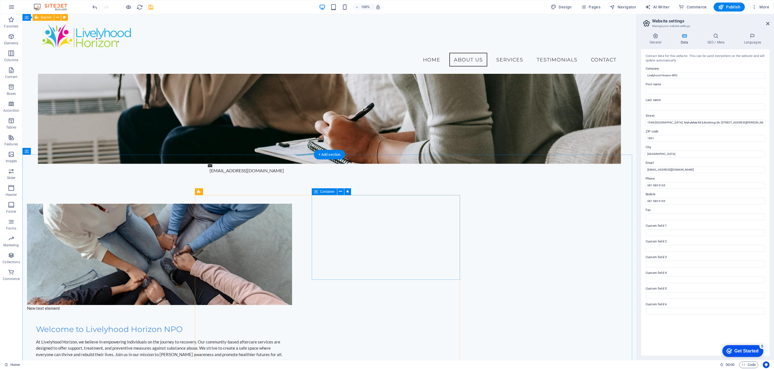
scroll to position [322, 0]
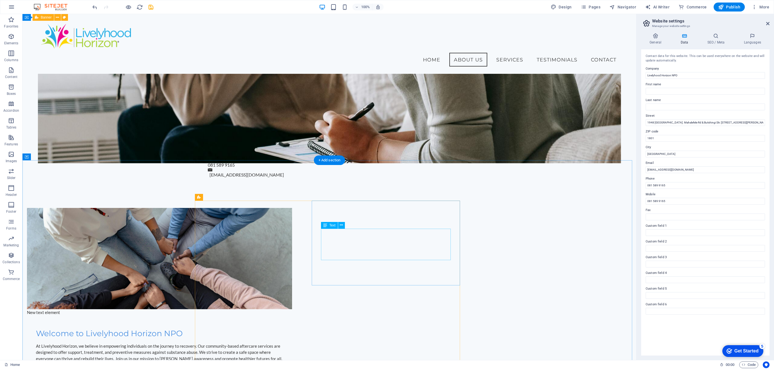
click at [341, 226] on icon at bounding box center [341, 225] width 3 height 6
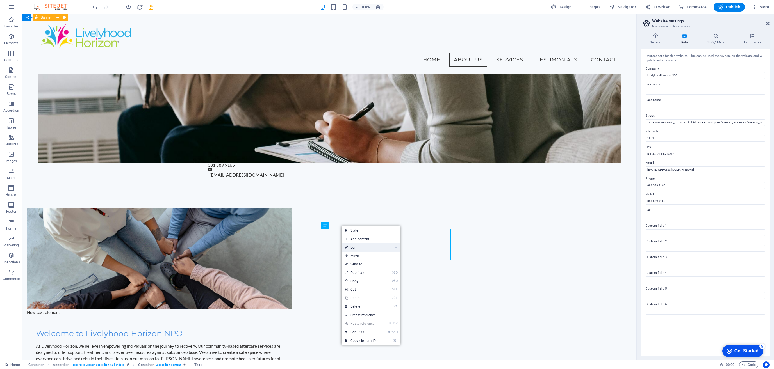
drag, startPoint x: 355, startPoint y: 245, endPoint x: 241, endPoint y: 229, distance: 115.2
click at [355, 245] on link "⏎ Edit" at bounding box center [360, 247] width 38 height 8
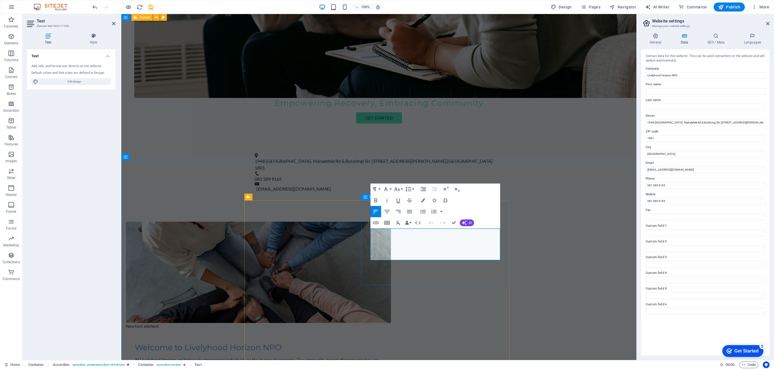
scroll to position [368, 0]
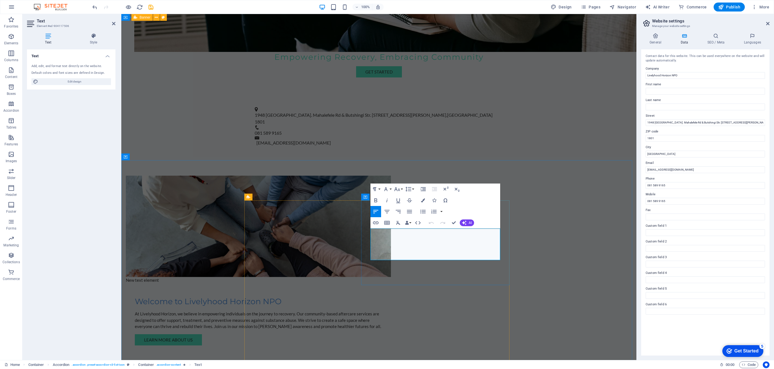
click at [121, 14] on span "school" at bounding box center [121, 14] width 0 height 0
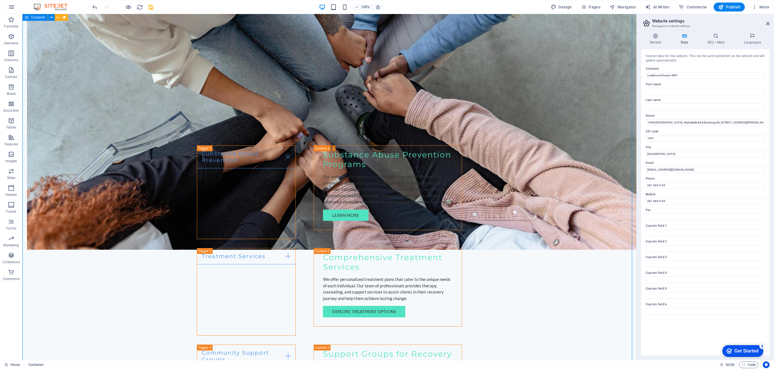
scroll to position [613, 0]
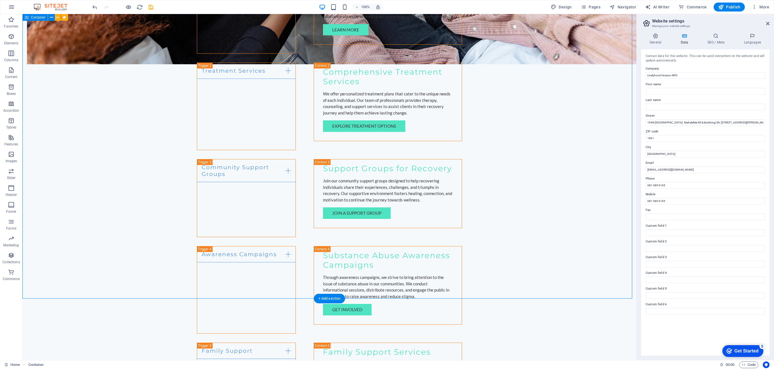
scroll to position [850, 0]
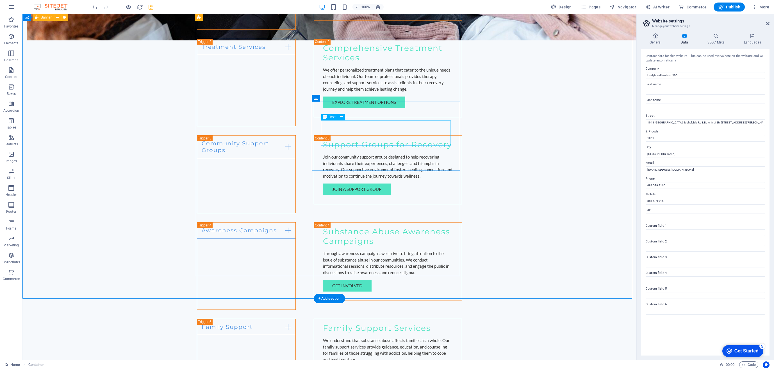
click at [341, 338] on div "We understand that substance abuse affects families as a whole. Our family supp…" at bounding box center [388, 350] width 130 height 25
click at [342, 338] on div "We understand that substance abuse affects families as a whole. Our family supp…" at bounding box center [388, 350] width 130 height 25
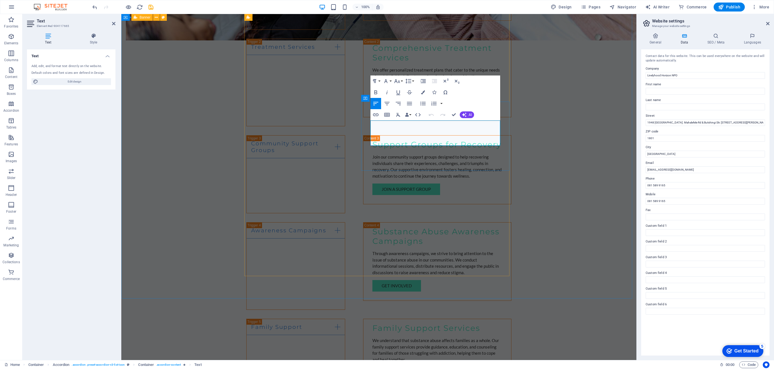
click at [376, 338] on p "We understand that substance abuse affects families as a whole. Our family supp…" at bounding box center [437, 350] width 130 height 25
click at [568, 167] on div "Our Services Substance Abuse Prevention Substance Abuse Prevention Programs Our…" at bounding box center [378, 206] width 515 height 620
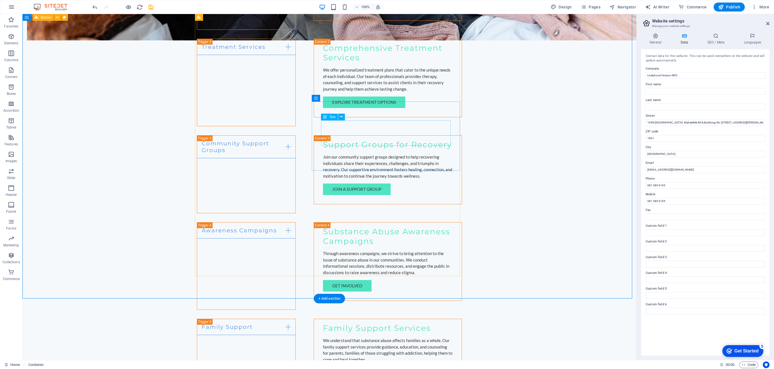
click at [338, 338] on div "We understand that substance abuse affects families as a whole. Our family supp…" at bounding box center [388, 350] width 130 height 25
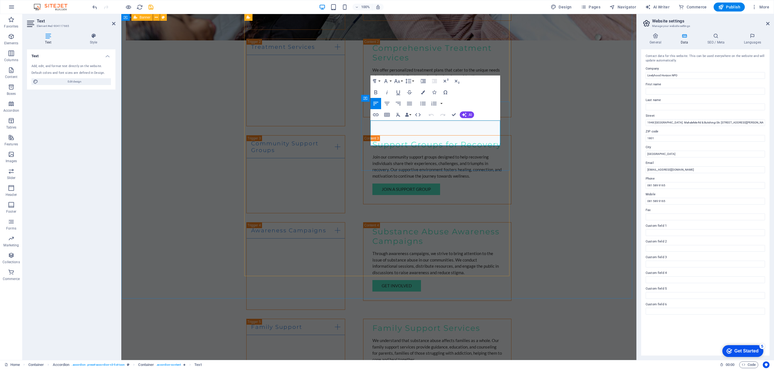
click at [388, 338] on p "We understand that substance abuse affects families as a whole. Our family supp…" at bounding box center [437, 350] width 130 height 25
click at [121, 14] on span "parents and" at bounding box center [121, 14] width 0 height 0
click at [475, 338] on p "We understand that substance abuse affects families as a whole. Our family supp…" at bounding box center [437, 350] width 130 height 25
click at [121, 14] on span "education," at bounding box center [121, 14] width 0 height 0
click at [399, 338] on p "We understand that substance abuse affects families as a whole. Our family supp…" at bounding box center [437, 350] width 130 height 25
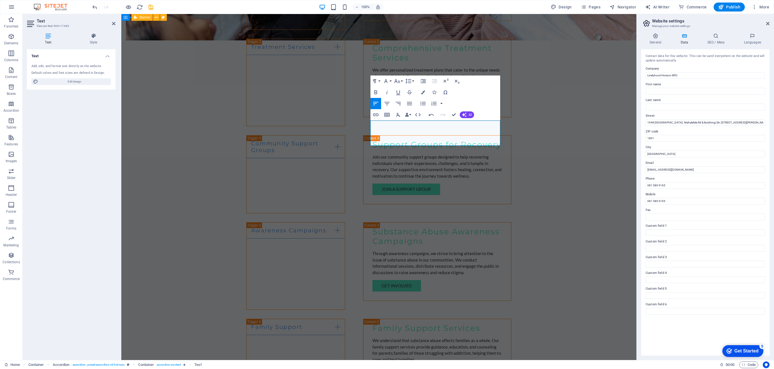
click at [121, 14] on span "parents and" at bounding box center [121, 14] width 0 height 0
click at [557, 163] on div "Our Services Substance Abuse Prevention Substance Abuse Prevention Programs Our…" at bounding box center [378, 206] width 515 height 620
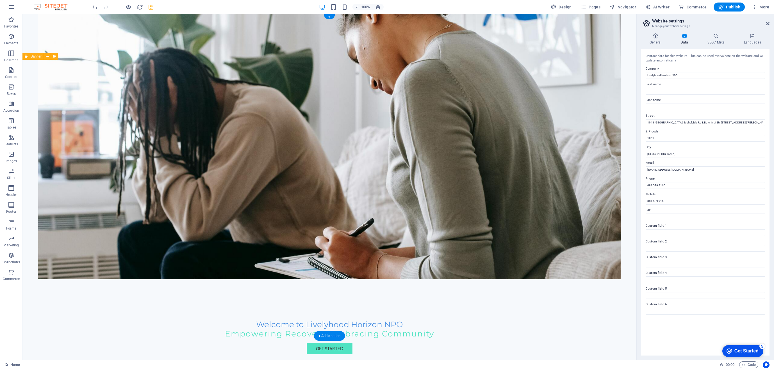
scroll to position [0, 0]
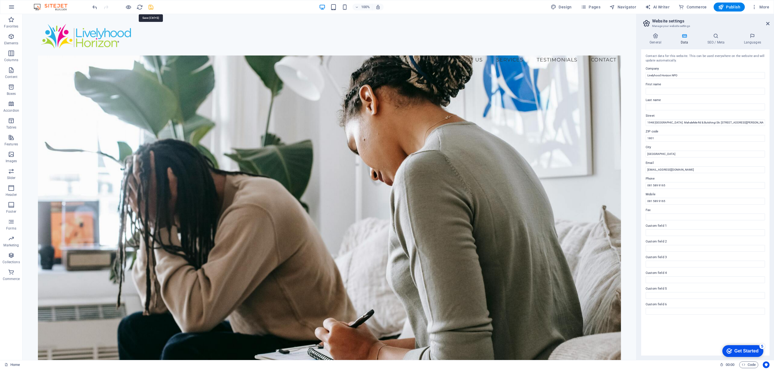
click at [152, 6] on icon "save" at bounding box center [151, 7] width 6 height 6
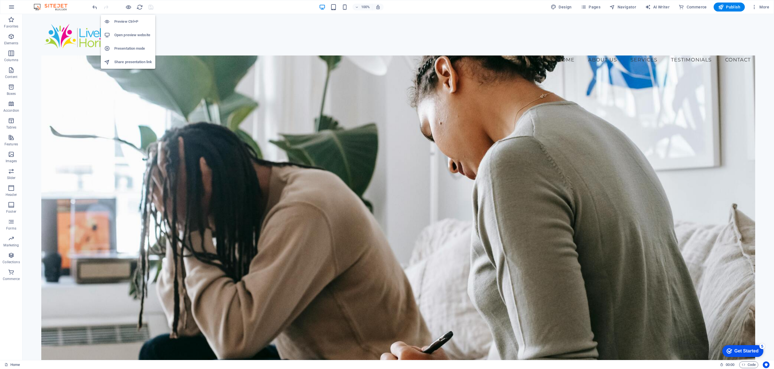
click at [124, 23] on h6 "Preview Ctrl+P" at bounding box center [133, 21] width 38 height 7
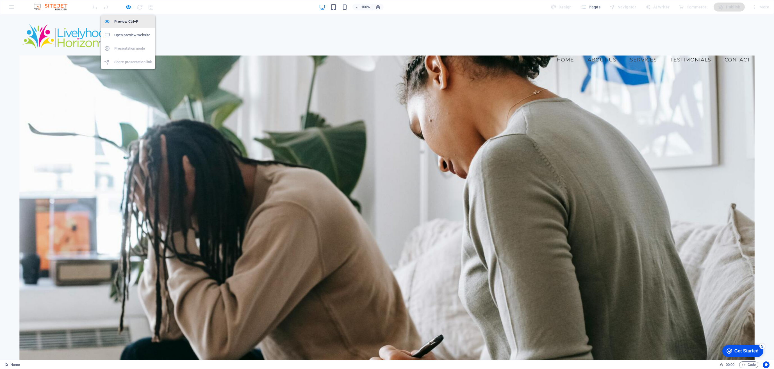
click at [124, 20] on h6 "Preview Ctrl+P" at bounding box center [133, 21] width 38 height 7
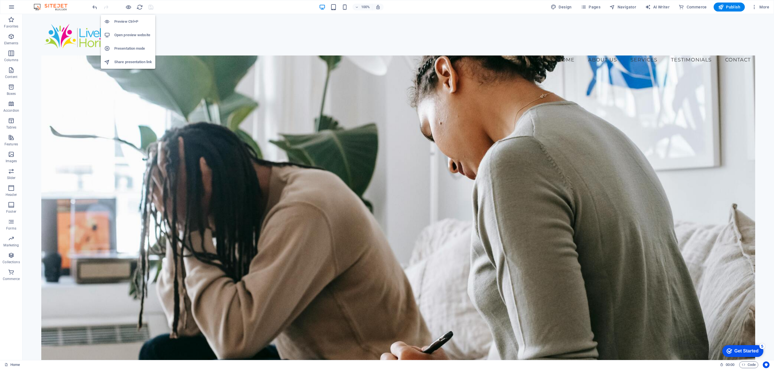
click at [123, 22] on h6 "Preview Ctrl+P" at bounding box center [133, 21] width 38 height 7
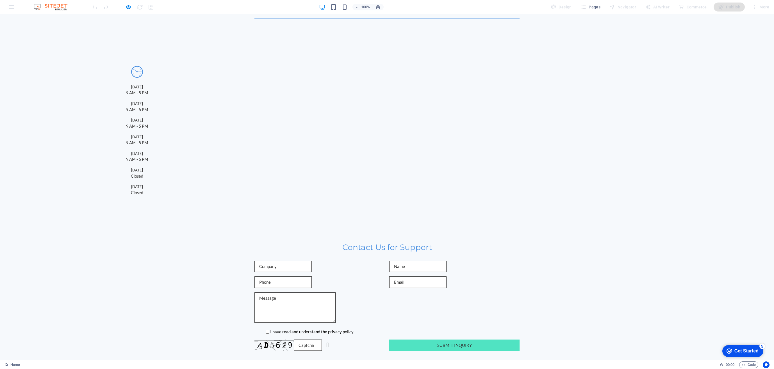
scroll to position [1383, 0]
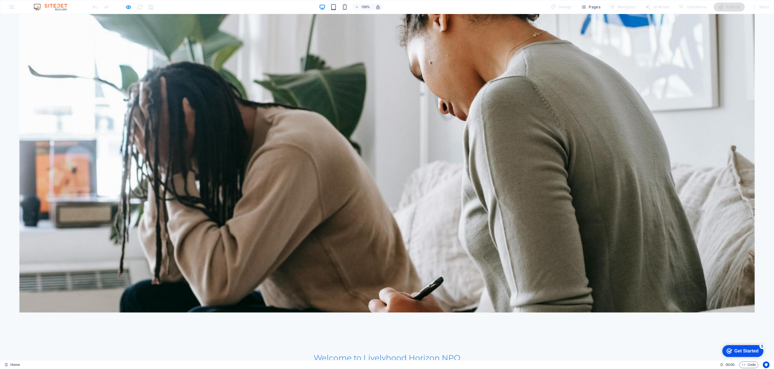
scroll to position [0, 0]
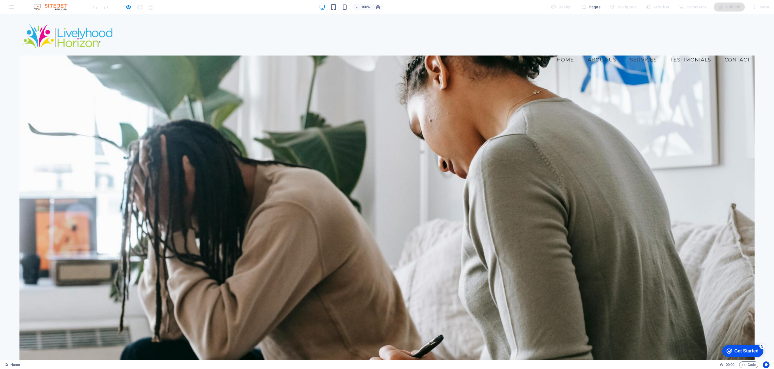
drag, startPoint x: 455, startPoint y: 196, endPoint x: 363, endPoint y: 196, distance: 92.7
click at [129, 7] on icon "button" at bounding box center [128, 7] width 6 height 6
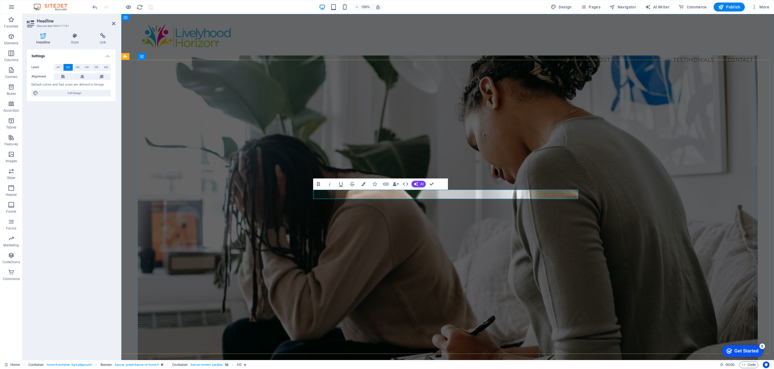
click at [318, 183] on icon "button" at bounding box center [318, 184] width 7 height 7
click at [318, 184] on icon "button" at bounding box center [318, 184] width 7 height 7
click at [78, 67] on span "H3" at bounding box center [78, 67] width 4 height 7
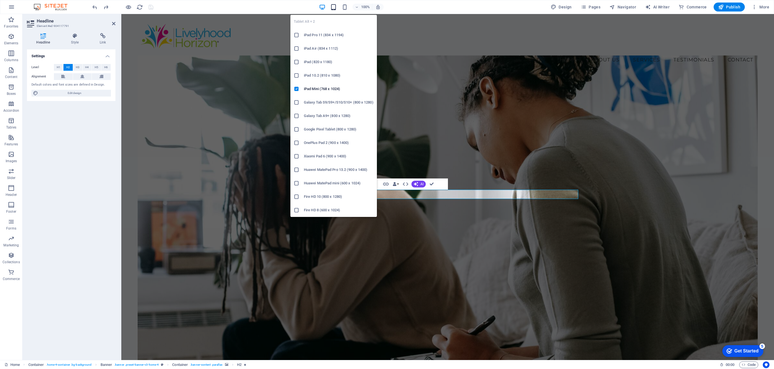
click at [334, 5] on icon "button" at bounding box center [333, 7] width 6 height 6
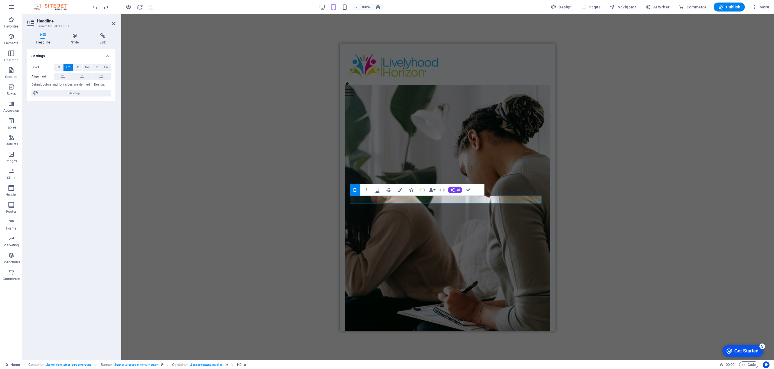
click at [634, 136] on div "H2 Container Banner Container H3 Container Menu Bar Menu Menu Bar Logo Containe…" at bounding box center [447, 187] width 653 height 346
click at [613, 136] on div "H2 Container Banner Container H3 Container Menu Bar Menu Menu Bar Logo Containe…" at bounding box center [447, 187] width 653 height 346
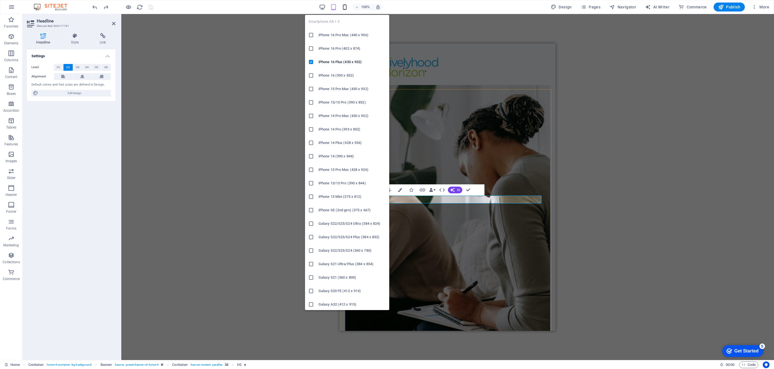
click at [347, 6] on icon "button" at bounding box center [344, 7] width 6 height 6
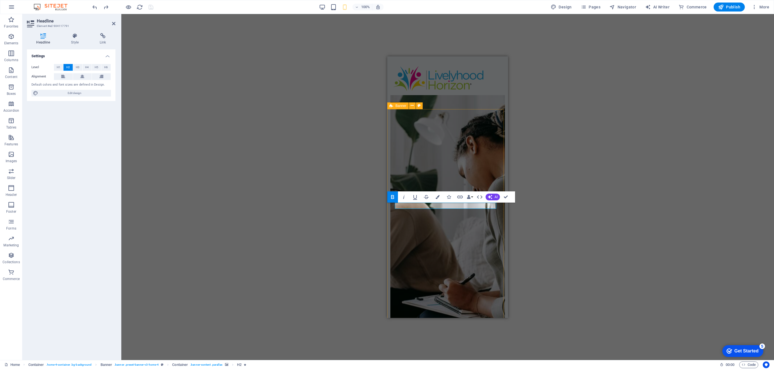
click at [281, 100] on div "H2 Container Banner Container H3 Container Menu Bar Menu Container Menu Bar Log…" at bounding box center [447, 187] width 653 height 346
click at [278, 95] on div "H2 Container Banner Container H3 Container Menu Bar Menu Container Menu Bar Log…" at bounding box center [447, 187] width 653 height 346
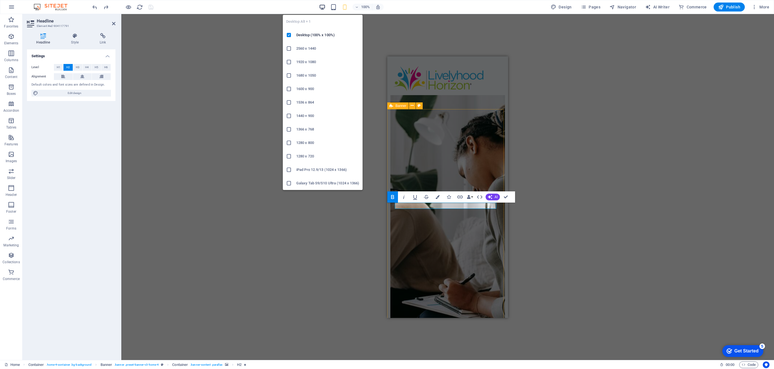
click at [324, 6] on icon "button" at bounding box center [322, 7] width 6 height 6
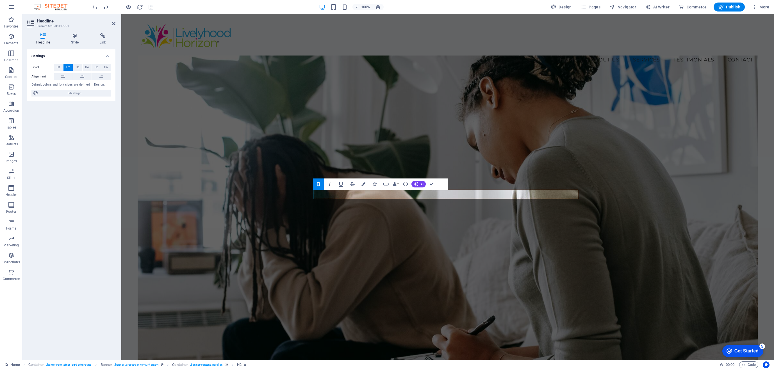
click at [598, 183] on figure at bounding box center [448, 213] width 620 height 315
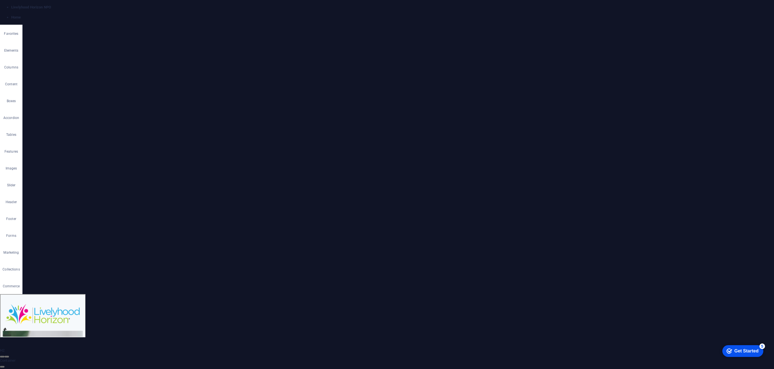
click at [732, 6] on span "Publish" at bounding box center [729, 7] width 22 height 6
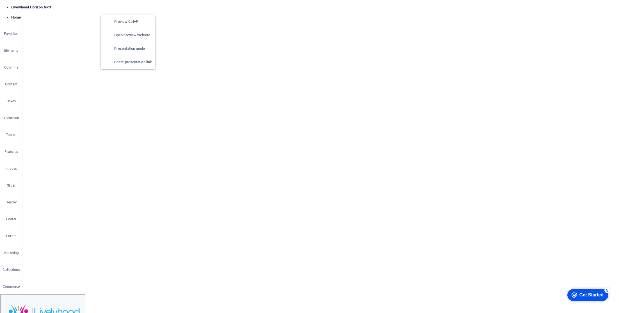
click at [127, 36] on h6 "Open preview website" at bounding box center [133, 35] width 38 height 7
